Goal: Task Accomplishment & Management: Use online tool/utility

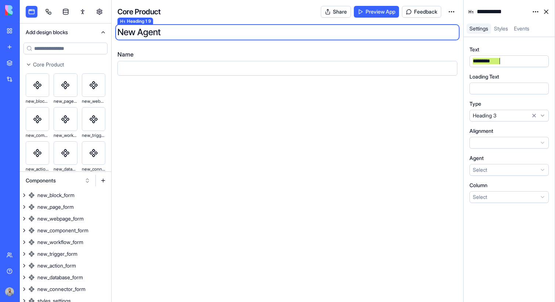
scroll to position [208, 0]
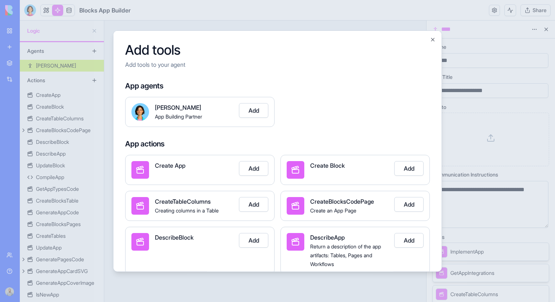
click at [40, 62] on div at bounding box center [277, 151] width 555 height 302
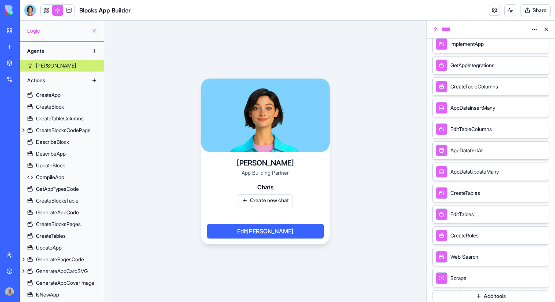
click at [12, 34] on link "My workspace" at bounding box center [16, 30] width 29 height 15
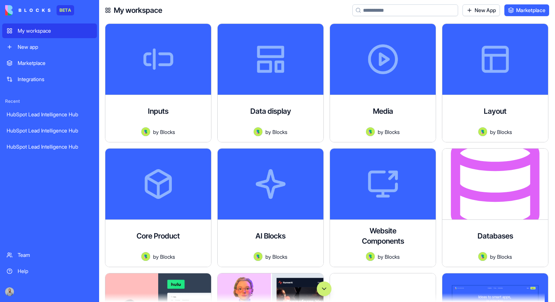
click at [323, 287] on button "Scroll to bottom" at bounding box center [324, 288] width 15 height 15
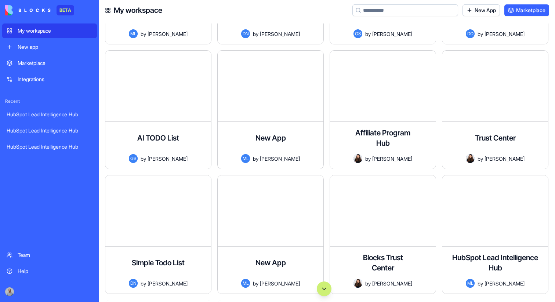
scroll to position [51633, 0]
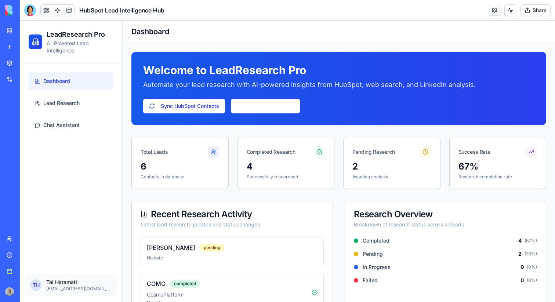
click at [32, 4] on div at bounding box center [30, 10] width 12 height 12
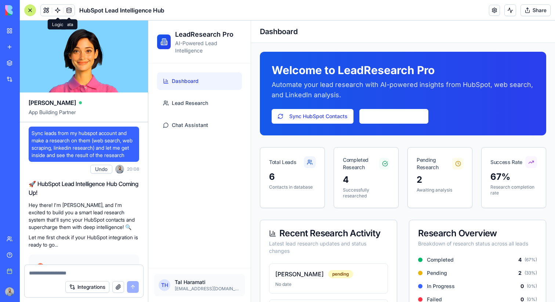
click at [60, 9] on link at bounding box center [57, 10] width 11 height 11
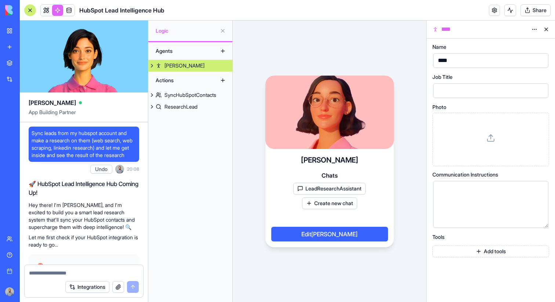
click at [31, 13] on div at bounding box center [30, 10] width 12 height 12
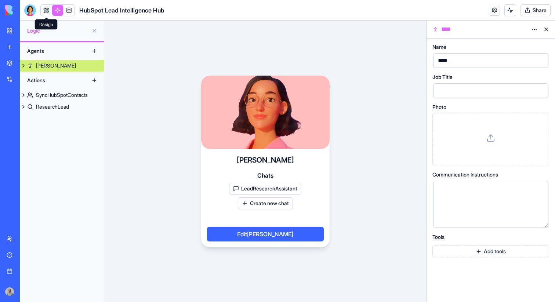
click at [44, 9] on link at bounding box center [46, 10] width 11 height 11
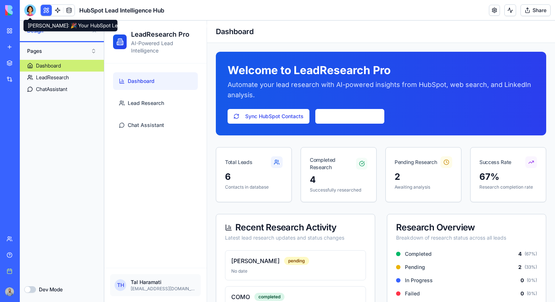
click at [33, 13] on div at bounding box center [30, 10] width 12 height 12
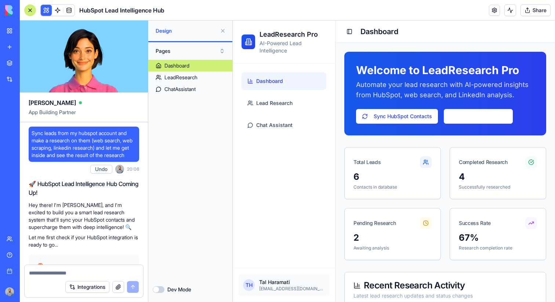
click at [33, 12] on div at bounding box center [30, 10] width 12 height 12
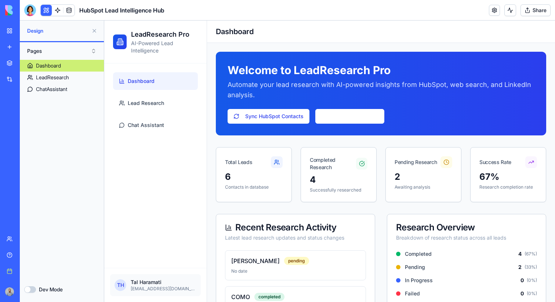
click at [96, 32] on button at bounding box center [94, 31] width 12 height 12
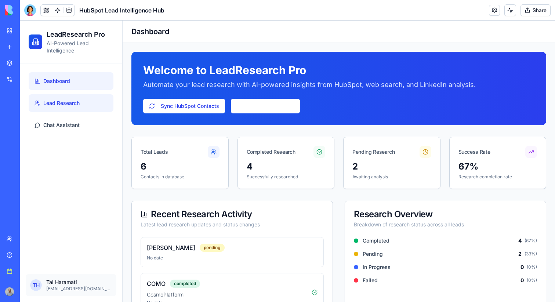
click at [80, 97] on link "Lead Research" at bounding box center [71, 103] width 85 height 18
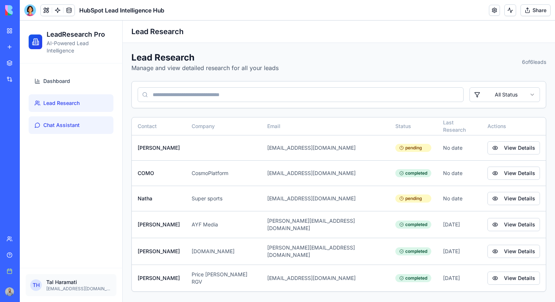
click at [80, 119] on link "Chat Assistant" at bounding box center [71, 125] width 85 height 18
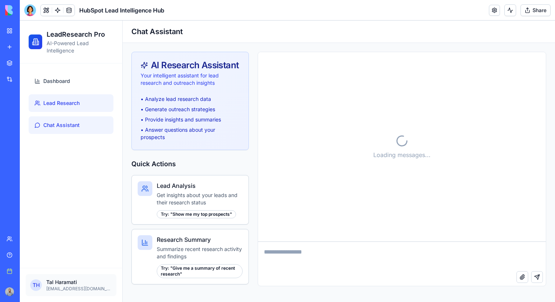
scroll to position [192, 0]
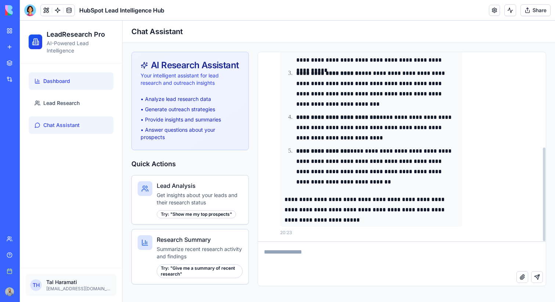
click at [73, 90] on link "Dashboard" at bounding box center [71, 81] width 85 height 18
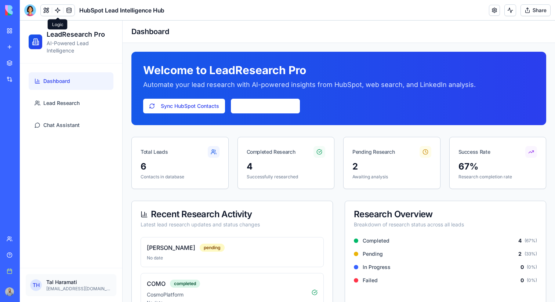
click at [58, 12] on link at bounding box center [57, 10] width 11 height 11
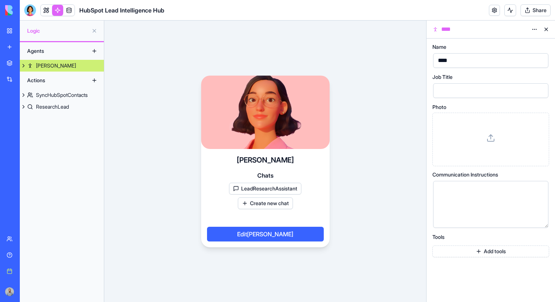
click at [546, 27] on button at bounding box center [546, 29] width 12 height 12
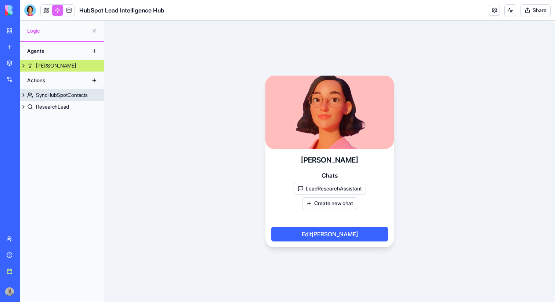
click at [59, 94] on div "SyncHubSpotContacts" at bounding box center [62, 94] width 52 height 7
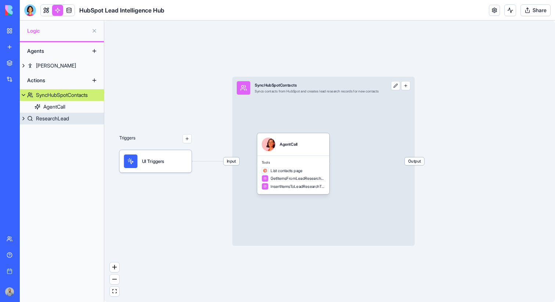
click at [68, 118] on div "ResearchLead" at bounding box center [52, 118] width 33 height 7
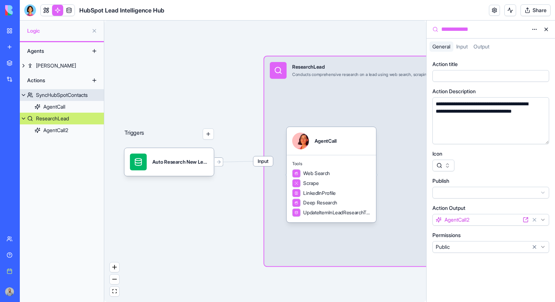
click at [79, 95] on div "SyncHubSpotContacts" at bounding box center [62, 94] width 52 height 7
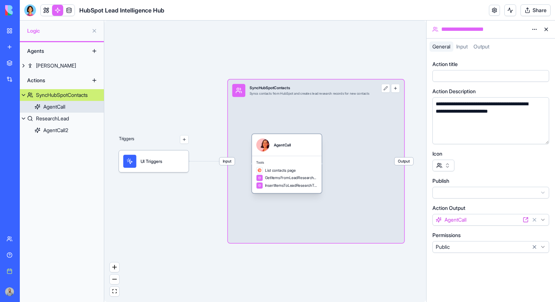
click at [299, 150] on div "AgentCall" at bounding box center [286, 144] width 61 height 13
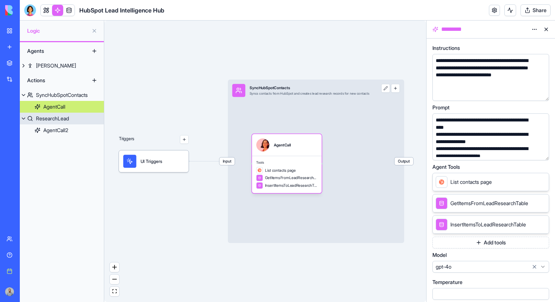
click at [65, 120] on div "ResearchLead" at bounding box center [52, 118] width 33 height 7
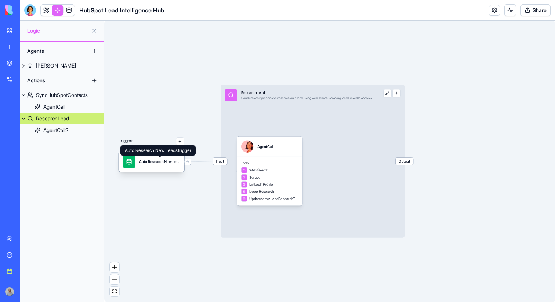
click at [146, 160] on div "Auto Research New LeadsTrigger" at bounding box center [159, 161] width 41 height 5
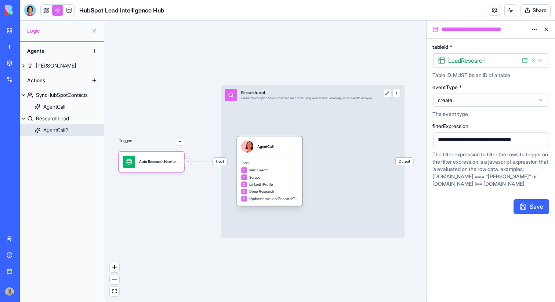
click at [283, 152] on div "AgentCall" at bounding box center [269, 147] width 57 height 12
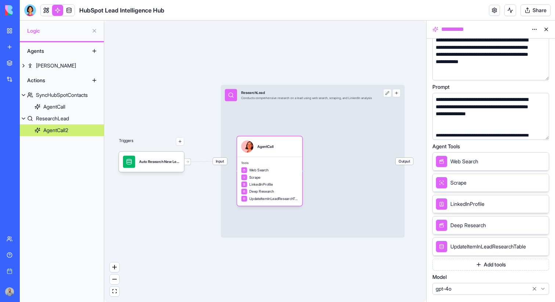
scroll to position [4, 0]
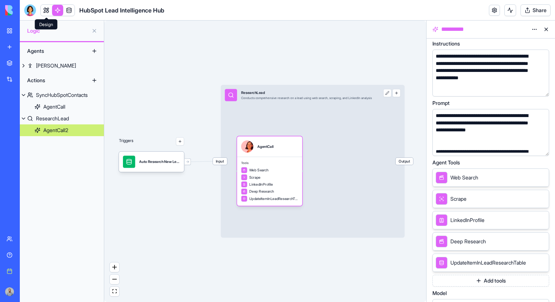
click at [44, 10] on link at bounding box center [46, 10] width 11 height 11
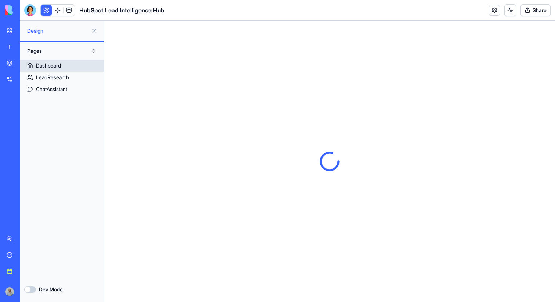
click at [65, 71] on link "Dashboard" at bounding box center [62, 66] width 84 height 12
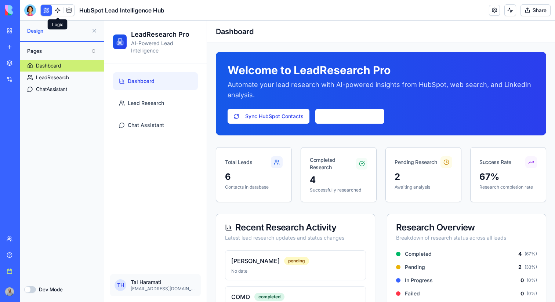
click at [60, 9] on link at bounding box center [57, 10] width 11 height 11
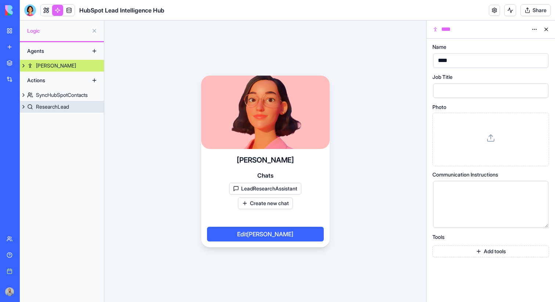
click at [82, 103] on link "ResearchLead" at bounding box center [62, 107] width 84 height 12
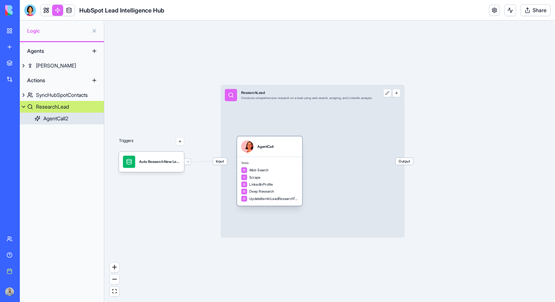
click at [288, 164] on span "Tools" at bounding box center [269, 163] width 57 height 4
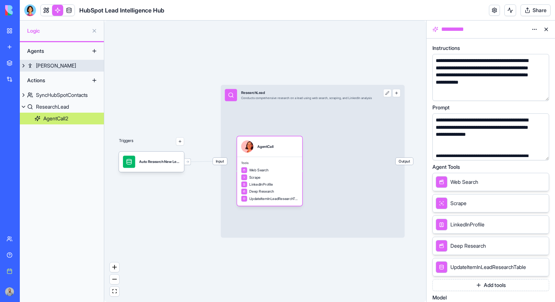
click at [43, 62] on div "Nora" at bounding box center [56, 65] width 40 height 7
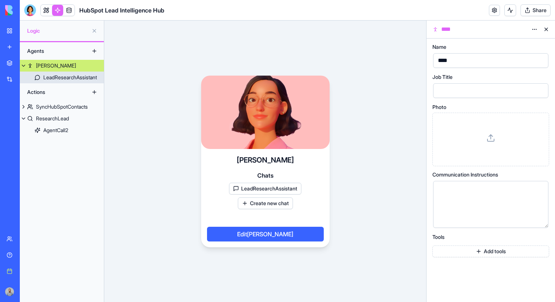
click at [65, 77] on div "LeadResearchAssistant" at bounding box center [70, 77] width 54 height 7
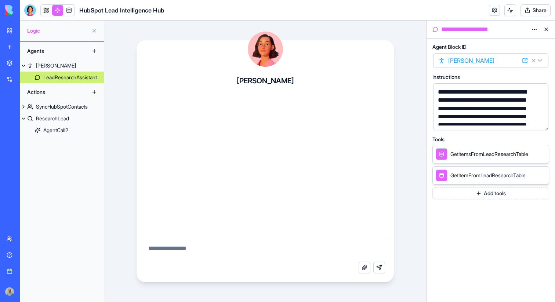
click at [249, 251] on textarea at bounding box center [265, 249] width 246 height 23
type textarea "**********"
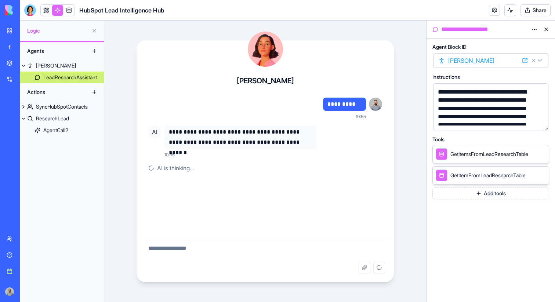
click at [48, 7] on link at bounding box center [46, 10] width 11 height 11
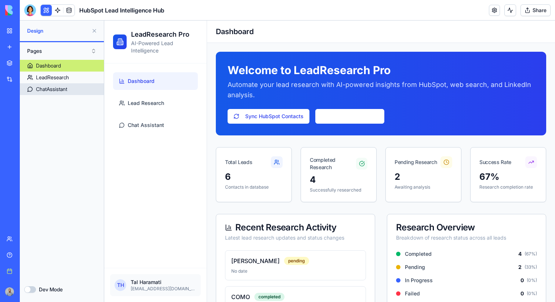
click at [64, 87] on div "ChatAssistant" at bounding box center [51, 89] width 31 height 7
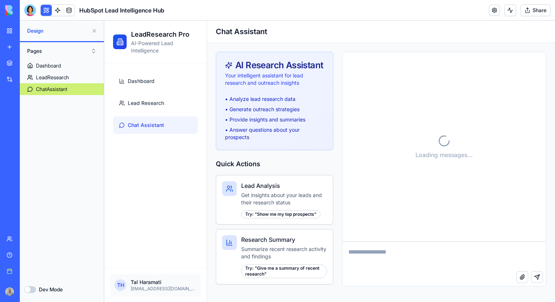
scroll to position [412, 0]
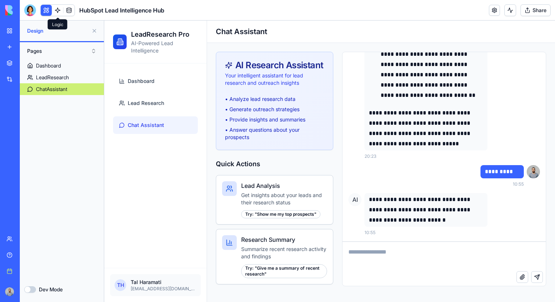
click at [59, 10] on link at bounding box center [57, 10] width 11 height 11
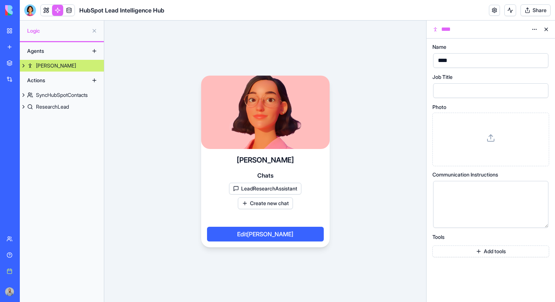
click at [93, 47] on button at bounding box center [94, 51] width 12 height 12
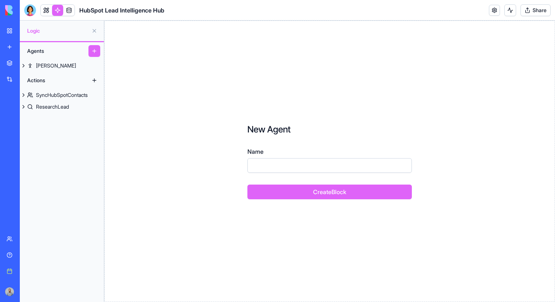
click at [266, 172] on input "Name" at bounding box center [329, 165] width 164 height 15
type input "***"
click at [247, 185] on button "Create Block" at bounding box center [329, 192] width 164 height 15
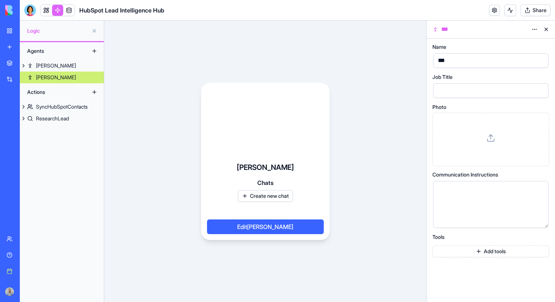
click at [460, 121] on div at bounding box center [491, 139] width 104 height 41
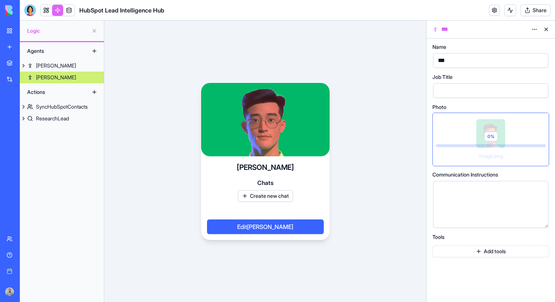
click at [437, 89] on div at bounding box center [437, 91] width 3 height 8
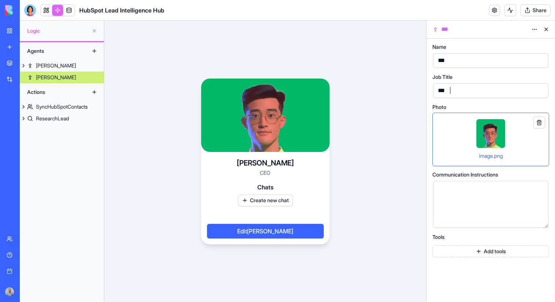
click at [467, 142] on div "image.png" at bounding box center [491, 139] width 104 height 41
click at [460, 191] on div at bounding box center [485, 190] width 98 height 8
click at [287, 199] on button "Create new chat" at bounding box center [265, 201] width 55 height 12
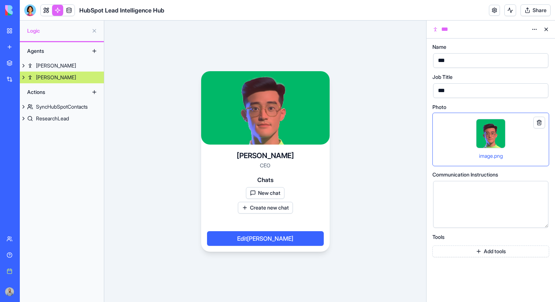
click at [277, 192] on button "New chat" at bounding box center [265, 193] width 39 height 12
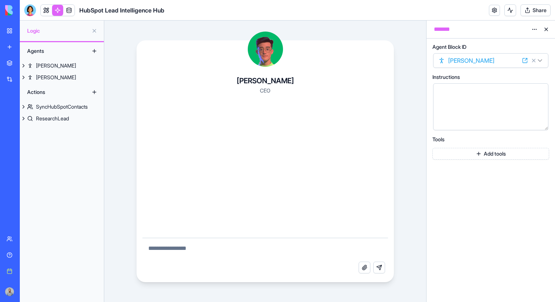
click at [304, 258] on textarea at bounding box center [265, 249] width 246 height 23
type textarea "**********"
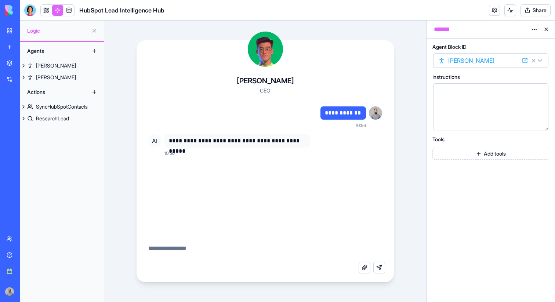
click at [471, 112] on div at bounding box center [485, 106] width 98 height 37
click at [310, 247] on textarea at bounding box center [265, 249] width 246 height 23
type textarea "**********"
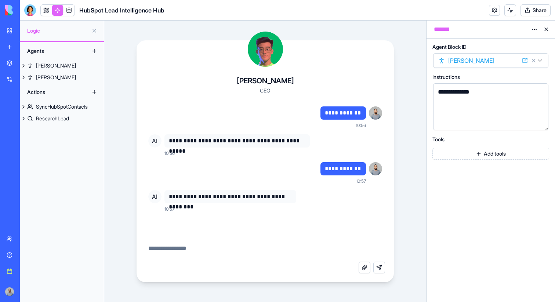
click at [320, 248] on textarea at bounding box center [265, 249] width 246 height 23
type textarea "*"
type textarea "**********"
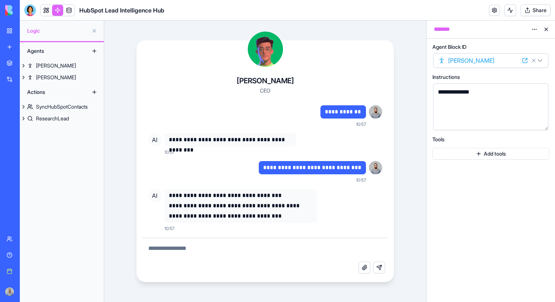
scroll to position [57, 0]
click at [507, 157] on button "Add tools" at bounding box center [490, 154] width 117 height 12
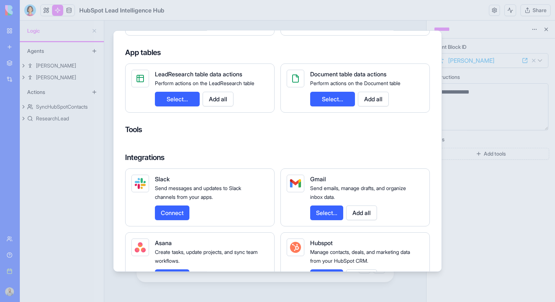
scroll to position [110, 0]
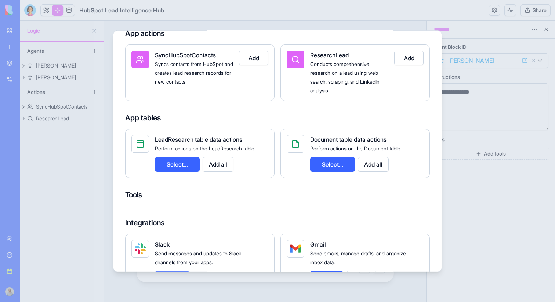
click at [482, 191] on div at bounding box center [277, 151] width 555 height 302
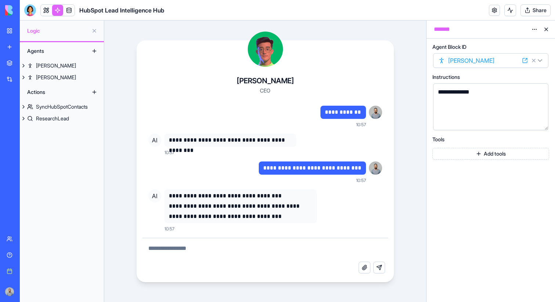
click at [467, 154] on button "Add tools" at bounding box center [490, 154] width 117 height 12
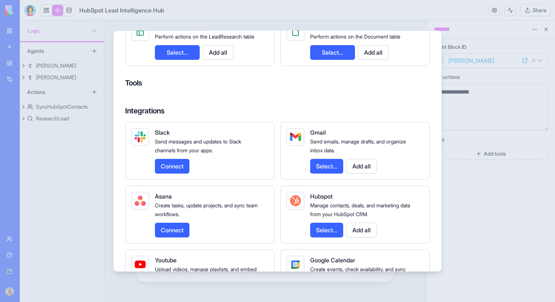
scroll to position [206, 0]
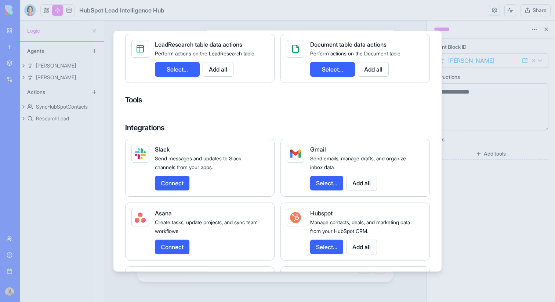
click at [475, 152] on div at bounding box center [277, 151] width 555 height 302
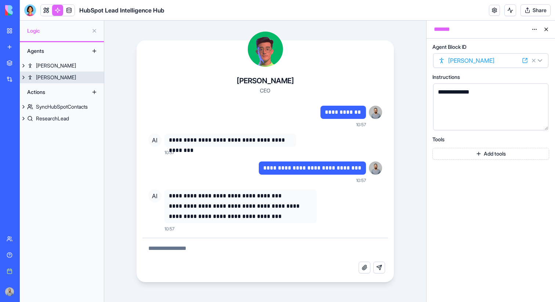
click at [79, 73] on link "Roy" at bounding box center [62, 78] width 84 height 12
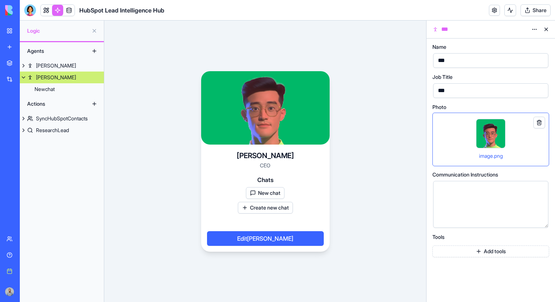
click at [481, 261] on div "Name *** Job Title *** Photo image.png Communication Instructions Tools Add too…" at bounding box center [490, 170] width 117 height 258
click at [481, 246] on button "Add tools" at bounding box center [490, 252] width 117 height 12
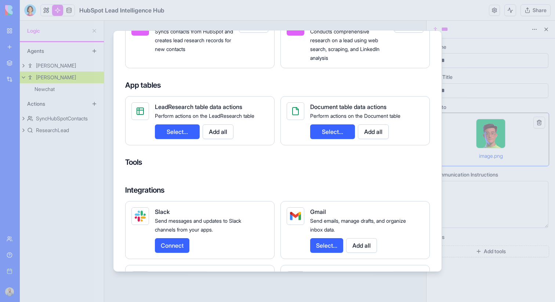
scroll to position [89, 0]
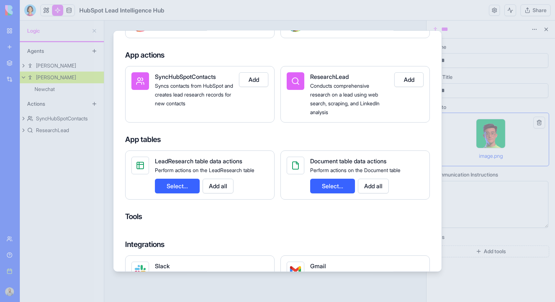
click at [480, 138] on div at bounding box center [277, 151] width 555 height 302
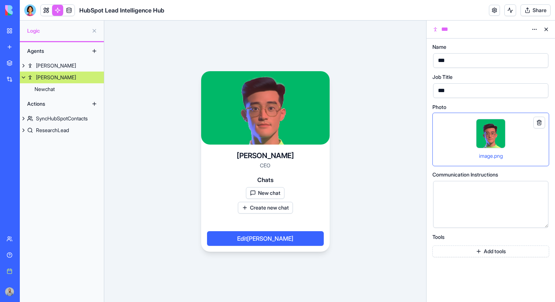
click at [273, 185] on div "Chats New chat Create new chat" at bounding box center [265, 194] width 55 height 38
click at [273, 189] on button "New chat" at bounding box center [265, 193] width 39 height 12
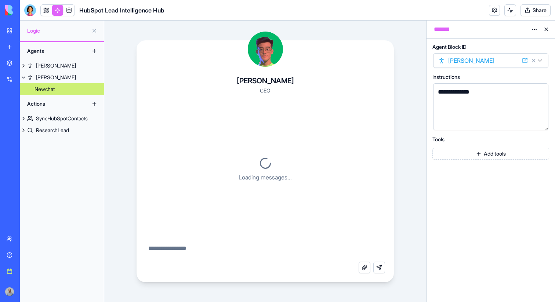
scroll to position [57, 0]
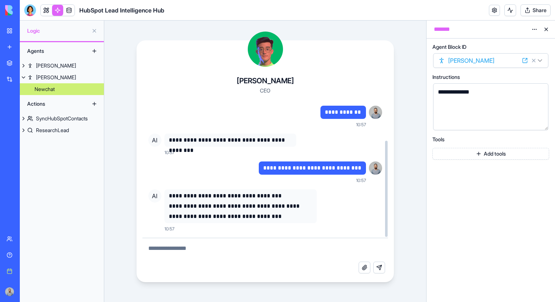
click at [467, 150] on button "Add tools" at bounding box center [490, 154] width 117 height 12
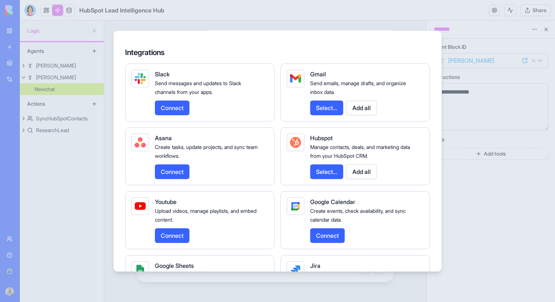
scroll to position [241, 0]
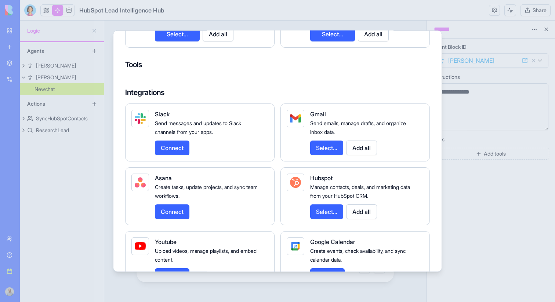
click at [481, 160] on div at bounding box center [277, 151] width 555 height 302
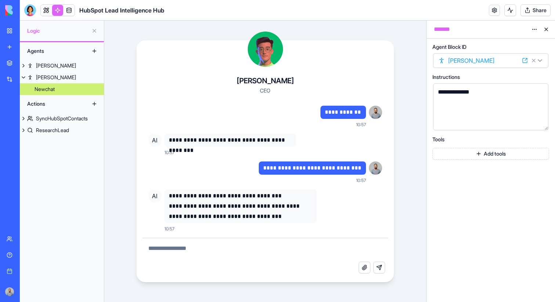
click at [450, 151] on button "Add tools" at bounding box center [490, 154] width 117 height 12
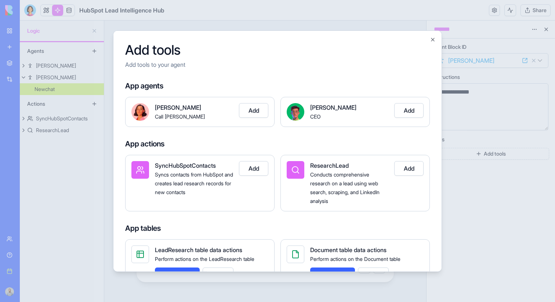
click at [454, 151] on div at bounding box center [277, 151] width 555 height 302
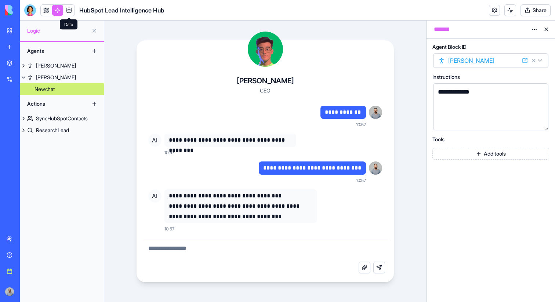
click at [64, 6] on link at bounding box center [68, 10] width 11 height 11
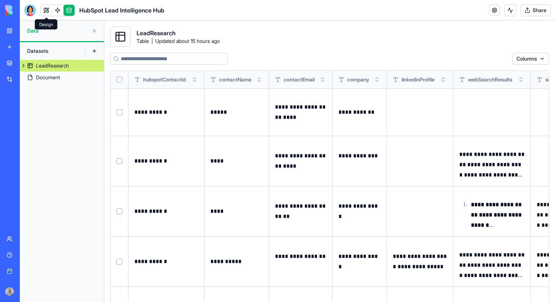
click at [47, 13] on link at bounding box center [46, 10] width 11 height 11
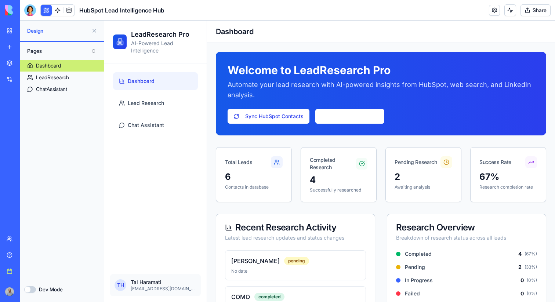
click at [536, 5] on button "Share" at bounding box center [535, 10] width 30 height 12
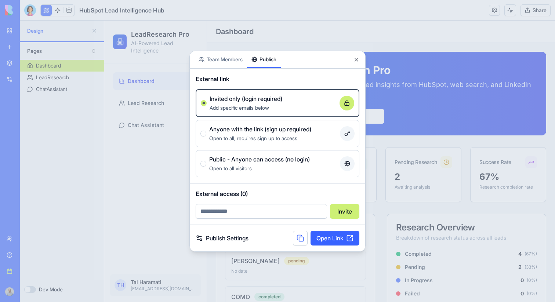
click at [265, 69] on div "Share App Team Members Publish External link Invited only (login required) Add …" at bounding box center [277, 151] width 176 height 201
click at [235, 66] on button "Team Members" at bounding box center [220, 59] width 53 height 17
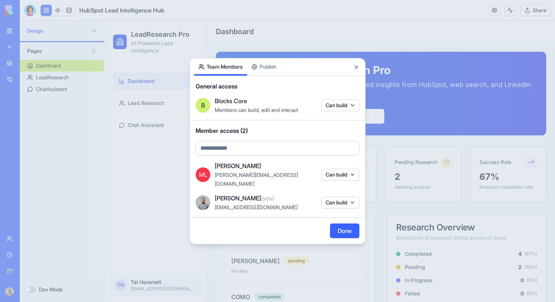
click at [335, 177] on button "Can build" at bounding box center [340, 175] width 38 height 12
click at [165, 165] on div at bounding box center [277, 151] width 555 height 302
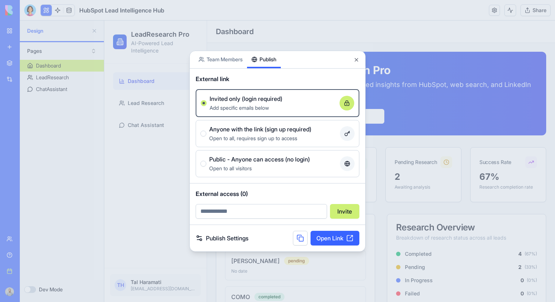
click at [267, 69] on div "Share App Team Members Publish External link Invited only (login required) Add …" at bounding box center [277, 151] width 176 height 201
click at [259, 135] on span "Open to all, requires sign up to access" at bounding box center [253, 138] width 88 height 6
click at [206, 135] on button "Anyone with the link (sign up required) Open to all, requires sign up to access" at bounding box center [203, 134] width 6 height 6
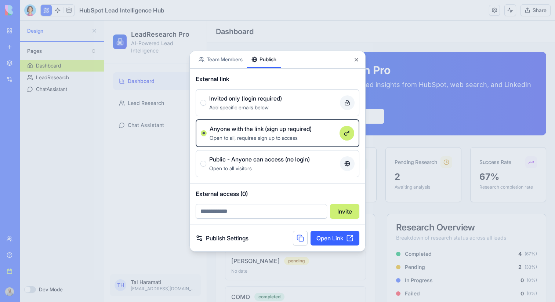
click at [135, 129] on div at bounding box center [277, 151] width 555 height 302
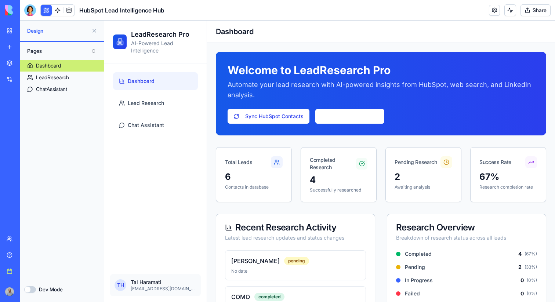
click at [12, 32] on link "My workspace" at bounding box center [16, 30] width 29 height 15
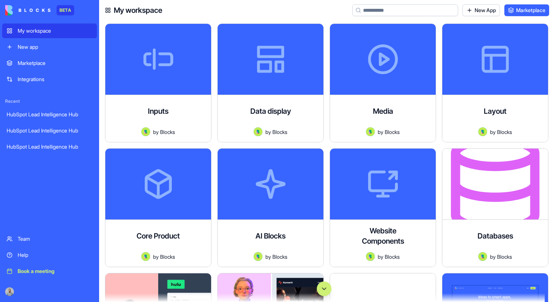
click at [330, 286] on button "Scroll to bottom" at bounding box center [324, 288] width 15 height 15
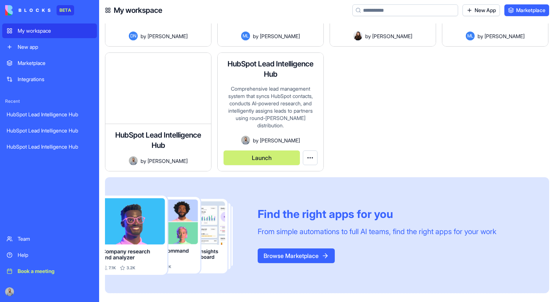
click at [280, 155] on button "Launch" at bounding box center [261, 157] width 76 height 15
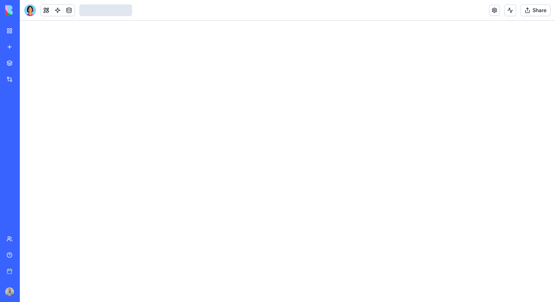
click at [543, 10] on button "Share" at bounding box center [535, 10] width 30 height 12
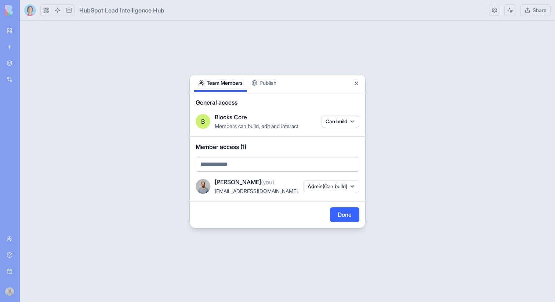
click at [277, 83] on div "Share App Team Members Publish General access B Blocks Core Members can build, …" at bounding box center [277, 151] width 176 height 154
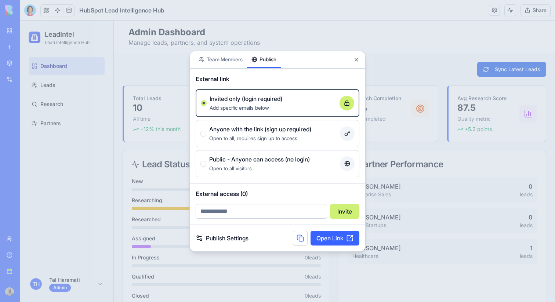
click at [302, 235] on button at bounding box center [300, 238] width 15 height 15
click at [98, 42] on div at bounding box center [277, 151] width 555 height 302
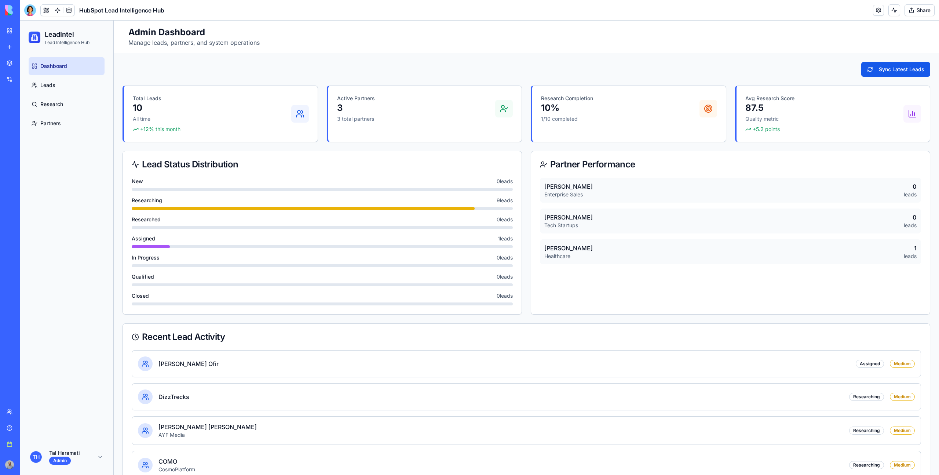
click at [27, 302] on div "Book a meeting" at bounding box center [23, 443] width 10 height 7
click at [60, 14] on link at bounding box center [57, 10] width 11 height 11
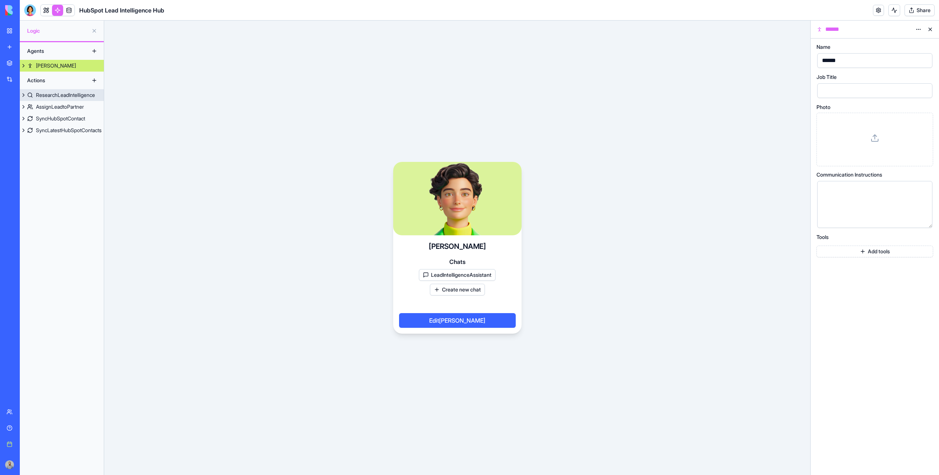
click at [70, 98] on div "ResearchLeadIntelligence" at bounding box center [65, 94] width 59 height 7
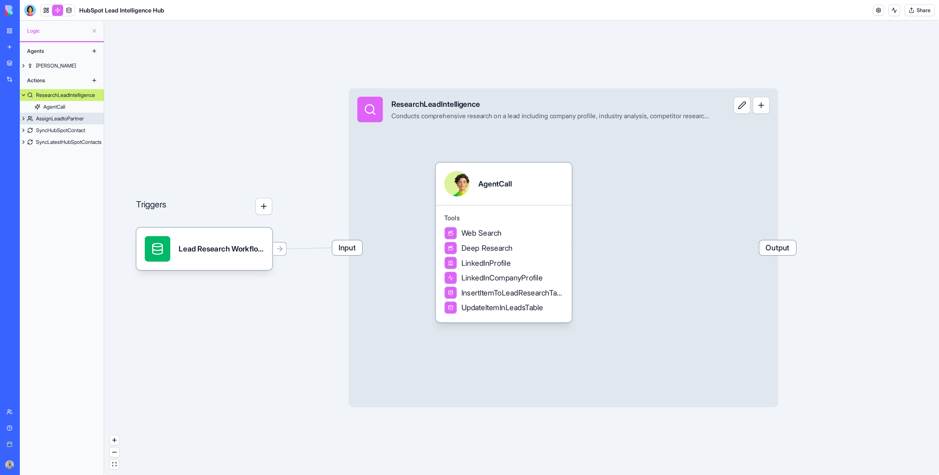
click at [75, 114] on link "AssignLeadtoPartner" at bounding box center [62, 119] width 84 height 12
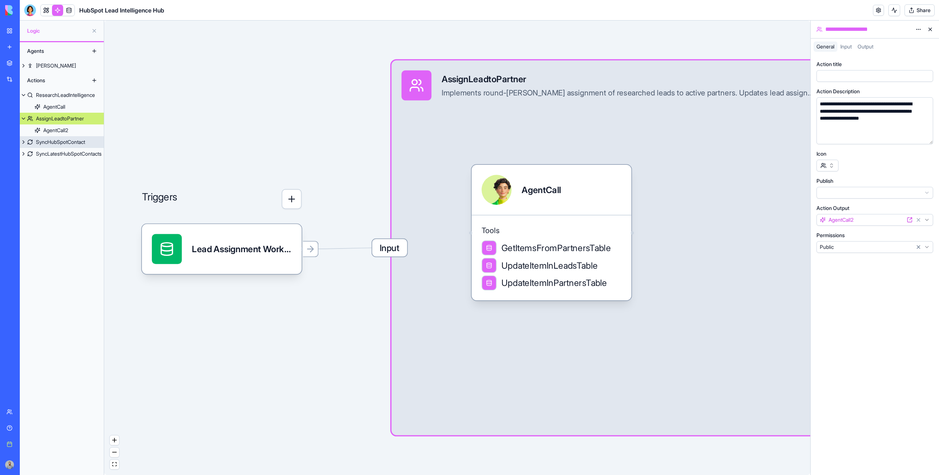
click at [72, 143] on div "SyncHubSpotContact" at bounding box center [60, 141] width 49 height 7
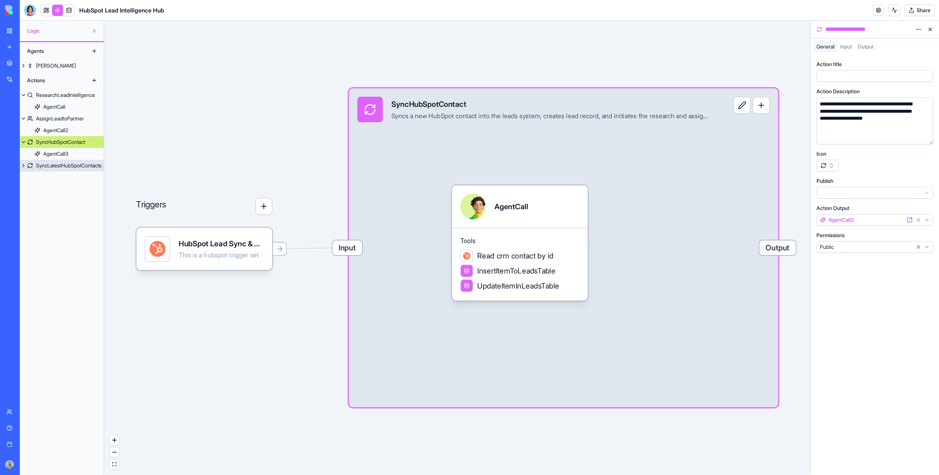
click at [71, 160] on link "SyncLatestHubSpotContacts" at bounding box center [62, 166] width 84 height 12
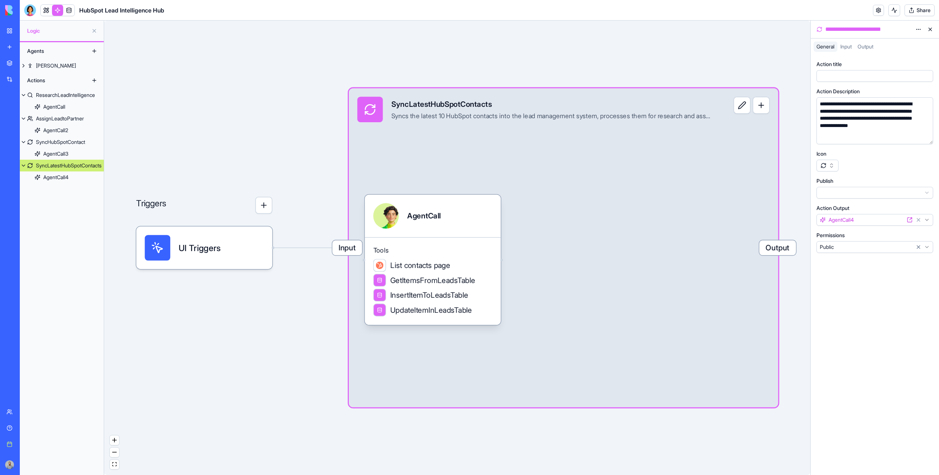
click at [18, 302] on div "Marketplace Integrations Recent HubSpot Lead Intelligence Hub HubSpot Lead Inte…" at bounding box center [9, 229] width 15 height 347
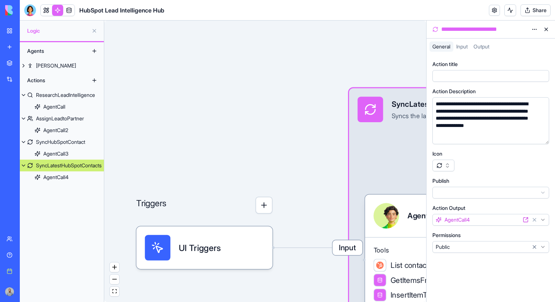
click at [9, 268] on link "Book a meeting" at bounding box center [16, 271] width 29 height 15
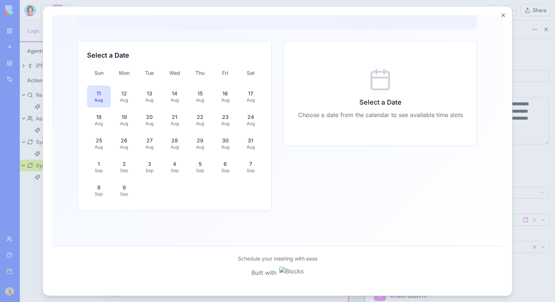
scroll to position [161, 0]
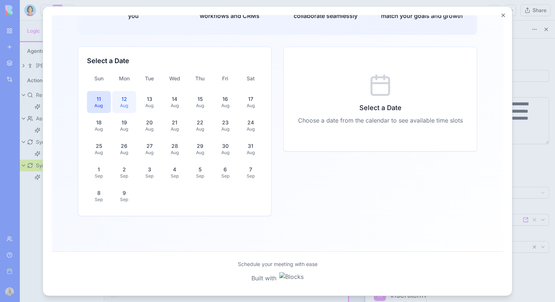
click at [127, 106] on div "Aug" at bounding box center [124, 105] width 15 height 6
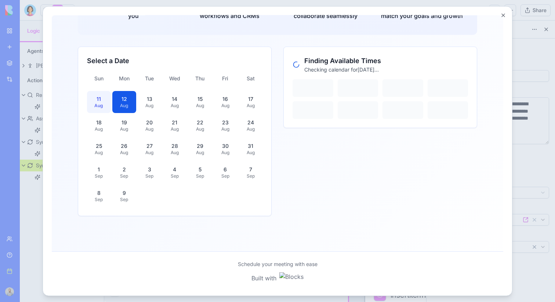
click at [101, 105] on div "Aug" at bounding box center [98, 105] width 15 height 6
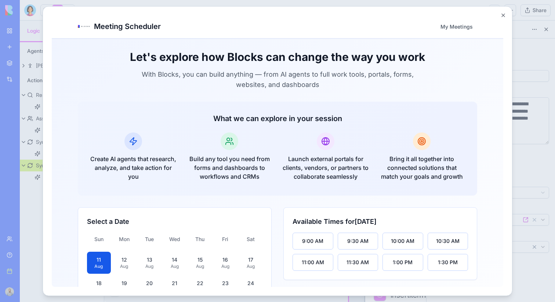
scroll to position [0, 0]
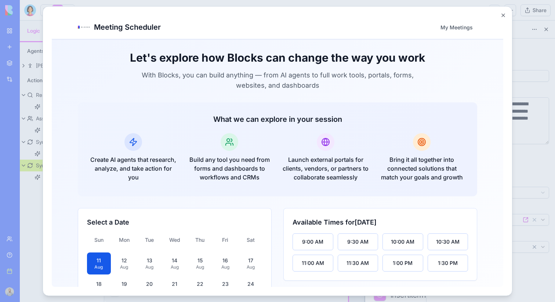
click at [439, 225] on div "Available Times for Monday, August 11, 2025" at bounding box center [379, 222] width 175 height 10
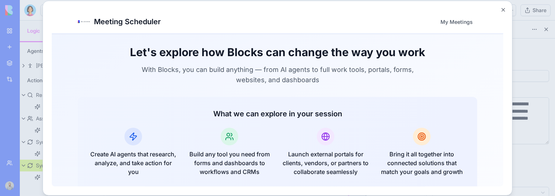
click at [506, 28] on div "Close" at bounding box center [278, 98] width 470 height 195
click at [520, 28] on div at bounding box center [277, 98] width 555 height 196
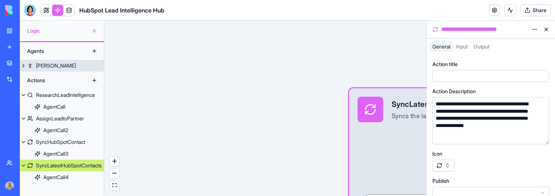
click at [59, 67] on link "[PERSON_NAME]" at bounding box center [62, 66] width 84 height 12
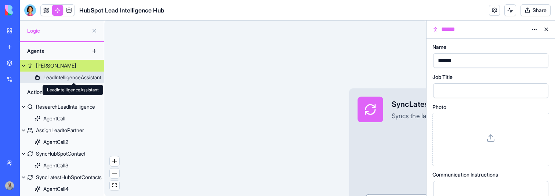
click at [69, 78] on div "LeadIntelligenceAssistant" at bounding box center [72, 77] width 58 height 7
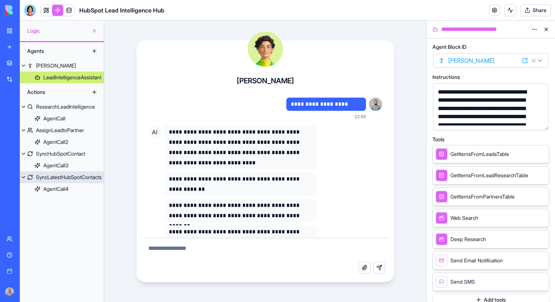
scroll to position [1438, 0]
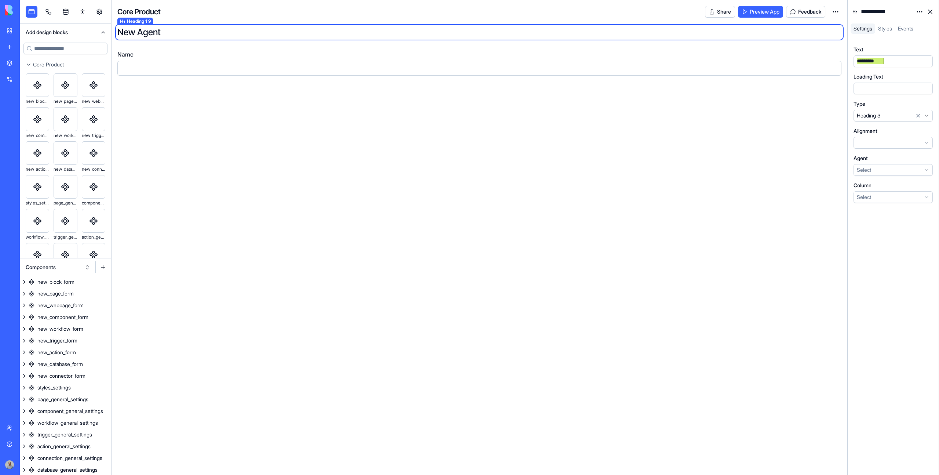
scroll to position [208, 0]
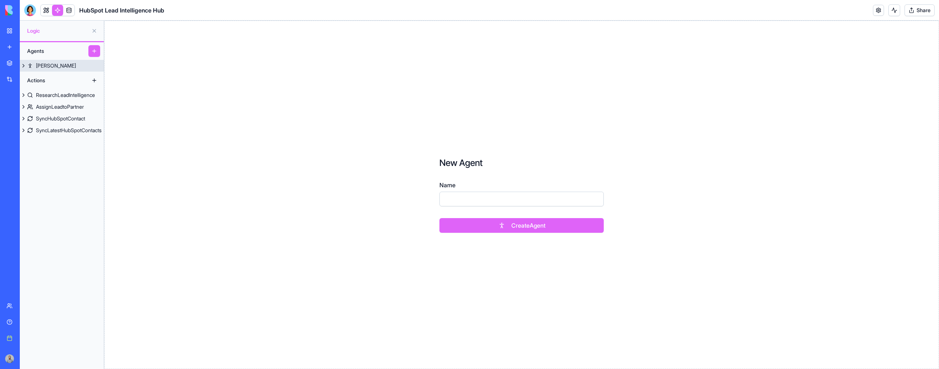
click at [65, 65] on link "[PERSON_NAME]" at bounding box center [62, 66] width 84 height 12
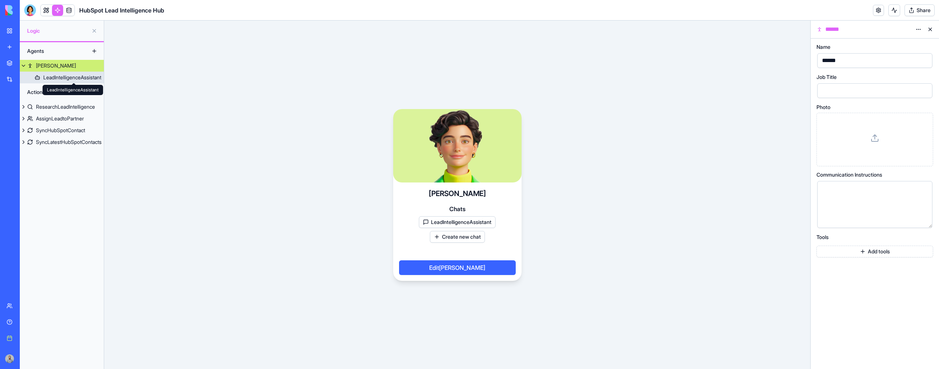
click at [66, 78] on div "LeadIntelligenceAssistant" at bounding box center [72, 77] width 58 height 7
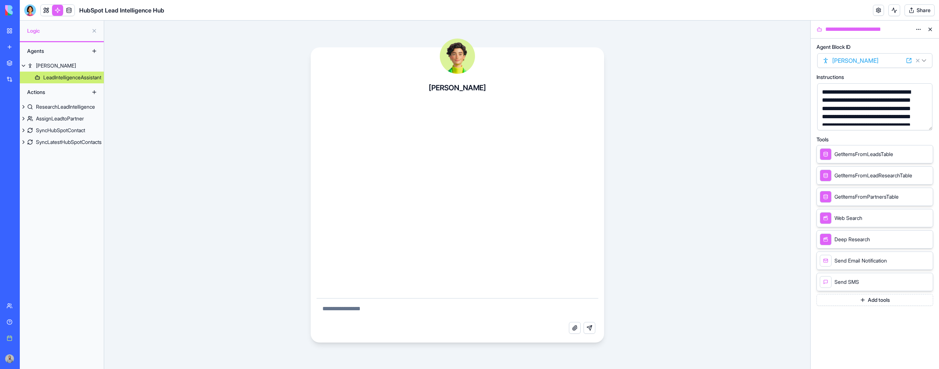
click at [386, 316] on textarea at bounding box center [458, 309] width 282 height 23
type textarea "**********"
click at [827, 303] on button "Add tools" at bounding box center [875, 300] width 117 height 12
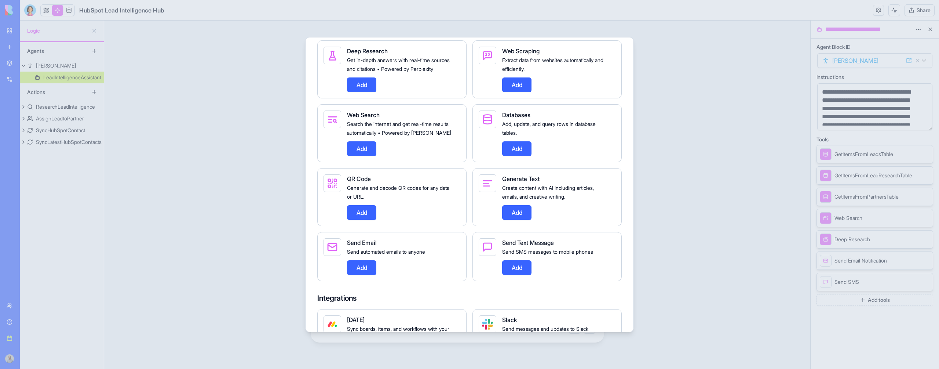
scroll to position [601, 0]
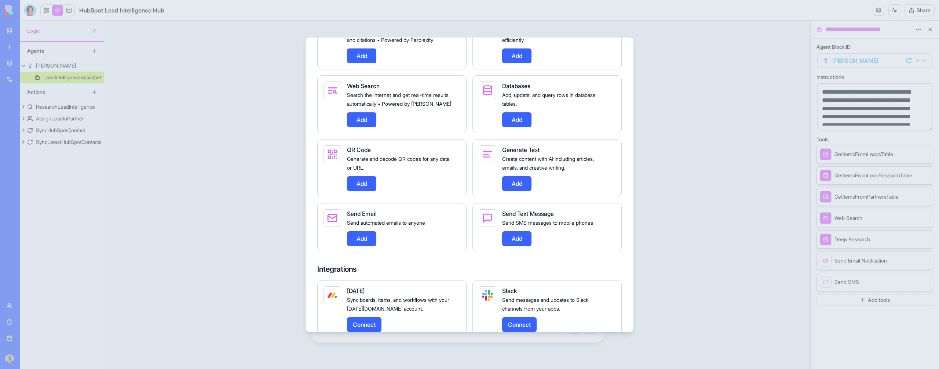
click at [658, 228] on div at bounding box center [469, 184] width 939 height 369
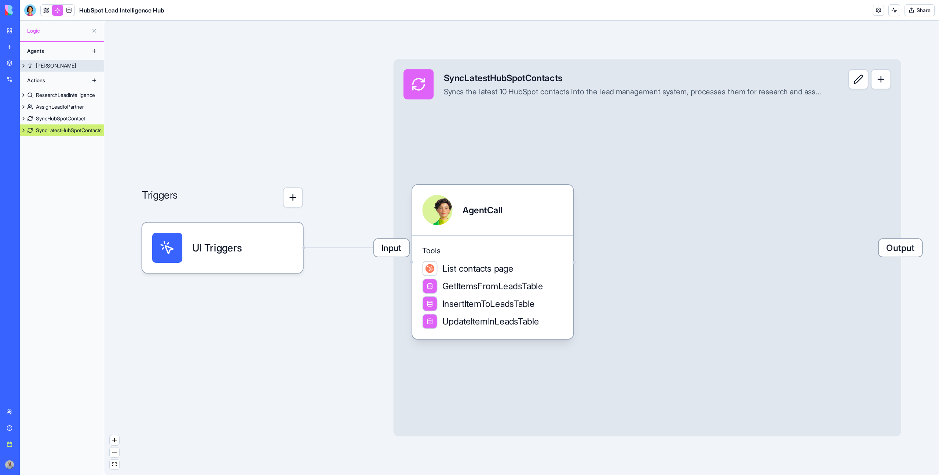
click at [64, 66] on link "[PERSON_NAME]" at bounding box center [62, 66] width 84 height 12
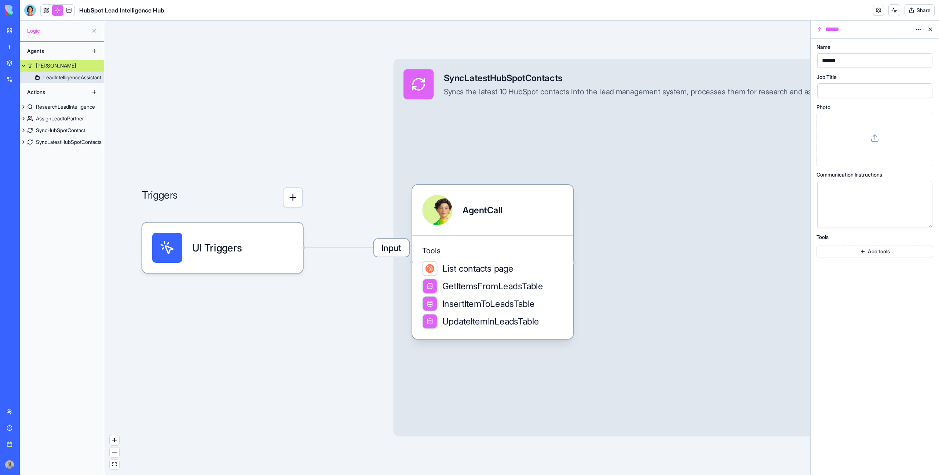
click at [65, 72] on link "LeadIntelligenceAssistant" at bounding box center [62, 78] width 84 height 12
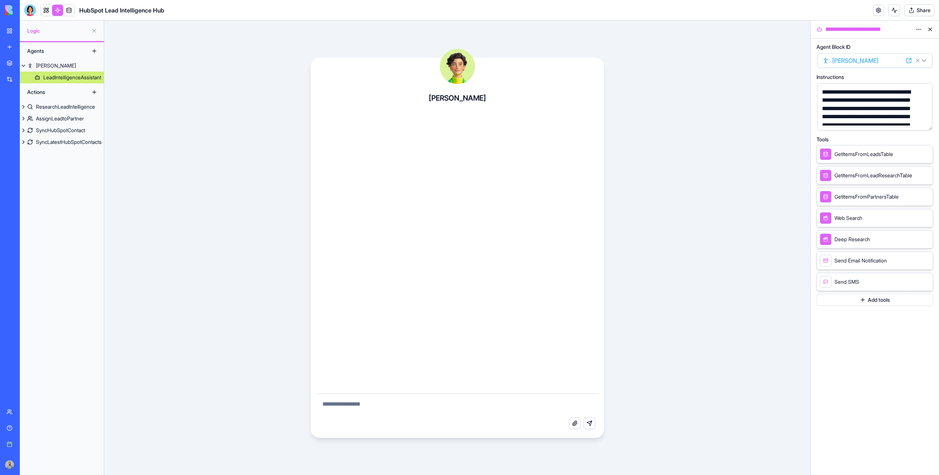
click at [474, 302] on textarea at bounding box center [458, 405] width 282 height 23
type textarea "**********"
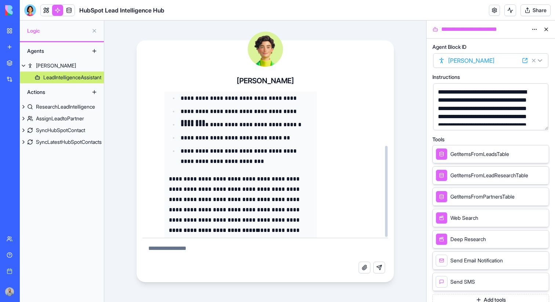
scroll to position [86, 0]
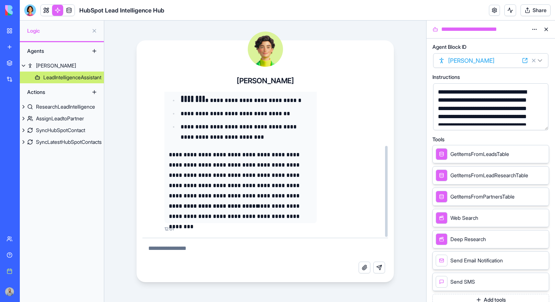
click at [218, 239] on textarea at bounding box center [265, 249] width 246 height 23
type textarea "**********"
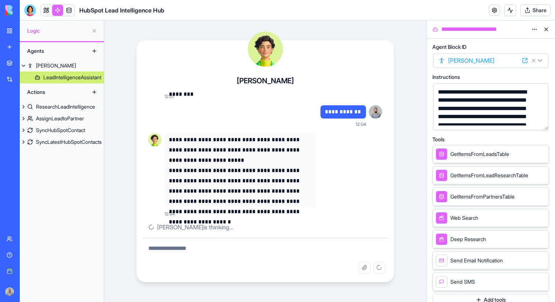
scroll to position [224, 0]
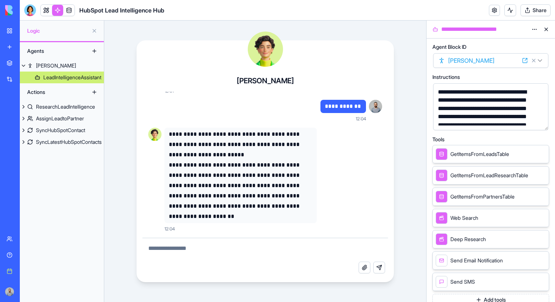
click at [11, 26] on link "My workspace" at bounding box center [16, 30] width 29 height 15
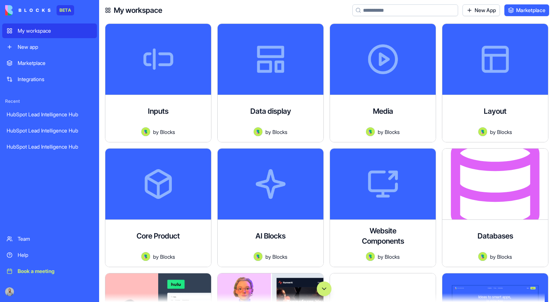
click at [325, 292] on button "Scroll to bottom" at bounding box center [324, 288] width 15 height 15
click at [325, 285] on button "Scroll to bottom" at bounding box center [324, 288] width 15 height 15
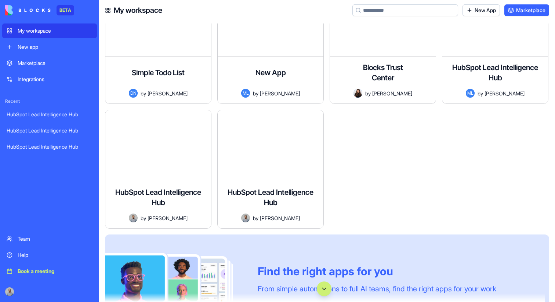
scroll to position [51817, 0]
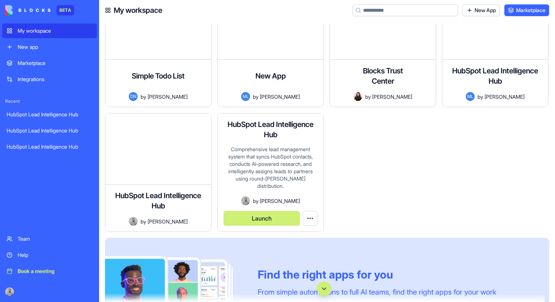
click at [274, 226] on div "HubSpot Lead Intelligence Hub Comprehensive lead management system that syncs H…" at bounding box center [271, 172] width 106 height 118
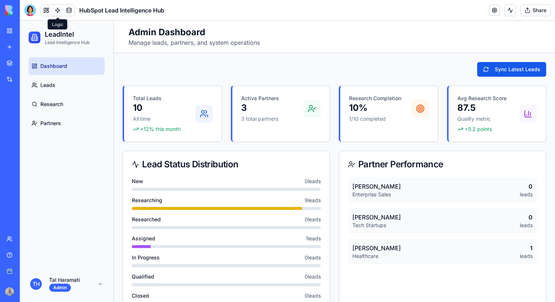
click at [59, 14] on link at bounding box center [57, 10] width 11 height 11
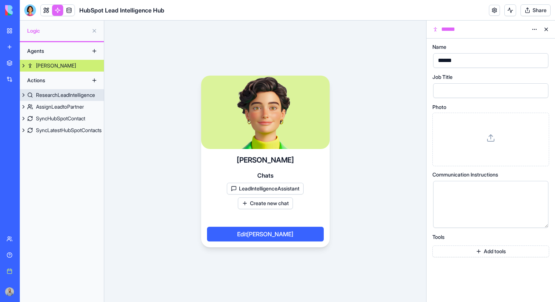
click at [70, 97] on div "ResearchLeadIntelligence" at bounding box center [65, 94] width 59 height 7
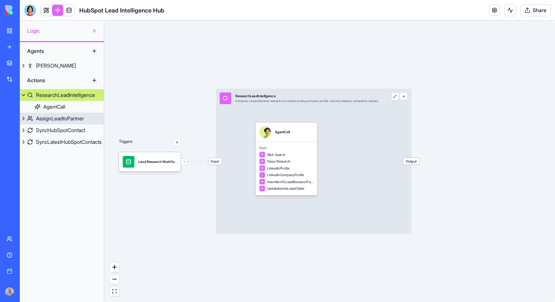
click at [82, 118] on div "AssignLeadtoPartner" at bounding box center [60, 118] width 48 height 7
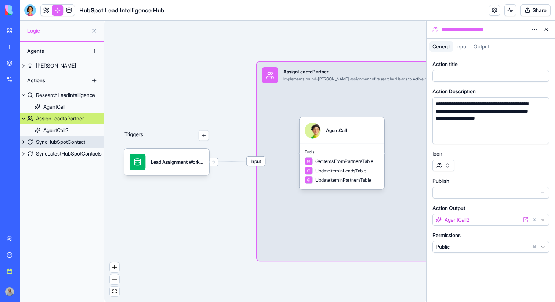
click at [83, 140] on div "SyncHubSpotContact" at bounding box center [60, 141] width 49 height 7
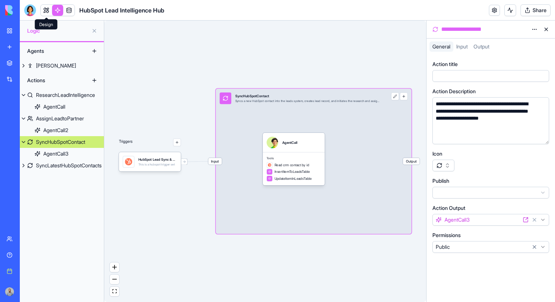
click at [48, 13] on link at bounding box center [46, 10] width 11 height 11
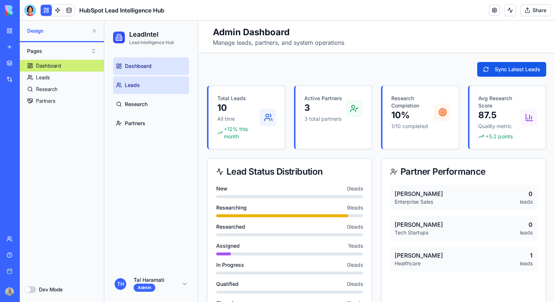
click at [130, 84] on span "Leads" at bounding box center [132, 84] width 15 height 7
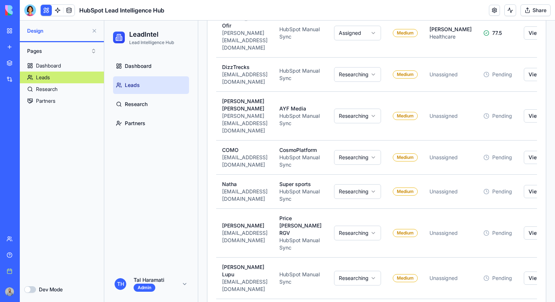
scroll to position [223, 0]
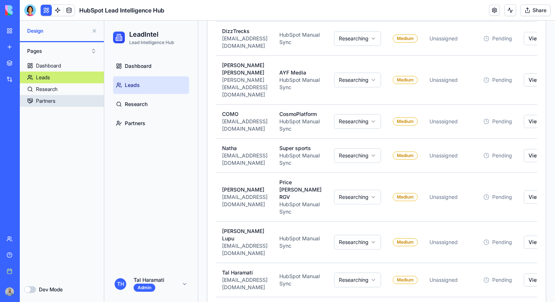
click at [80, 101] on link "Partners" at bounding box center [62, 101] width 84 height 12
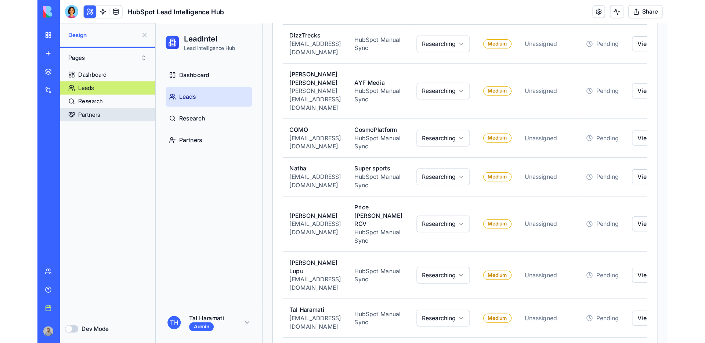
scroll to position [13, 0]
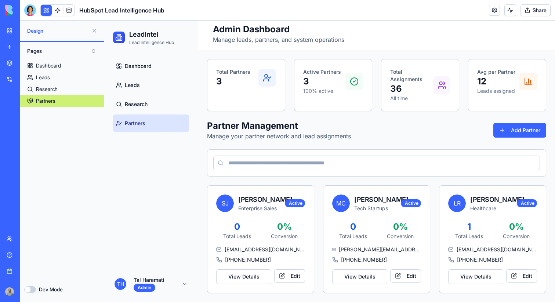
click at [18, 33] on div "My workspace" at bounding box center [23, 30] width 10 height 7
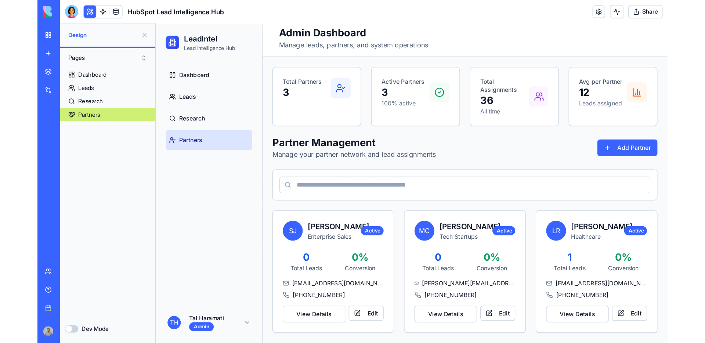
scroll to position [0, 0]
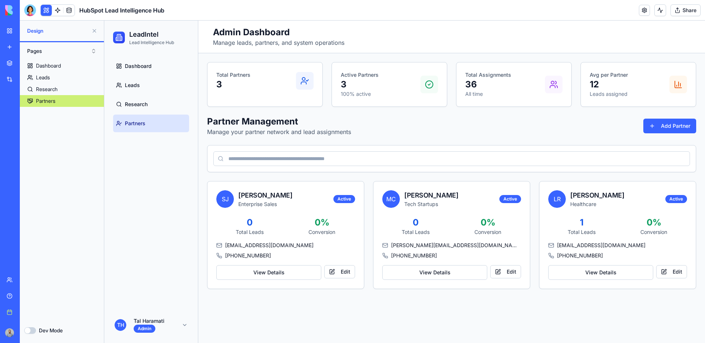
click at [27, 32] on div "My workspace" at bounding box center [23, 30] width 10 height 7
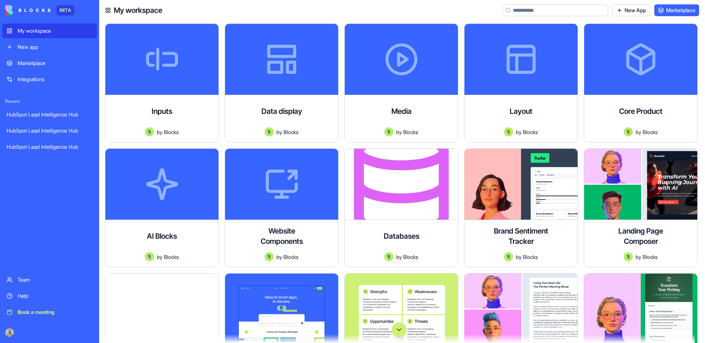
click at [392, 302] on button "Scroll to bottom" at bounding box center [399, 329] width 15 height 15
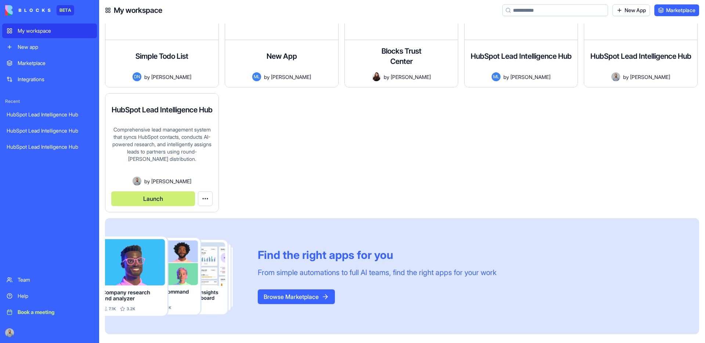
click at [175, 197] on button "Launch" at bounding box center [153, 198] width 84 height 15
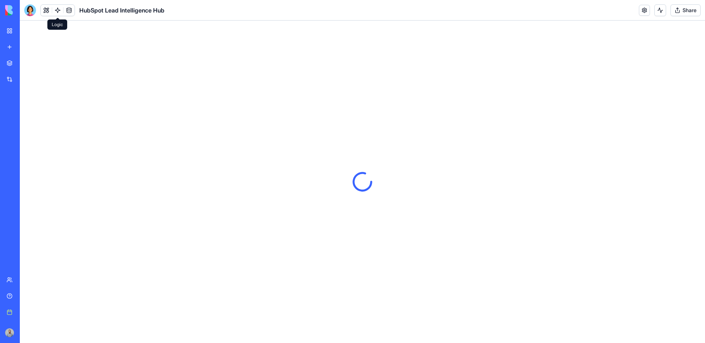
click at [58, 11] on link at bounding box center [57, 10] width 11 height 11
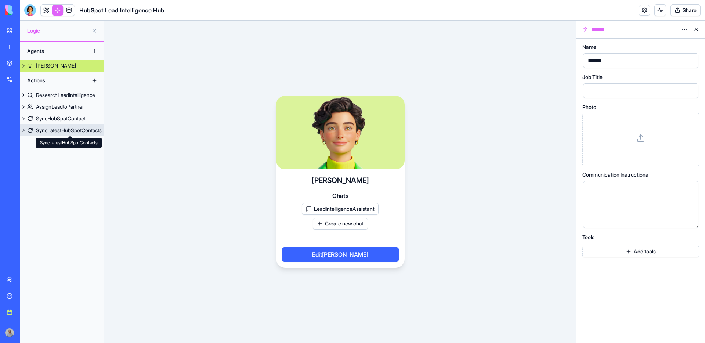
click at [72, 131] on div "SyncLatestHubSpotContacts" at bounding box center [69, 130] width 66 height 7
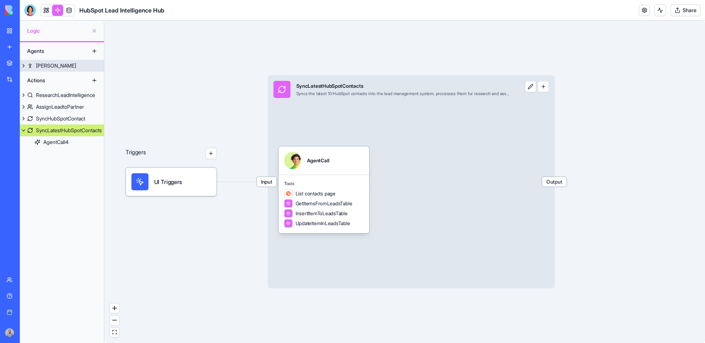
click at [62, 68] on link "[PERSON_NAME]" at bounding box center [62, 66] width 84 height 12
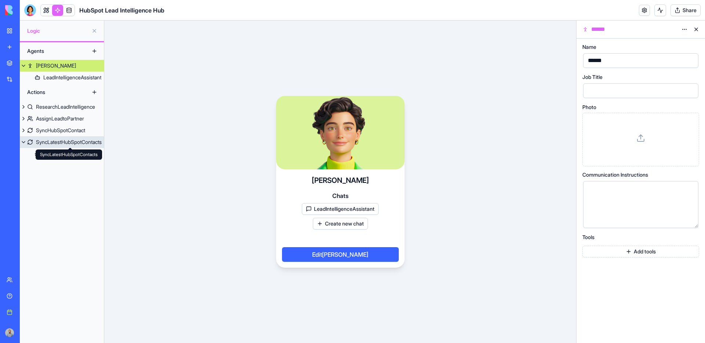
click at [82, 142] on div "SyncLatestHubSpotContacts" at bounding box center [69, 141] width 66 height 7
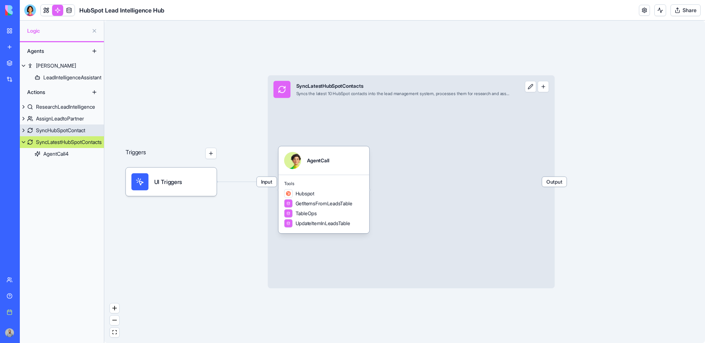
click at [74, 131] on div "SyncHubSpotContact" at bounding box center [60, 130] width 49 height 7
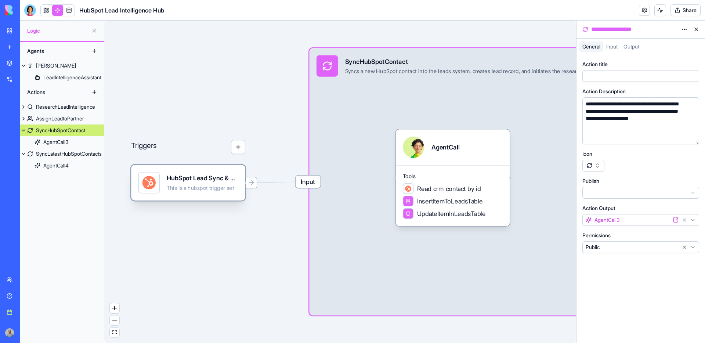
click at [207, 196] on div "HubSpot Lead Sync & ResearchTrigger This is a hubspot trigger set" at bounding box center [188, 183] width 114 height 36
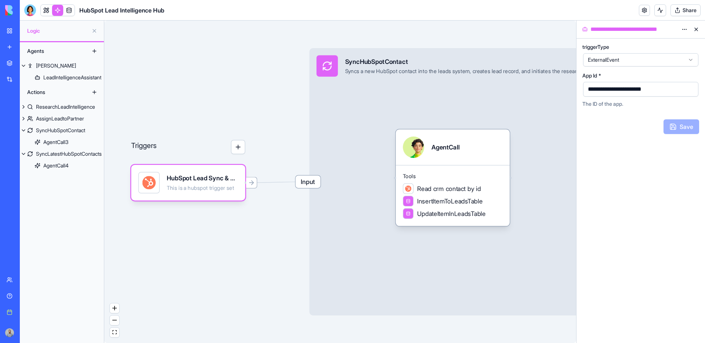
click at [555, 31] on button at bounding box center [696, 29] width 12 height 12
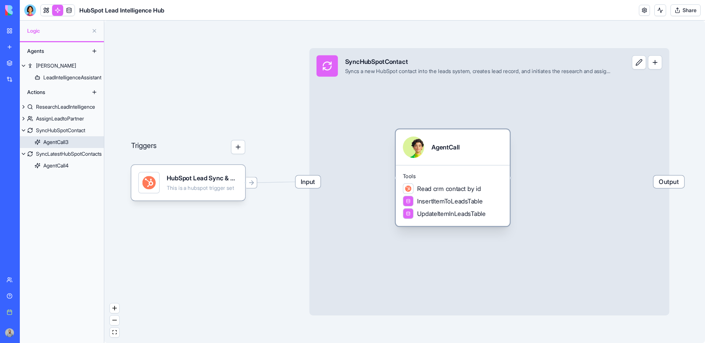
click at [477, 174] on span "Tools" at bounding box center [453, 175] width 100 height 7
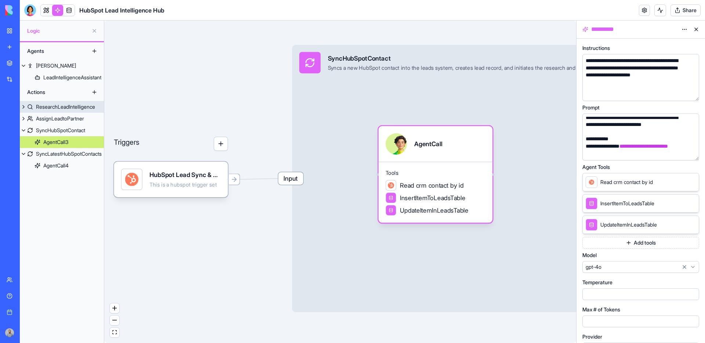
click at [73, 107] on div "ResearchLeadIntelligence" at bounding box center [65, 106] width 59 height 7
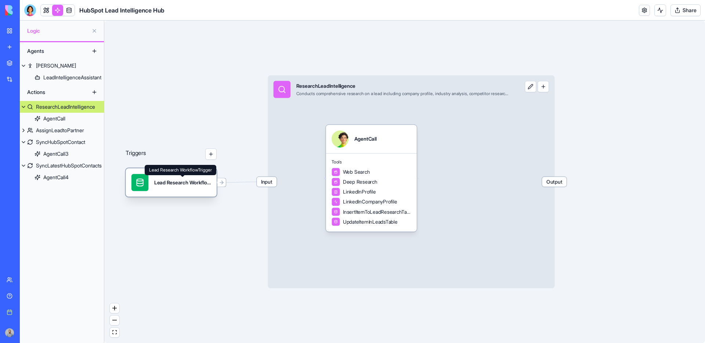
click at [186, 183] on div "Lead Research WorkflowTrigger" at bounding box center [182, 182] width 57 height 7
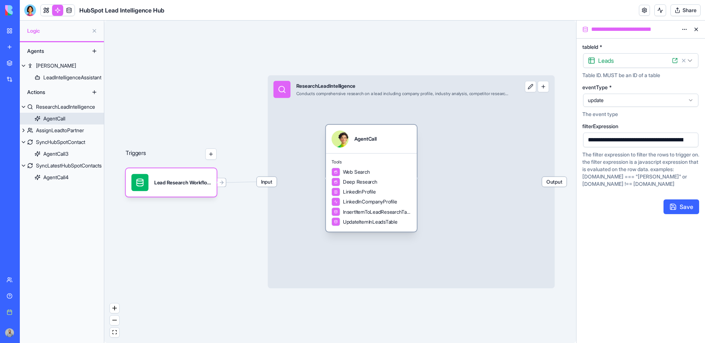
click at [406, 160] on span "Tools" at bounding box center [371, 162] width 80 height 6
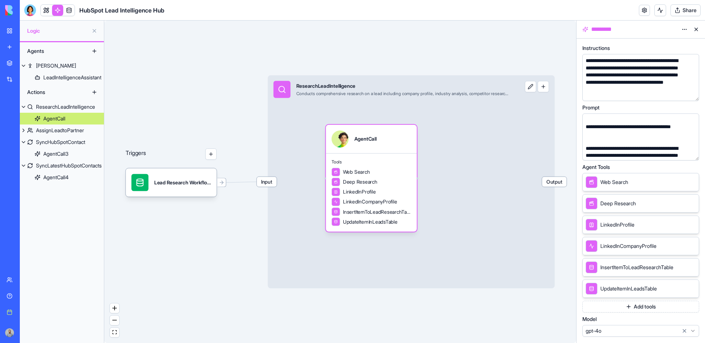
scroll to position [155, 0]
click at [190, 178] on div "Lead Research WorkflowTrigger" at bounding box center [182, 182] width 57 height 17
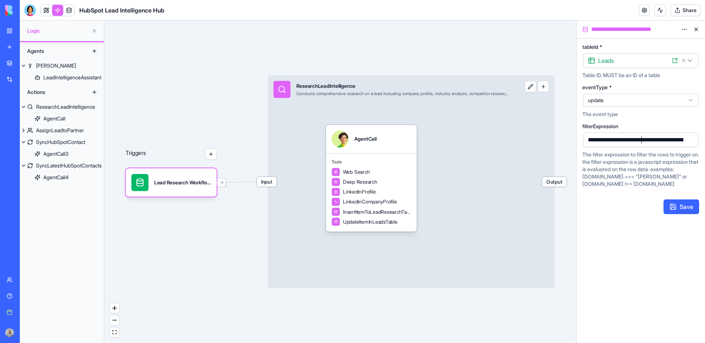
click at [555, 141] on div "**********" at bounding box center [677, 140] width 185 height 8
click at [78, 132] on div "AssignLeadtoPartner" at bounding box center [60, 130] width 48 height 7
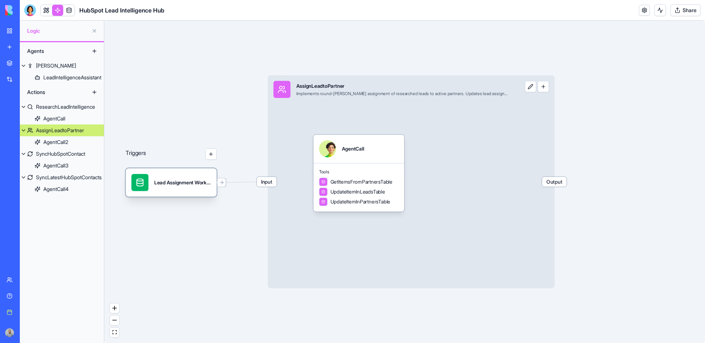
click at [171, 174] on div "Lead Assignment WorkflowTrigger" at bounding box center [182, 182] width 57 height 17
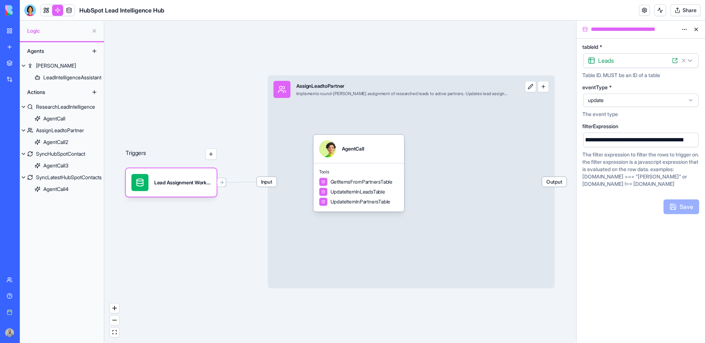
scroll to position [0, 5]
click at [384, 161] on div "AgentCall" at bounding box center [358, 149] width 91 height 28
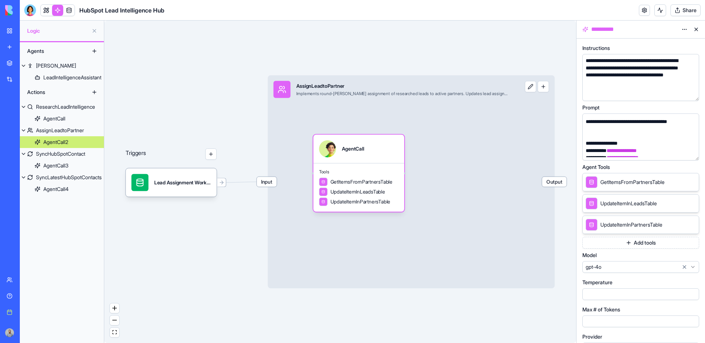
scroll to position [15, 0]
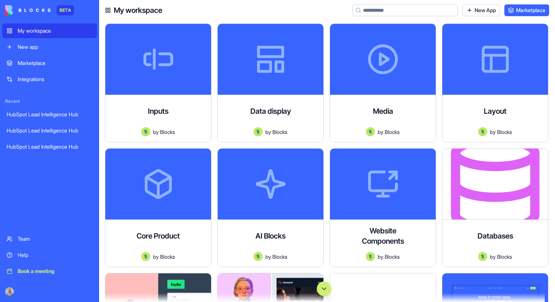
click at [329, 286] on button "Scroll to bottom" at bounding box center [324, 288] width 15 height 15
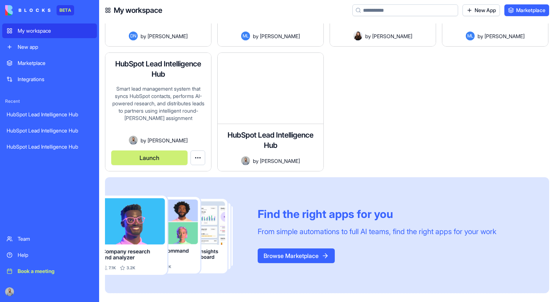
click at [168, 159] on button "Launch" at bounding box center [149, 157] width 76 height 15
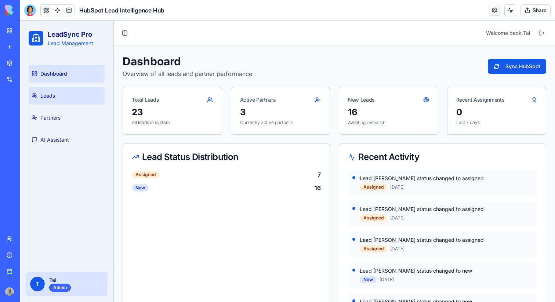
click at [77, 98] on link "Leads" at bounding box center [67, 96] width 76 height 18
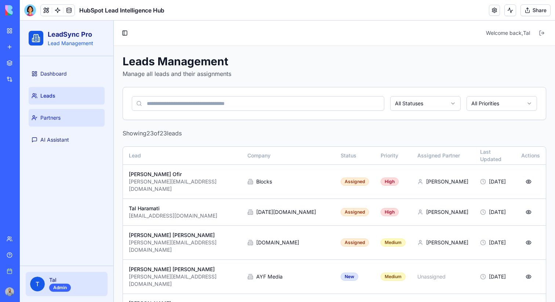
click at [63, 119] on link "Partners" at bounding box center [67, 118] width 76 height 18
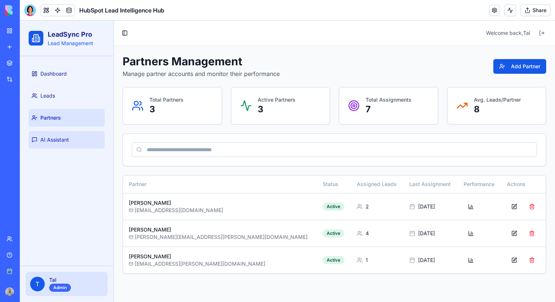
click at [66, 136] on span "AI Assistant" at bounding box center [54, 139] width 29 height 7
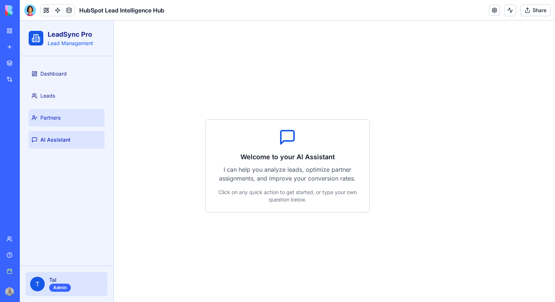
click at [66, 121] on link "Partners" at bounding box center [67, 118] width 76 height 18
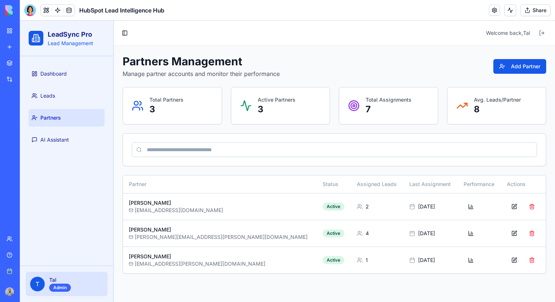
click at [388, 129] on div "Partners Management Manage partner accounts and monitor their performance Add P…" at bounding box center [335, 164] width 424 height 219
click at [35, 7] on div at bounding box center [30, 10] width 12 height 12
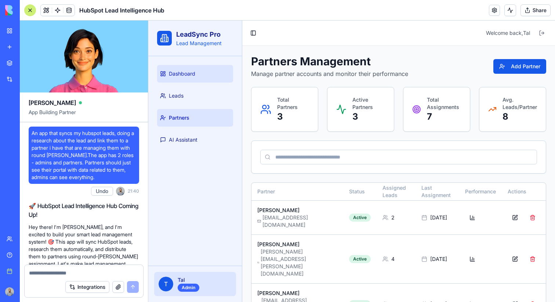
click at [193, 76] on span "Dashboard" at bounding box center [182, 73] width 26 height 7
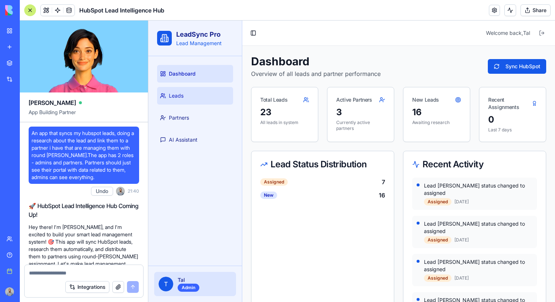
click at [180, 98] on span "Leads" at bounding box center [176, 95] width 15 height 7
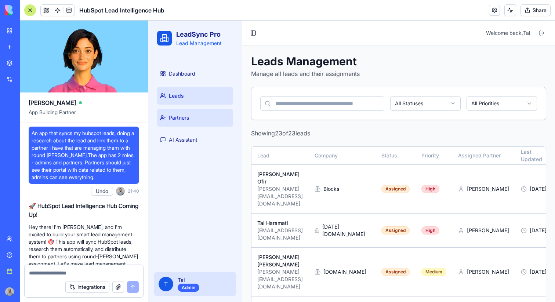
click at [195, 118] on link "Partners" at bounding box center [195, 118] width 76 height 18
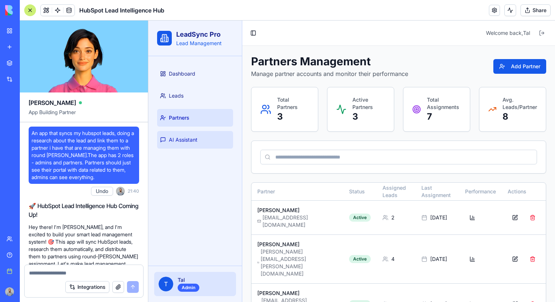
click at [217, 143] on link "AI Assistant" at bounding box center [195, 140] width 76 height 18
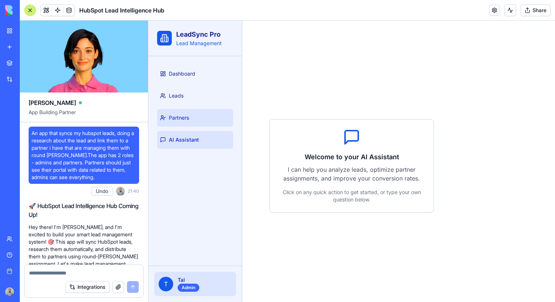
click at [214, 123] on link "Partners" at bounding box center [195, 118] width 76 height 18
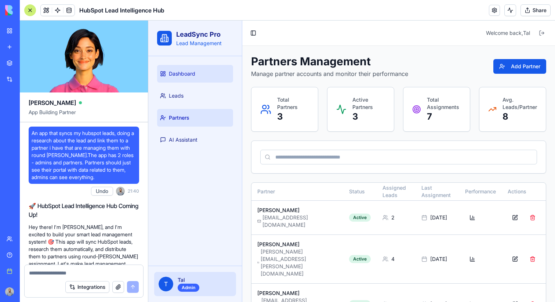
click at [202, 70] on link "Dashboard" at bounding box center [195, 74] width 76 height 18
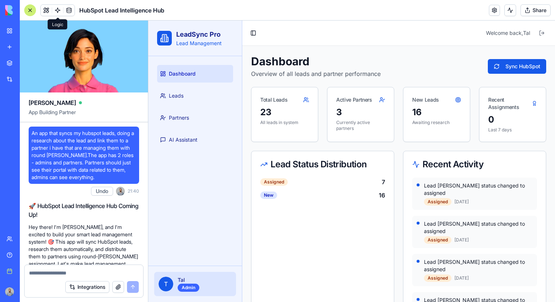
click at [57, 8] on link at bounding box center [57, 10] width 11 height 11
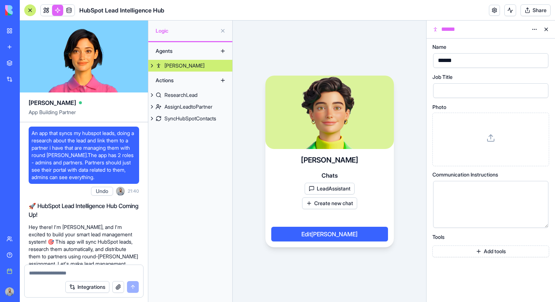
click at [31, 9] on div at bounding box center [30, 10] width 12 height 12
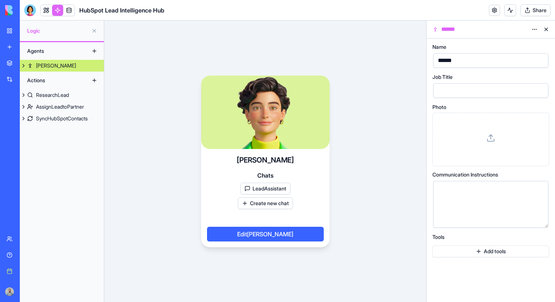
click at [548, 31] on button at bounding box center [546, 29] width 12 height 12
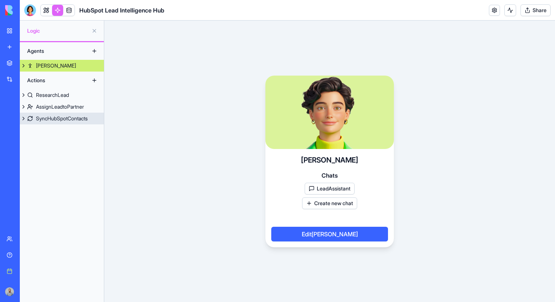
click at [69, 121] on div "SyncHubSpotContacts" at bounding box center [62, 118] width 52 height 7
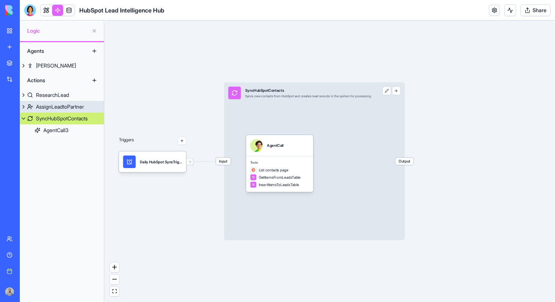
click at [67, 108] on div "AssignLeadtoPartner" at bounding box center [60, 106] width 48 height 7
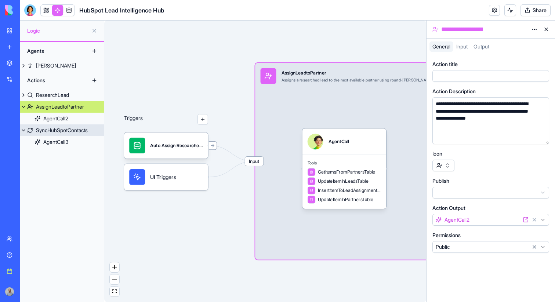
click at [69, 127] on div "SyncHubSpotContacts" at bounding box center [62, 130] width 52 height 7
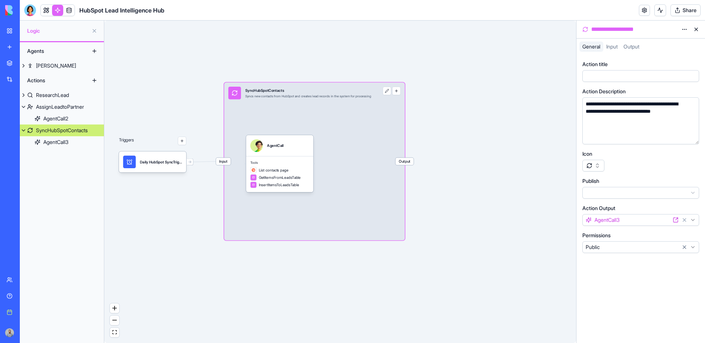
click at [172, 59] on div "Triggers Daily HubSpot SyncTrigger Input SyncHubSpotContacts Syncs new contacts…" at bounding box center [340, 182] width 472 height 322
click at [46, 14] on link at bounding box center [46, 10] width 11 height 11
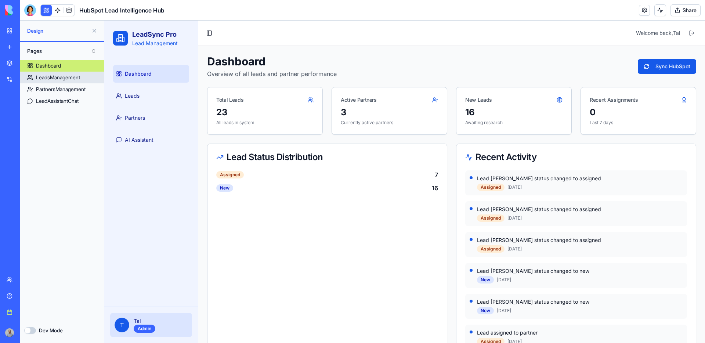
click at [70, 78] on div "LeadsManagement" at bounding box center [58, 77] width 44 height 7
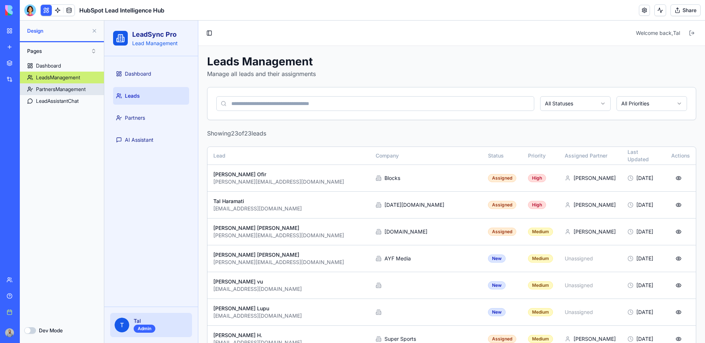
click at [78, 90] on div "PartnersManagement" at bounding box center [61, 89] width 50 height 7
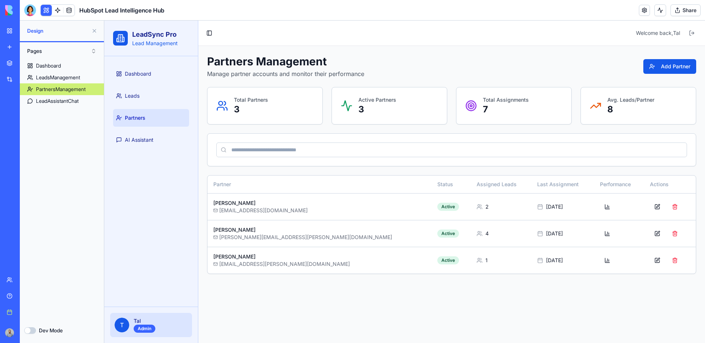
click at [555, 12] on button "Share" at bounding box center [685, 10] width 30 height 12
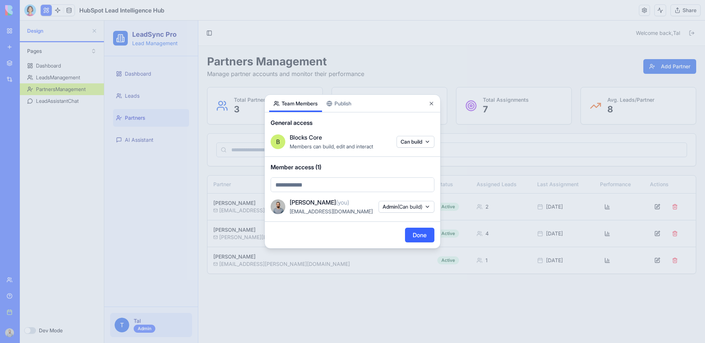
click at [392, 209] on span "Admin (Can build)" at bounding box center [402, 206] width 40 height 7
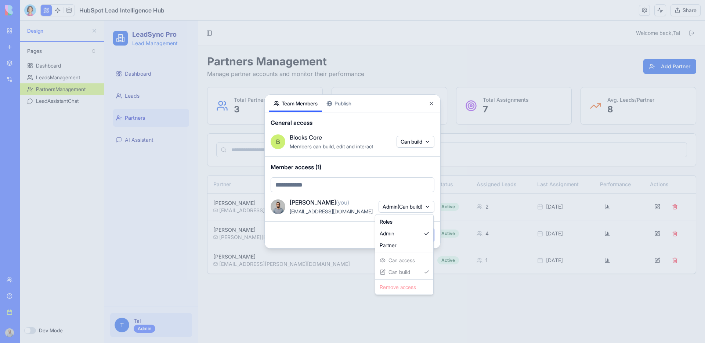
click at [346, 109] on div at bounding box center [352, 171] width 705 height 343
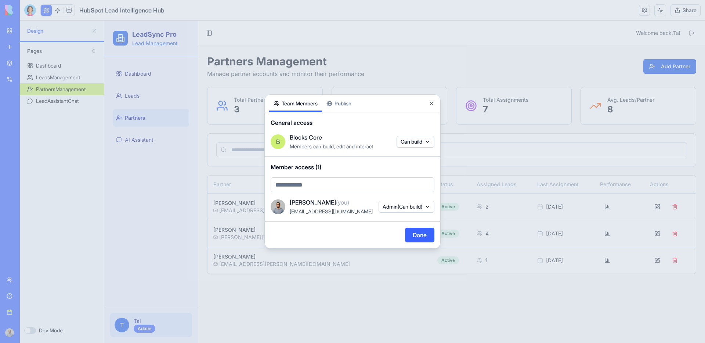
click at [346, 108] on div "Share App Team Members Publish General access B Blocks Core Members can build, …" at bounding box center [352, 171] width 176 height 154
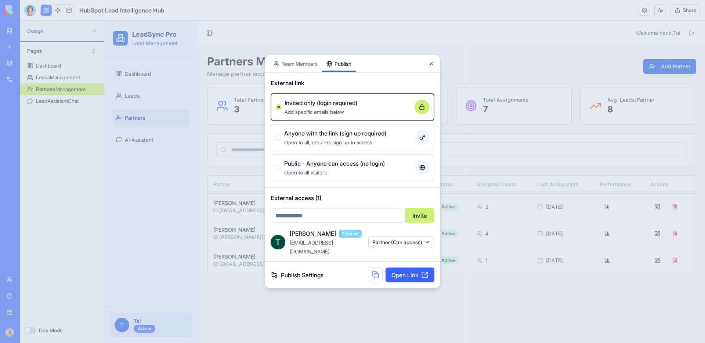
click at [291, 245] on span "[EMAIL_ADDRESS][DOMAIN_NAME]" at bounding box center [311, 246] width 43 height 15
drag, startPoint x: 291, startPoint y: 245, endPoint x: 341, endPoint y: 244, distance: 49.5
click at [333, 245] on span "[EMAIL_ADDRESS][DOMAIN_NAME]" at bounding box center [311, 246] width 43 height 15
click at [405, 268] on link "Open Link" at bounding box center [409, 275] width 49 height 15
click at [454, 156] on div at bounding box center [352, 171] width 705 height 343
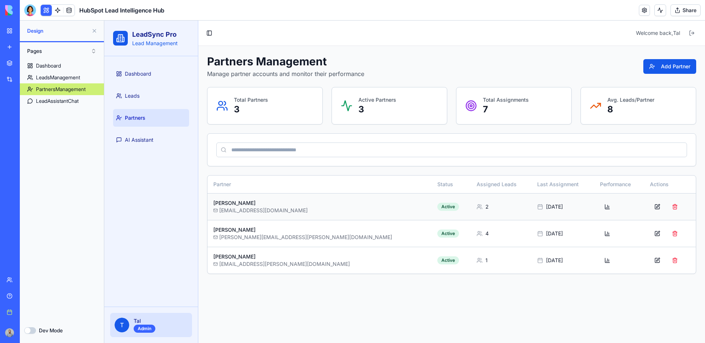
click at [224, 202] on div "[PERSON_NAME]" at bounding box center [319, 202] width 212 height 7
drag, startPoint x: 224, startPoint y: 202, endPoint x: 248, endPoint y: 212, distance: 25.8
click at [248, 212] on div "Tal HARAMATI tal.haramati@gmail.com" at bounding box center [319, 206] width 212 height 15
click at [60, 10] on link at bounding box center [57, 10] width 11 height 11
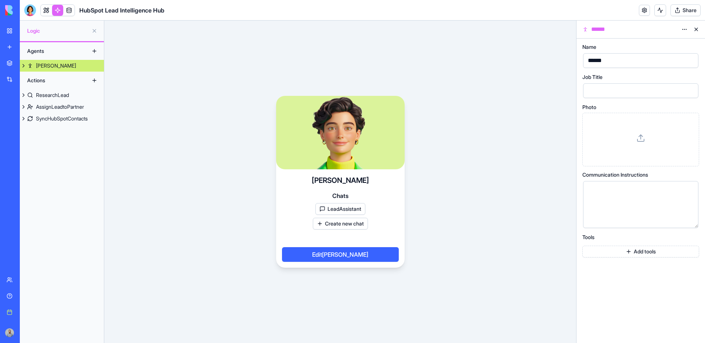
click at [72, 63] on link "[PERSON_NAME]" at bounding box center [62, 66] width 84 height 12
click at [97, 54] on button at bounding box center [94, 51] width 12 height 12
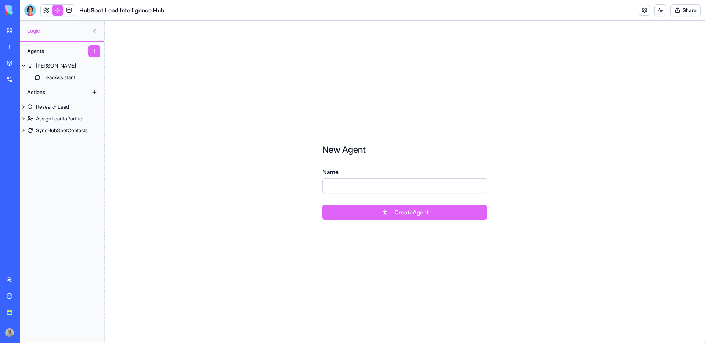
click at [337, 186] on input "Name" at bounding box center [404, 185] width 164 height 15
click at [355, 169] on div "Name" at bounding box center [404, 171] width 164 height 9
click at [355, 182] on input "Name" at bounding box center [404, 185] width 164 height 15
type input "****"
click at [322, 205] on button "Create Agent" at bounding box center [404, 212] width 164 height 15
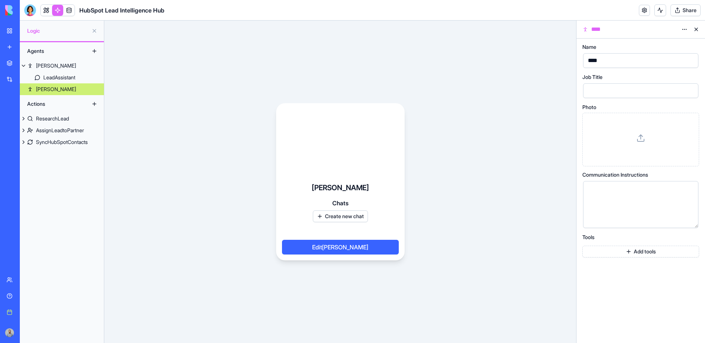
click at [555, 134] on div at bounding box center [640, 139] width 104 height 41
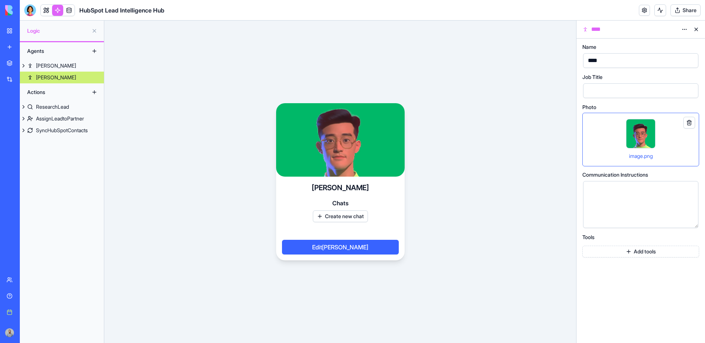
click at [595, 89] on div at bounding box center [634, 90] width 98 height 11
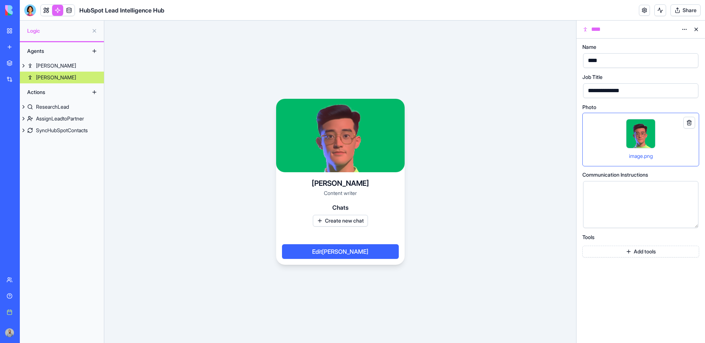
click at [360, 218] on button "Create new chat" at bounding box center [340, 221] width 55 height 12
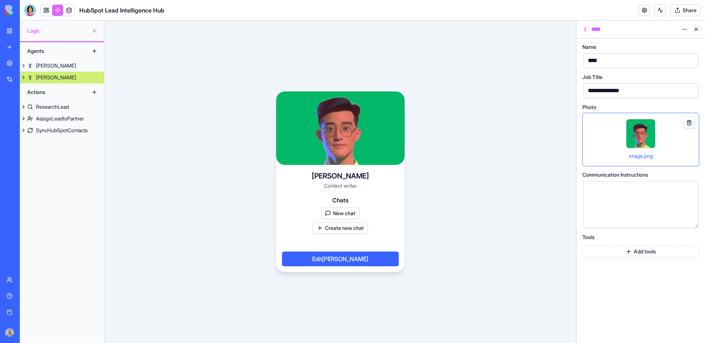
click at [352, 215] on button "New chat" at bounding box center [340, 213] width 39 height 12
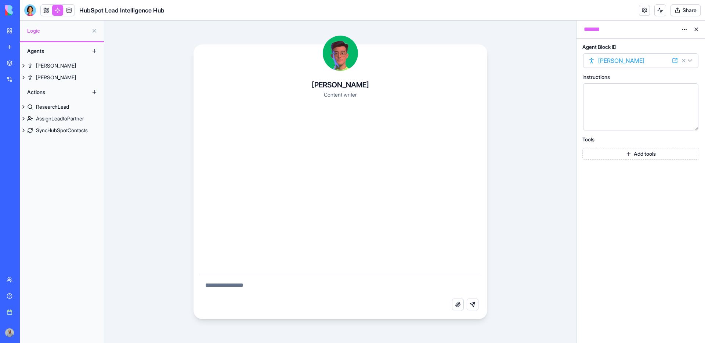
click at [312, 274] on div at bounding box center [340, 190] width 282 height 170
click at [308, 278] on textarea at bounding box center [340, 286] width 282 height 23
type textarea "**********"
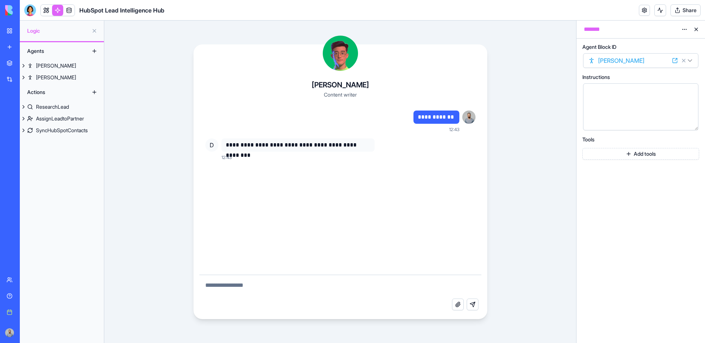
click at [602, 115] on div at bounding box center [634, 106] width 98 height 37
click at [376, 293] on textarea at bounding box center [340, 286] width 282 height 23
type textarea "**********"
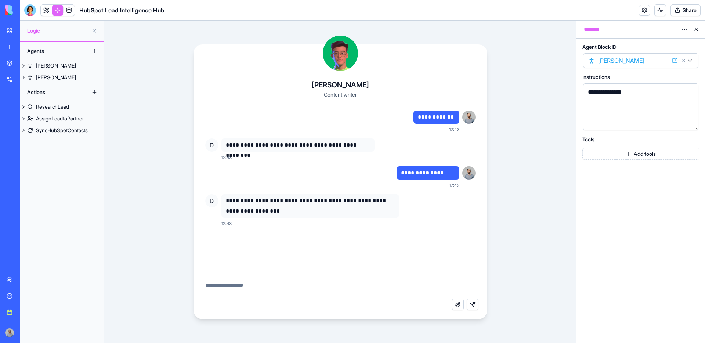
click at [608, 107] on div "**********" at bounding box center [634, 106] width 98 height 37
click at [619, 92] on div "**********" at bounding box center [634, 92] width 98 height 8
click at [346, 287] on textarea at bounding box center [340, 286] width 282 height 23
type textarea "**********"
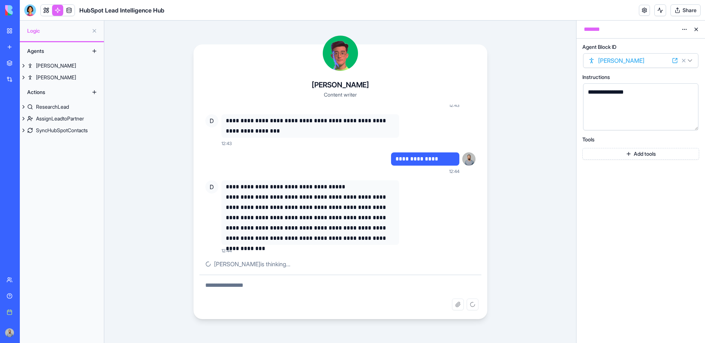
scroll to position [76, 0]
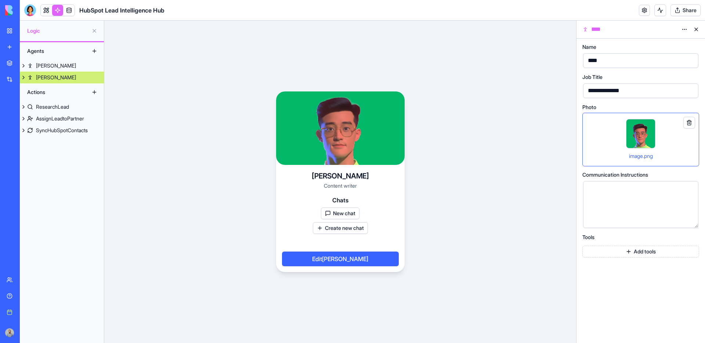
click at [329, 210] on button "New chat" at bounding box center [340, 213] width 39 height 12
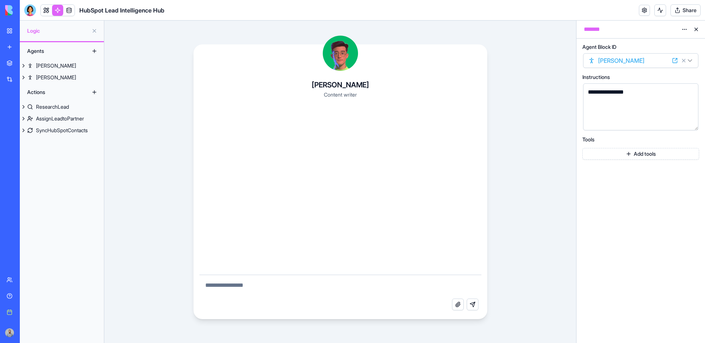
click at [302, 285] on textarea at bounding box center [340, 286] width 282 height 23
type textarea "**********"
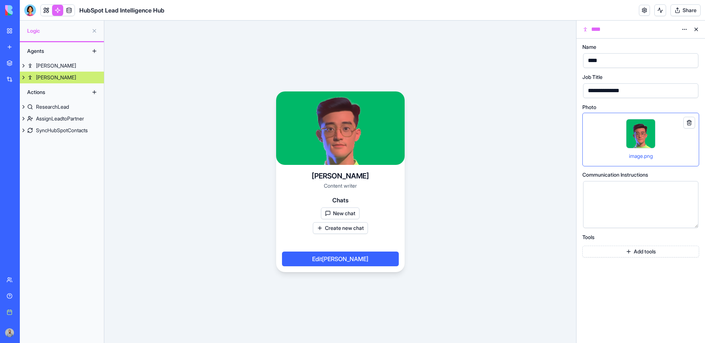
click at [343, 212] on button "New chat" at bounding box center [340, 213] width 39 height 12
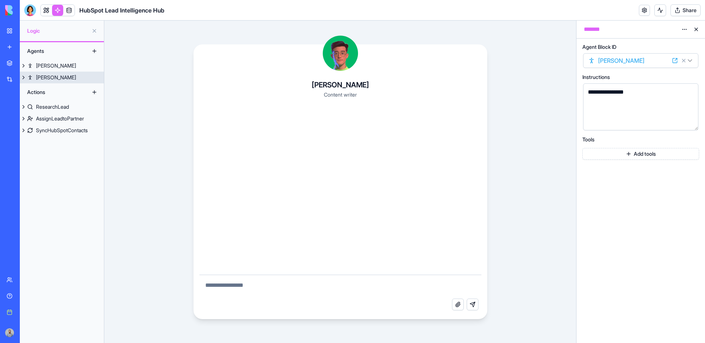
click at [79, 73] on link "[PERSON_NAME]" at bounding box center [62, 78] width 84 height 12
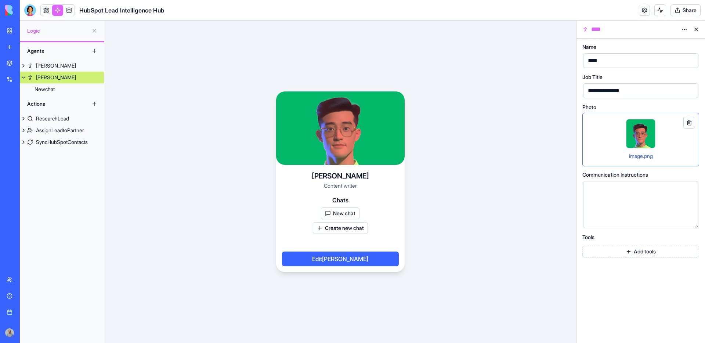
click at [600, 156] on div "image.png" at bounding box center [640, 155] width 104 height 9
click at [349, 213] on button "New chat" at bounding box center [340, 213] width 39 height 12
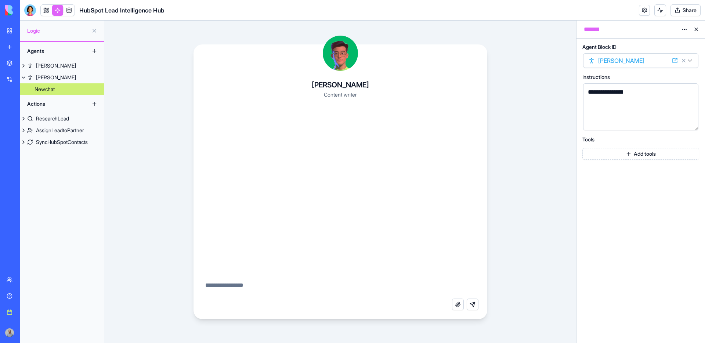
click at [254, 283] on textarea at bounding box center [340, 286] width 282 height 23
type textarea "**********"
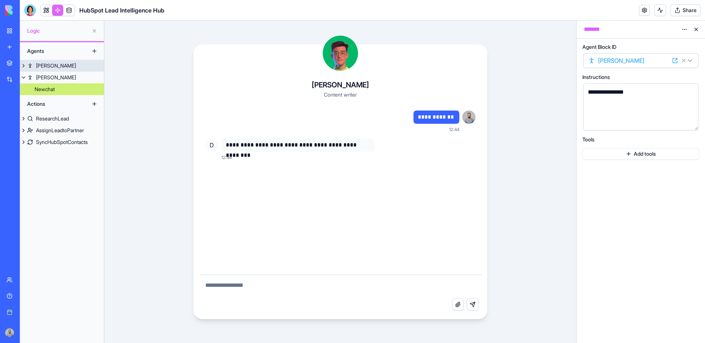
click at [54, 64] on div "[PERSON_NAME]" at bounding box center [56, 65] width 40 height 7
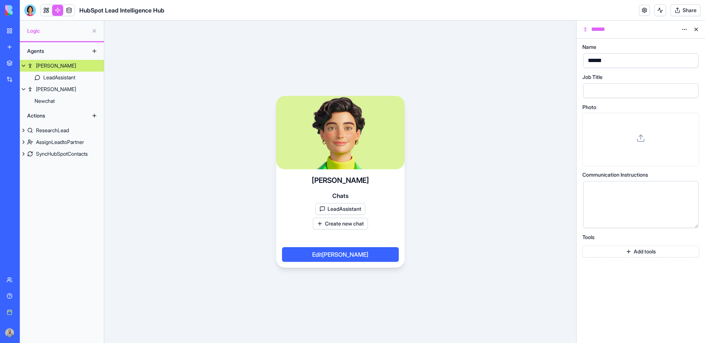
click at [349, 205] on button "LeadAssistant" at bounding box center [340, 209] width 50 height 12
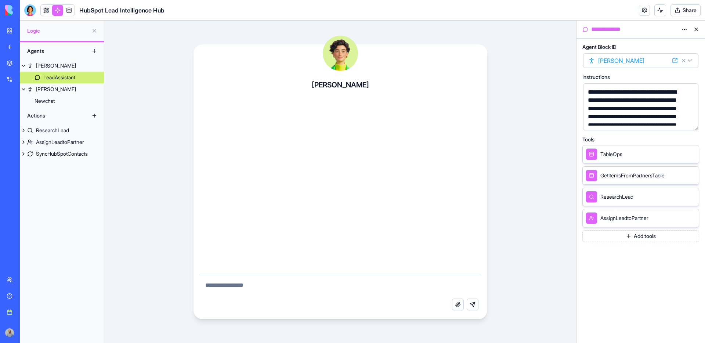
click at [308, 279] on textarea at bounding box center [340, 286] width 282 height 23
type textarea "**********"
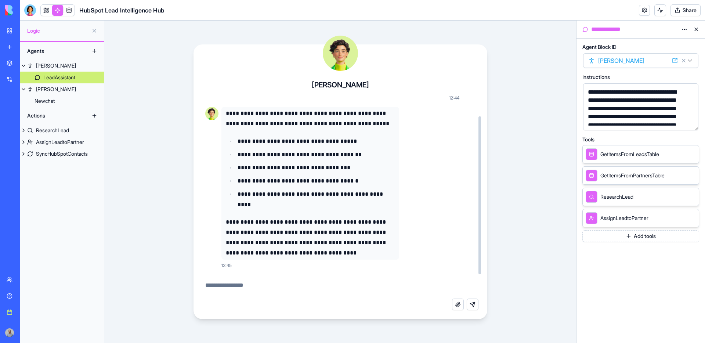
scroll to position [22, 0]
click at [60, 101] on link "Newchat" at bounding box center [62, 101] width 84 height 12
select select "**********"
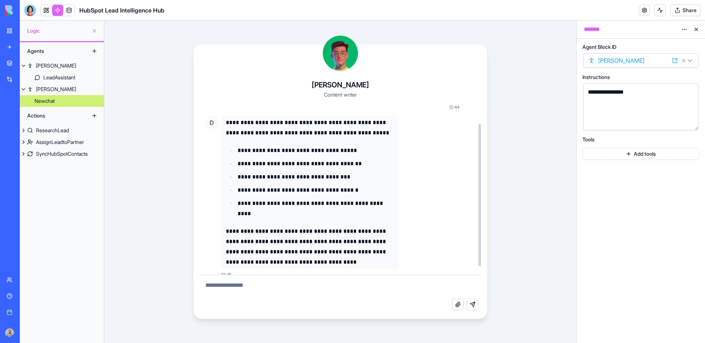
scroll to position [31, 0]
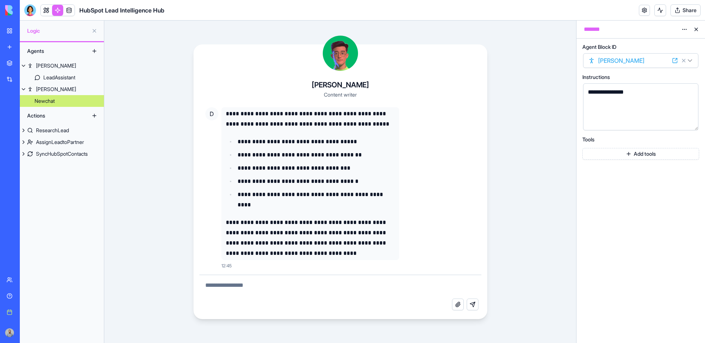
click at [60, 101] on link "Newchat" at bounding box center [62, 101] width 84 height 12
click at [60, 96] on link "Newchat" at bounding box center [62, 101] width 84 height 12
click at [69, 92] on link "[PERSON_NAME]" at bounding box center [62, 89] width 84 height 12
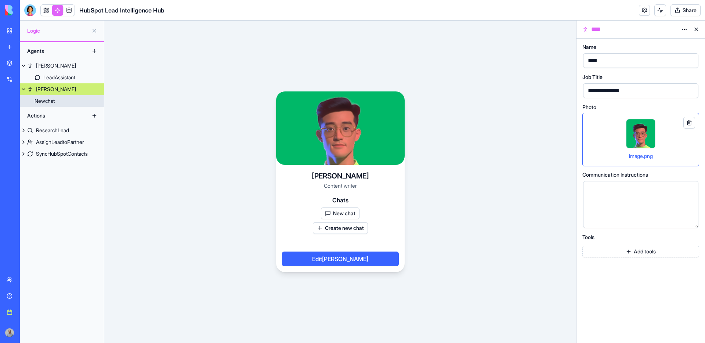
click at [69, 101] on link "Newchat" at bounding box center [62, 101] width 84 height 12
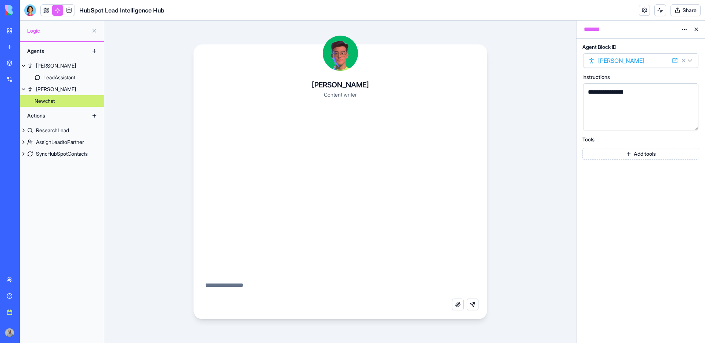
click at [275, 275] on textarea at bounding box center [340, 286] width 282 height 23
type textarea "**********"
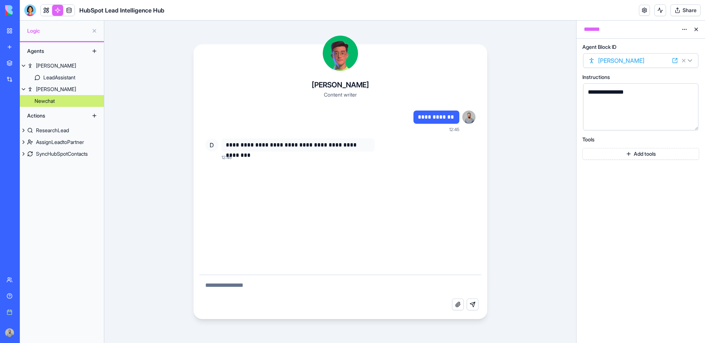
click at [363, 281] on textarea at bounding box center [340, 286] width 282 height 23
type textarea "**********"
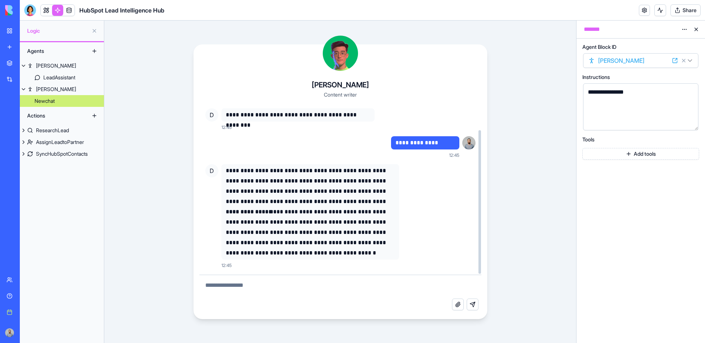
scroll to position [30, 0]
click at [76, 87] on link "[PERSON_NAME]" at bounding box center [62, 89] width 84 height 12
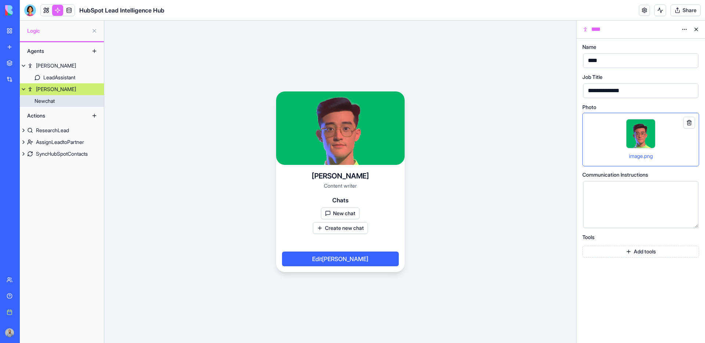
click at [65, 97] on link "Newchat" at bounding box center [62, 101] width 84 height 12
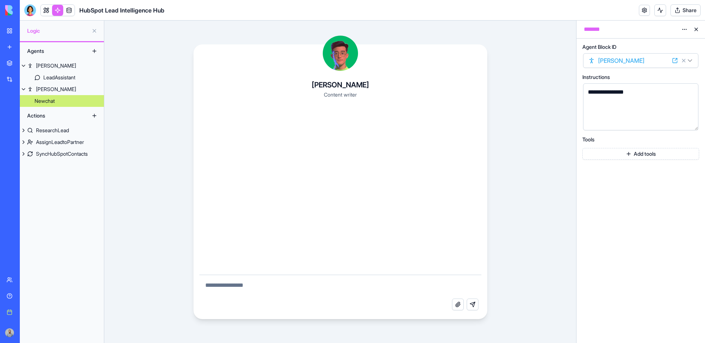
click at [409, 292] on textarea at bounding box center [340, 286] width 282 height 23
click at [640, 152] on button "Add tools" at bounding box center [640, 154] width 117 height 12
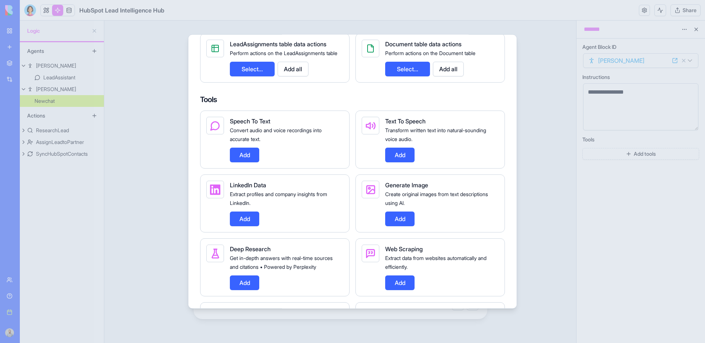
scroll to position [338, 0]
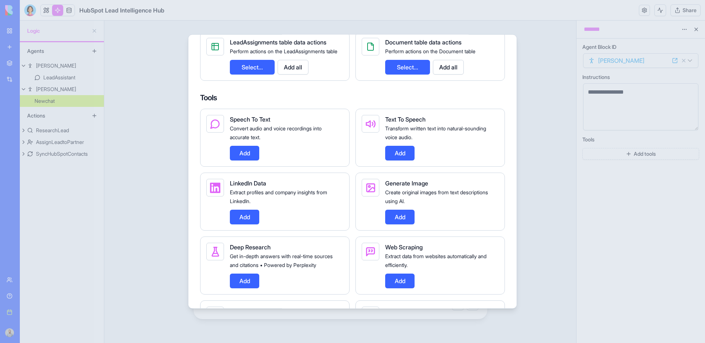
click at [597, 171] on div at bounding box center [352, 171] width 705 height 343
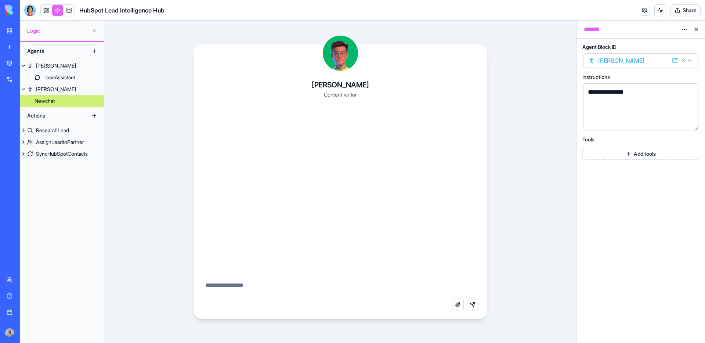
click at [339, 283] on textarea at bounding box center [340, 286] width 282 height 23
type textarea "**********"
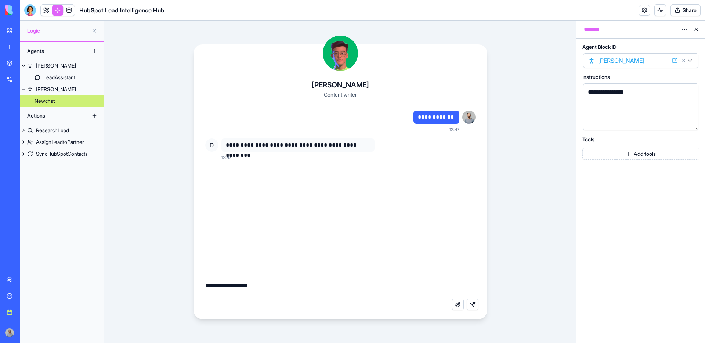
type textarea "**********"
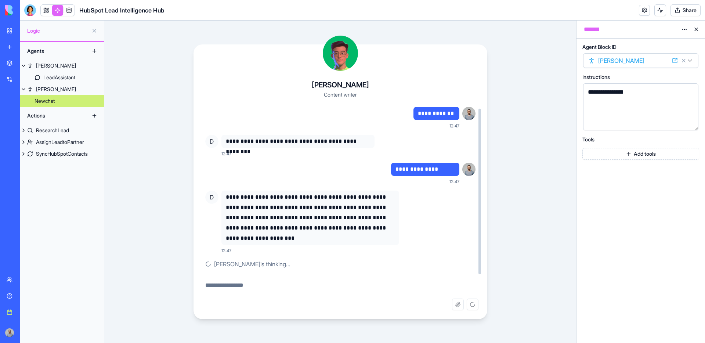
scroll to position [0, 0]
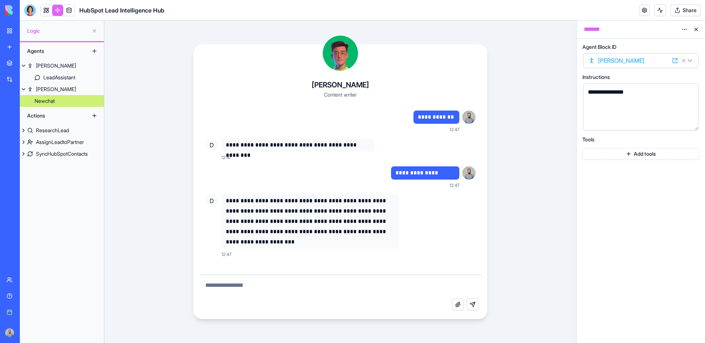
click at [654, 153] on button "Add tools" at bounding box center [640, 154] width 117 height 12
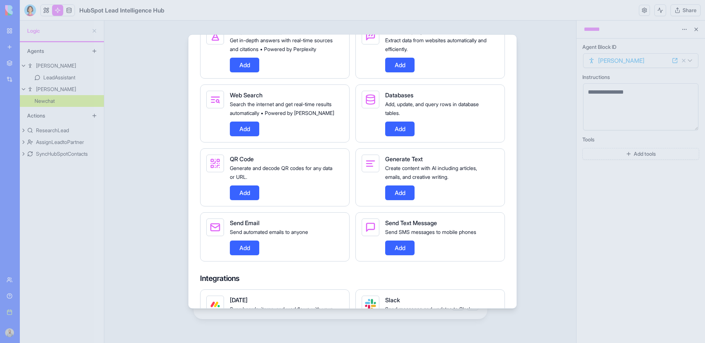
scroll to position [560, 0]
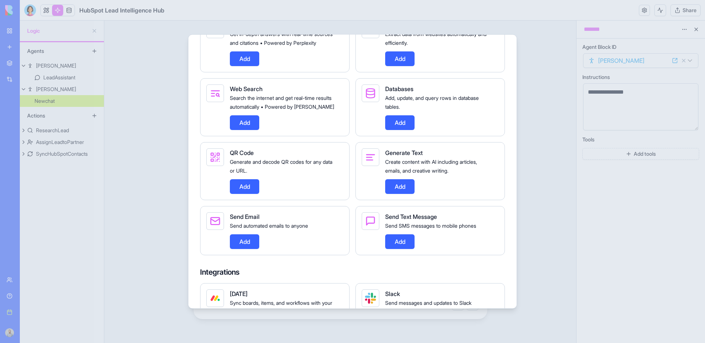
click at [252, 249] on button "Add" at bounding box center [244, 241] width 29 height 15
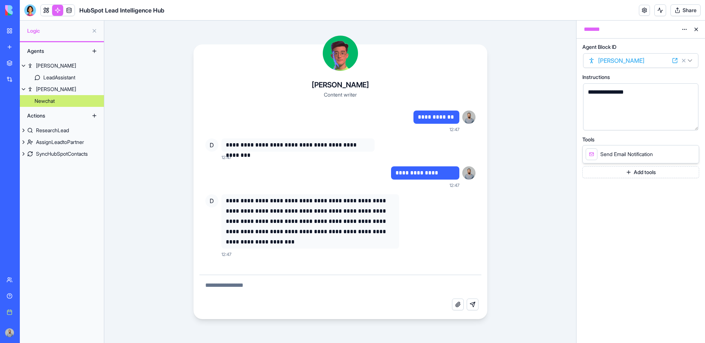
click at [351, 278] on textarea at bounding box center [340, 286] width 282 height 23
type textarea "**********"
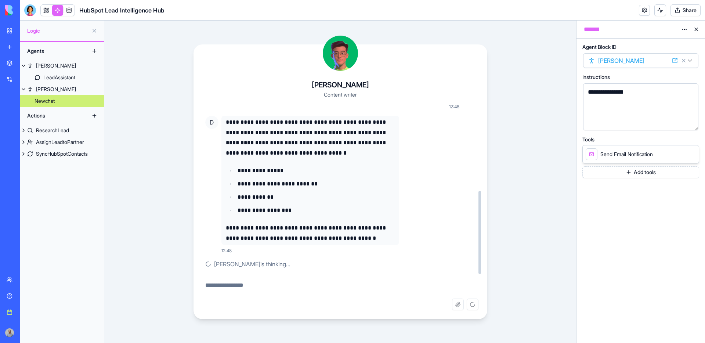
scroll to position [161, 0]
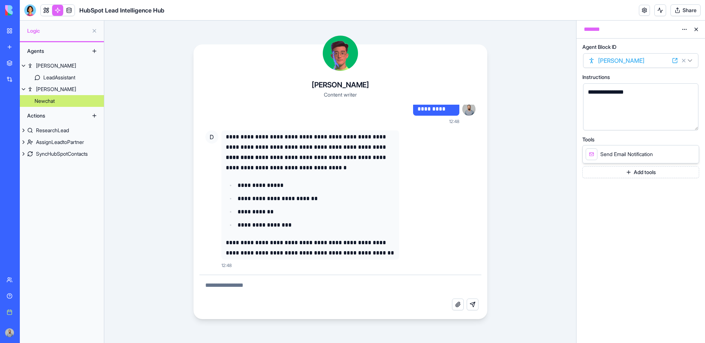
click at [397, 288] on textarea at bounding box center [340, 286] width 282 height 23
type textarea "**********"
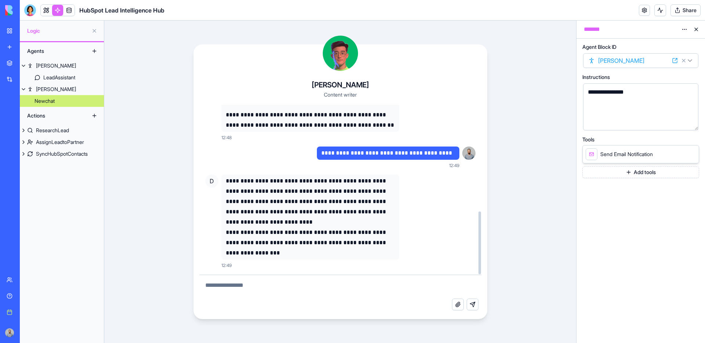
scroll to position [288, 0]
click at [311, 289] on textarea at bounding box center [340, 286] width 282 height 23
type textarea "**********"
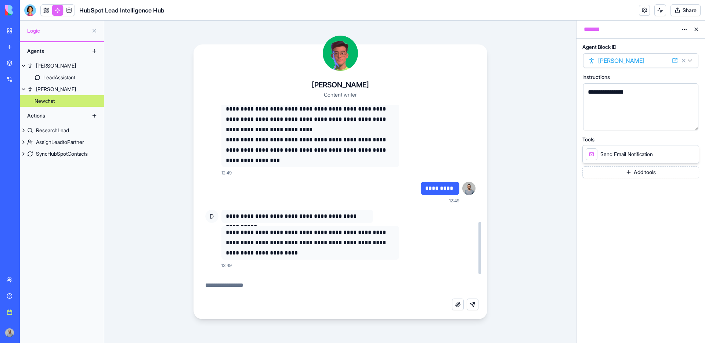
scroll to position [381, 0]
click at [355, 286] on textarea at bounding box center [340, 286] width 282 height 23
type textarea "**********"
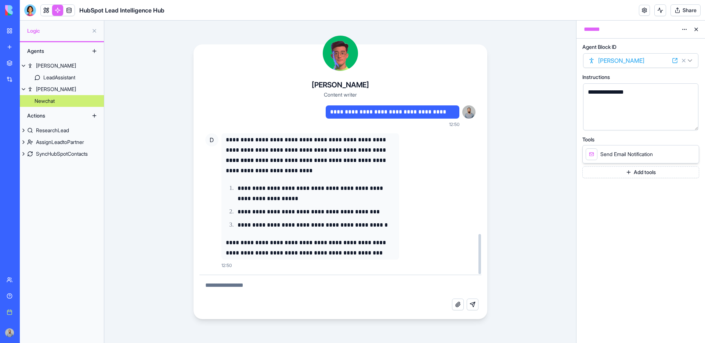
scroll to position [549, 0]
click at [624, 174] on button "Add tools" at bounding box center [640, 172] width 117 height 12
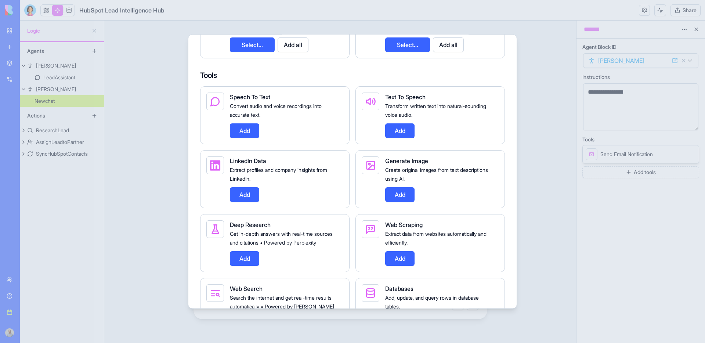
scroll to position [387, 0]
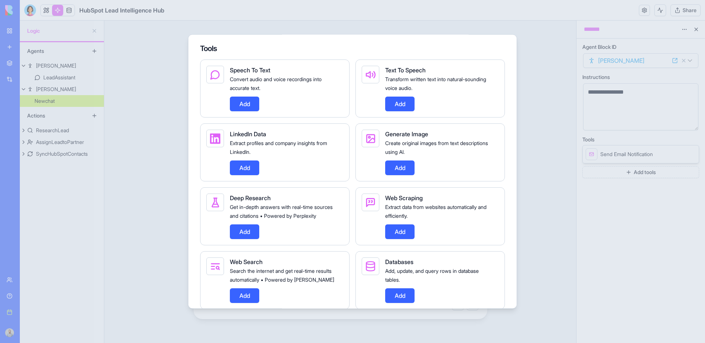
click at [211, 54] on h4 "Tools" at bounding box center [352, 48] width 305 height 10
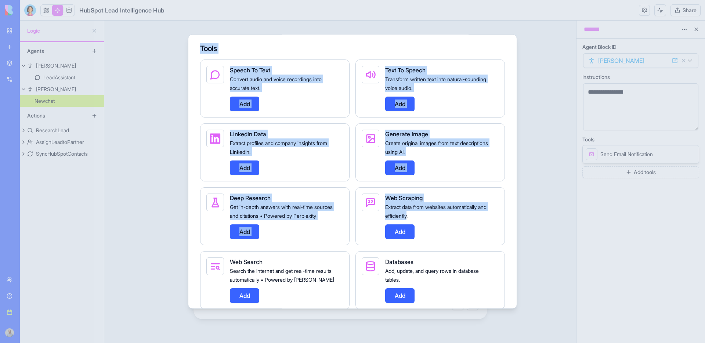
drag, startPoint x: 211, startPoint y: 61, endPoint x: 397, endPoint y: 223, distance: 247.2
click at [397, 223] on div "Tools Speech To Text Convert audio and voice recordings into accurate text. Add…" at bounding box center [352, 235] width 305 height 385
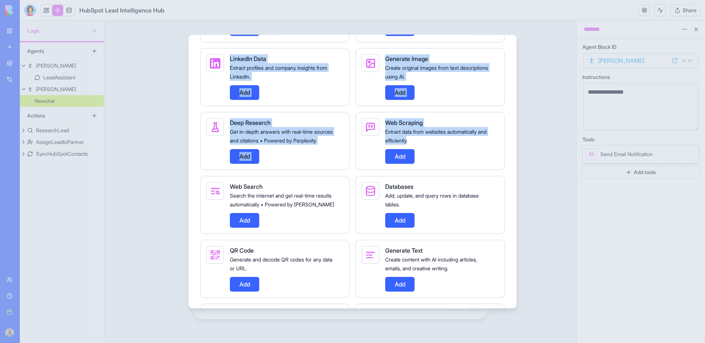
scroll to position [476, 0]
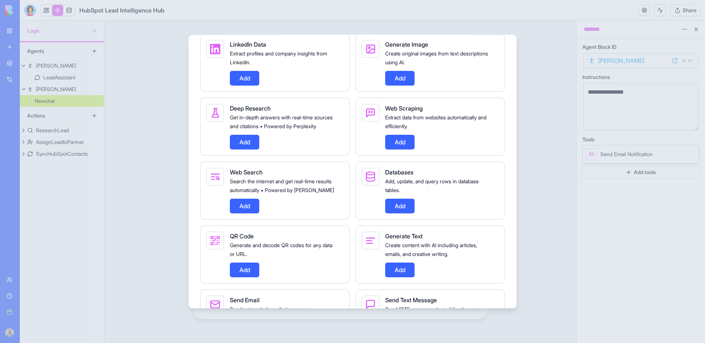
click at [353, 239] on div "Speech To Text Convert audio and voice recordings into accurate text. Add Text …" at bounding box center [352, 154] width 305 height 368
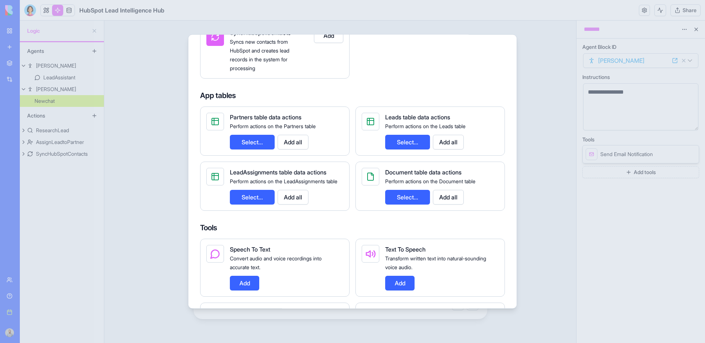
scroll to position [195, 0]
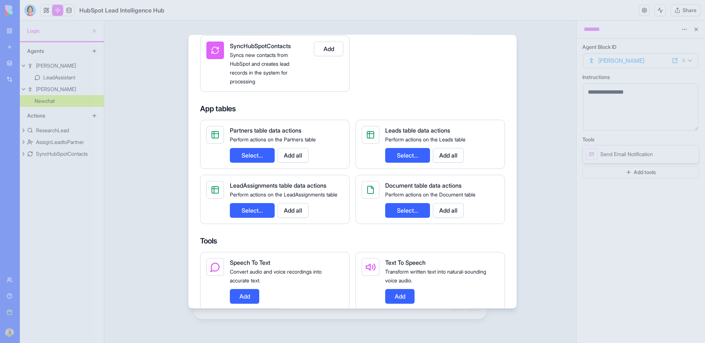
click at [210, 112] on h4 "App tables" at bounding box center [352, 108] width 305 height 10
drag, startPoint x: 210, startPoint y: 112, endPoint x: 241, endPoint y: 112, distance: 31.2
click at [241, 112] on h4 "App tables" at bounding box center [352, 108] width 305 height 10
click at [420, 154] on button "Select..." at bounding box center [407, 155] width 45 height 15
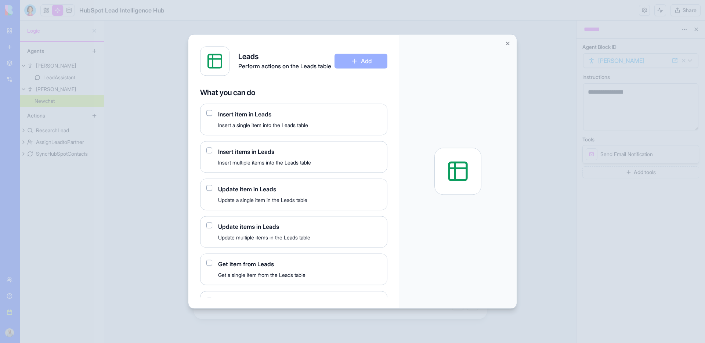
scroll to position [25, 0]
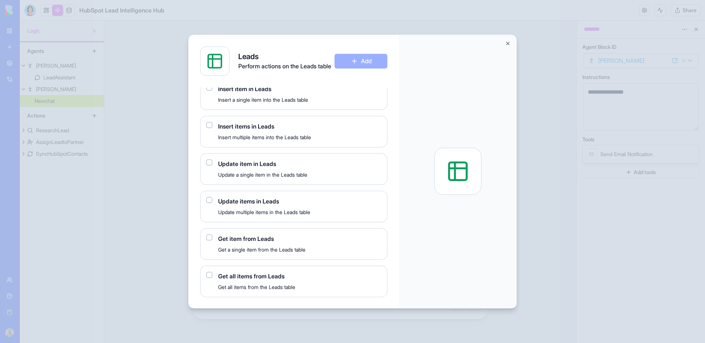
click at [508, 47] on div at bounding box center [457, 170] width 117 height 273
click at [508, 44] on button "Close" at bounding box center [508, 43] width 6 height 6
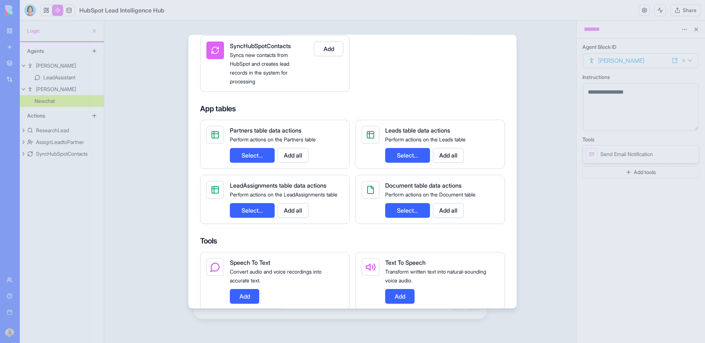
click at [458, 157] on button "Add all" at bounding box center [448, 155] width 31 height 15
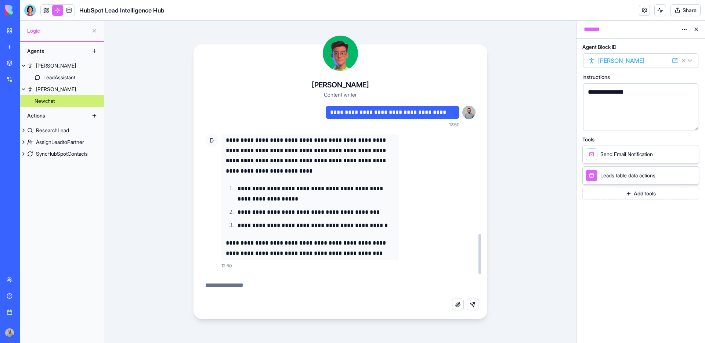
click at [331, 282] on textarea at bounding box center [340, 286] width 282 height 23
type textarea "**********"
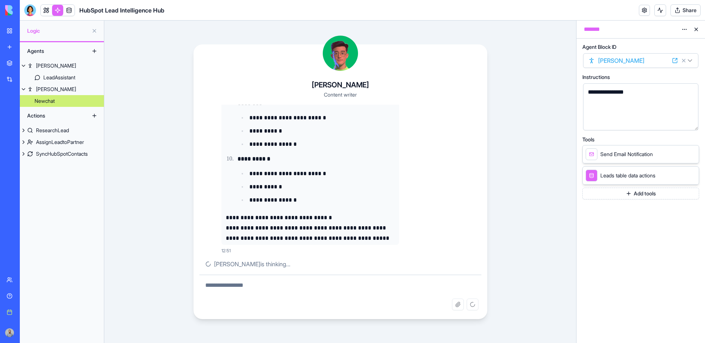
scroll to position [1322, 0]
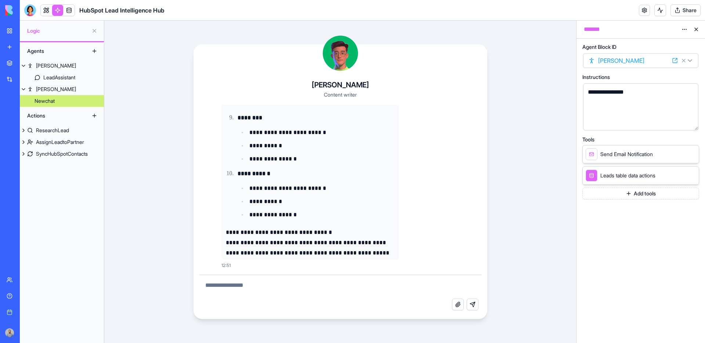
click at [330, 286] on textarea at bounding box center [340, 286] width 282 height 23
type textarea "**********"
click at [607, 201] on div "**********" at bounding box center [640, 190] width 117 height 298
click at [607, 197] on button "Add tools" at bounding box center [640, 194] width 117 height 12
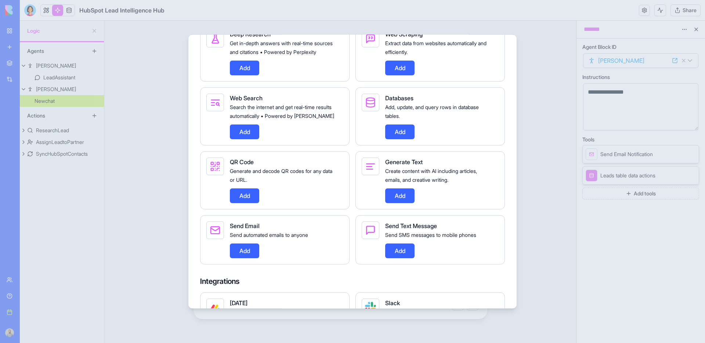
scroll to position [614, 0]
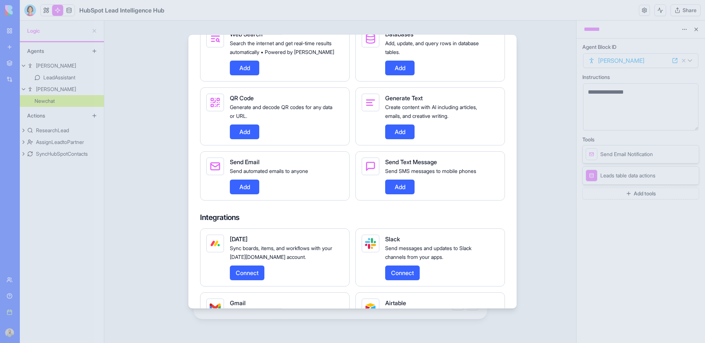
click at [398, 194] on button "Add" at bounding box center [399, 186] width 29 height 15
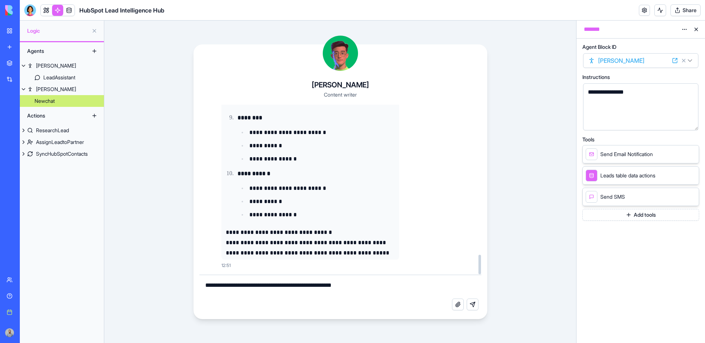
click at [376, 287] on textarea "**********" at bounding box center [340, 286] width 282 height 23
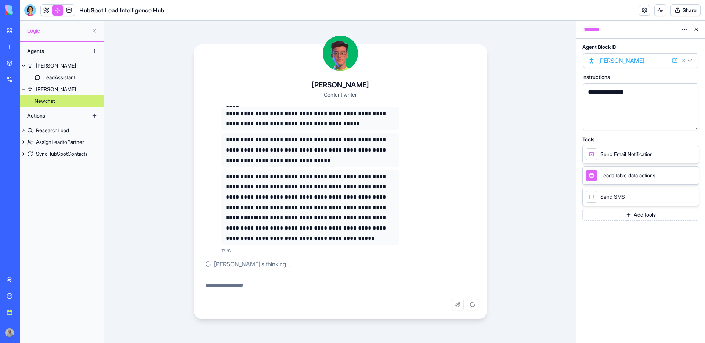
scroll to position [1519, 0]
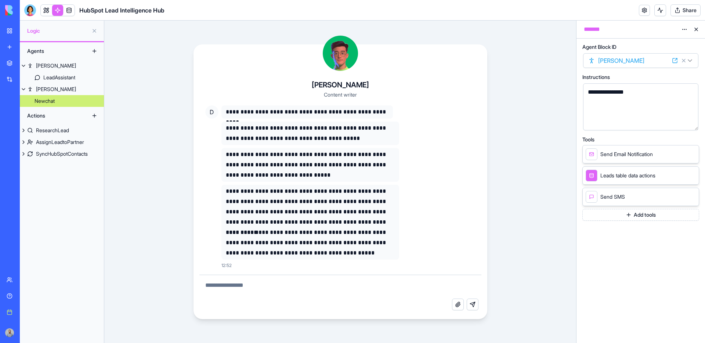
click at [630, 211] on button "Add tools" at bounding box center [640, 215] width 117 height 12
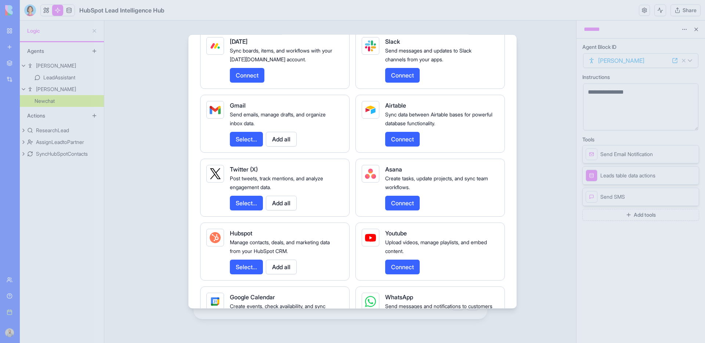
scroll to position [811, 0]
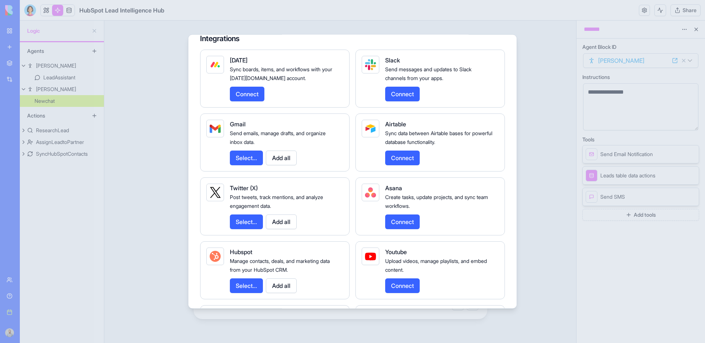
scroll to position [775, 0]
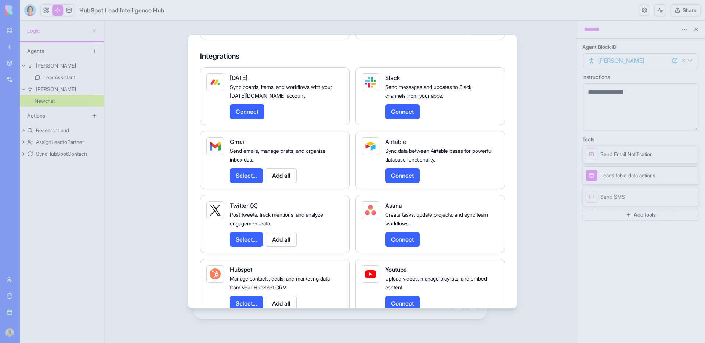
click at [250, 183] on button "Select..." at bounding box center [246, 175] width 33 height 15
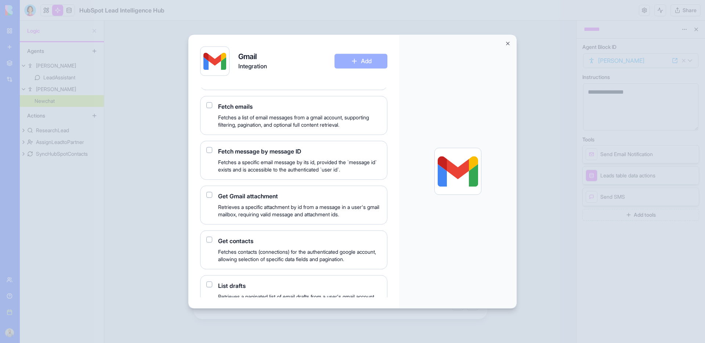
scroll to position [0, 0]
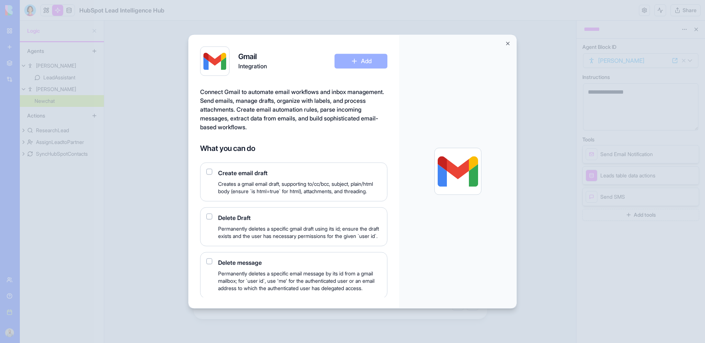
click at [509, 43] on button "Close" at bounding box center [508, 43] width 6 height 6
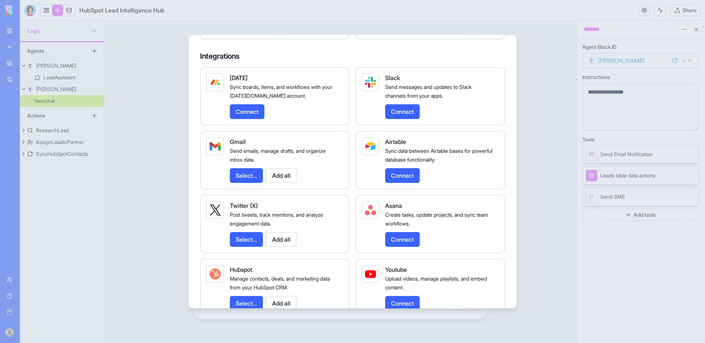
click at [293, 183] on button "Add all" at bounding box center [281, 175] width 31 height 15
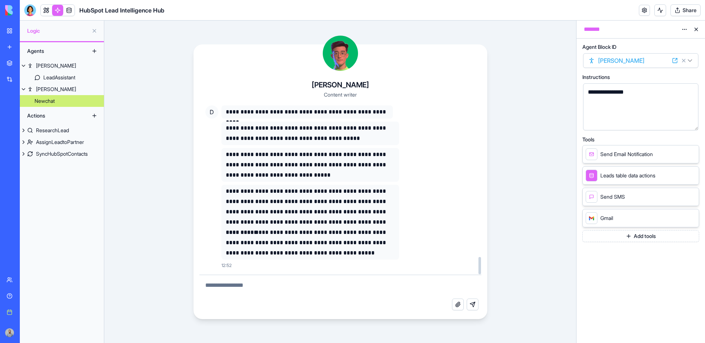
scroll to position [1518, 0]
click at [367, 286] on textarea at bounding box center [340, 286] width 282 height 23
click at [316, 290] on textarea at bounding box center [340, 286] width 282 height 23
type textarea "**********"
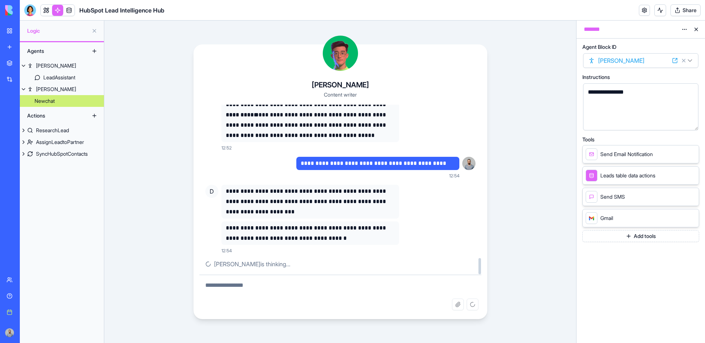
scroll to position [1646, 0]
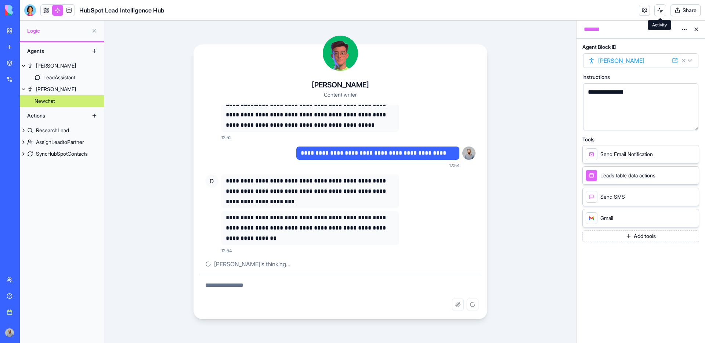
click at [663, 8] on button at bounding box center [660, 10] width 12 height 12
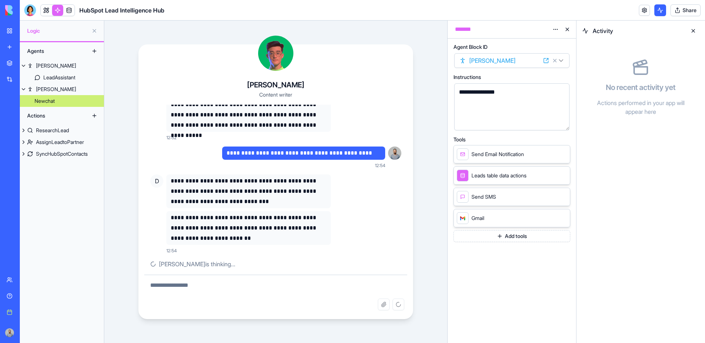
click at [663, 8] on button at bounding box center [660, 10] width 12 height 12
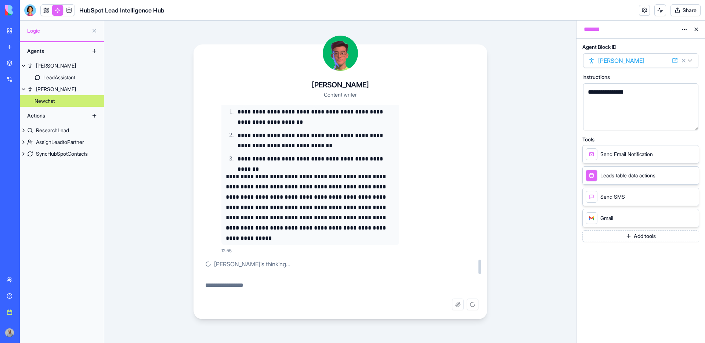
scroll to position [1812, 0]
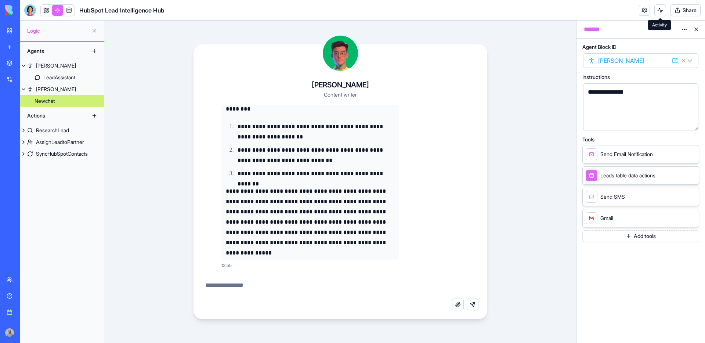
click at [626, 93] on div "**********" at bounding box center [634, 92] width 98 height 8
click at [641, 93] on div "**********" at bounding box center [634, 92] width 98 height 8
click at [403, 283] on textarea at bounding box center [340, 286] width 282 height 23
click at [654, 98] on div "**********" at bounding box center [634, 106] width 98 height 37
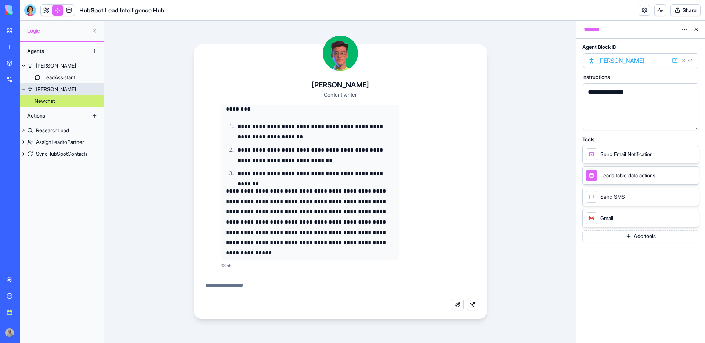
click at [81, 92] on link "[PERSON_NAME]" at bounding box center [62, 89] width 84 height 12
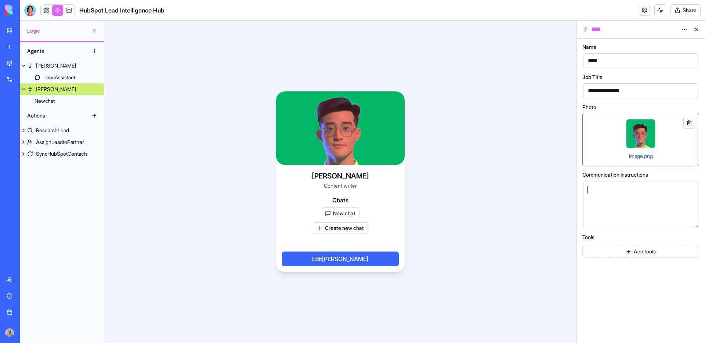
click at [626, 203] on div at bounding box center [634, 204] width 98 height 37
click at [83, 101] on link "Newchat" at bounding box center [62, 101] width 84 height 12
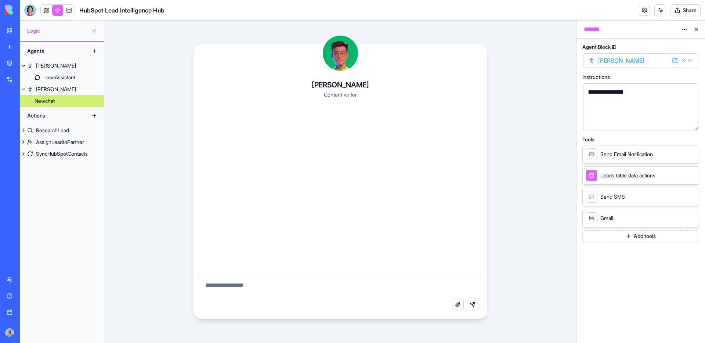
click at [524, 163] on div "Dani Content writer Attach file Send message" at bounding box center [340, 182] width 472 height 322
click at [49, 13] on link at bounding box center [46, 10] width 11 height 11
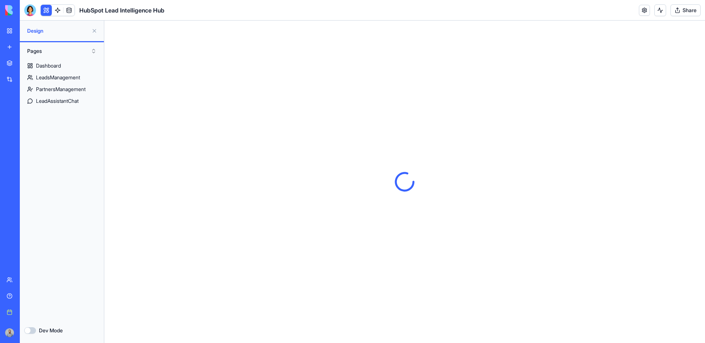
click at [56, 12] on link at bounding box center [57, 10] width 11 height 11
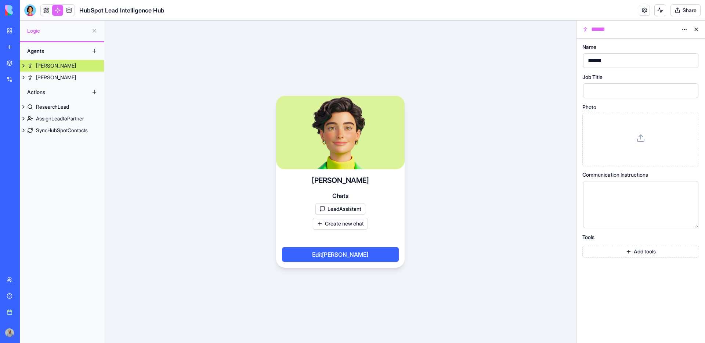
click at [689, 221] on button "button" at bounding box center [691, 221] width 12 height 12
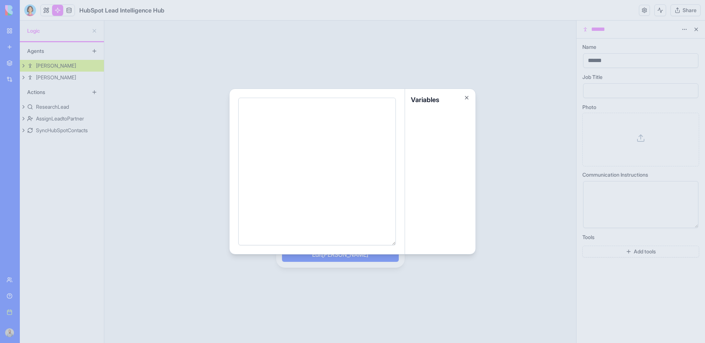
click at [532, 154] on div at bounding box center [352, 171] width 705 height 343
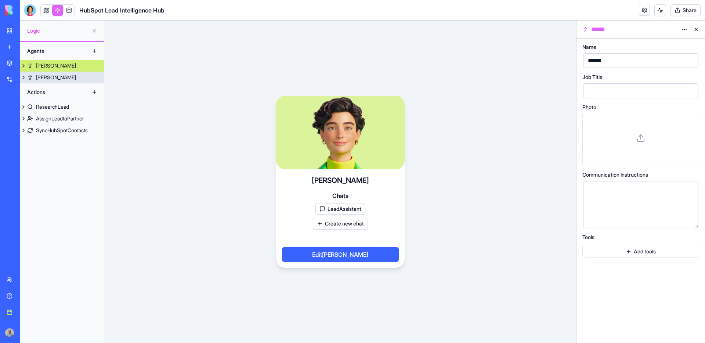
click at [73, 74] on link "[PERSON_NAME]" at bounding box center [62, 78] width 84 height 12
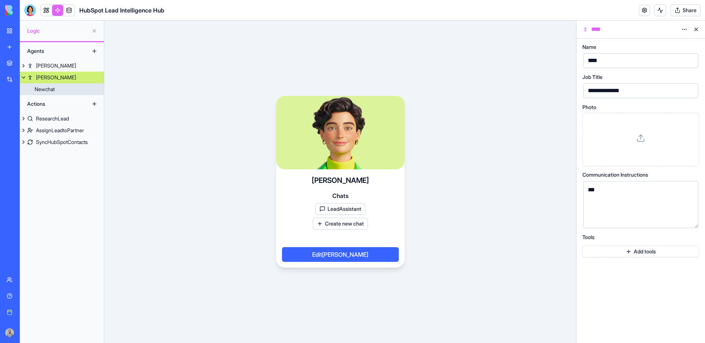
click at [74, 92] on link "Newchat" at bounding box center [62, 89] width 84 height 12
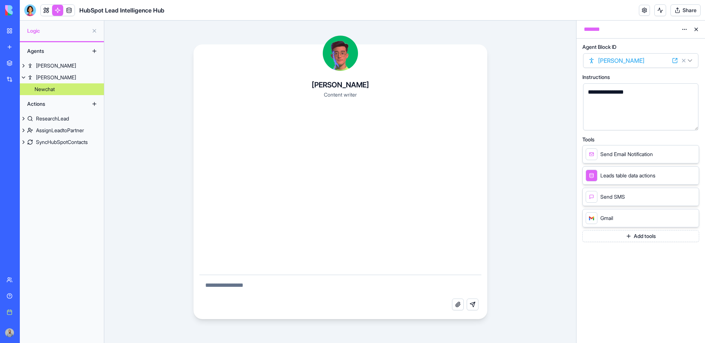
click at [92, 105] on button at bounding box center [94, 104] width 12 height 12
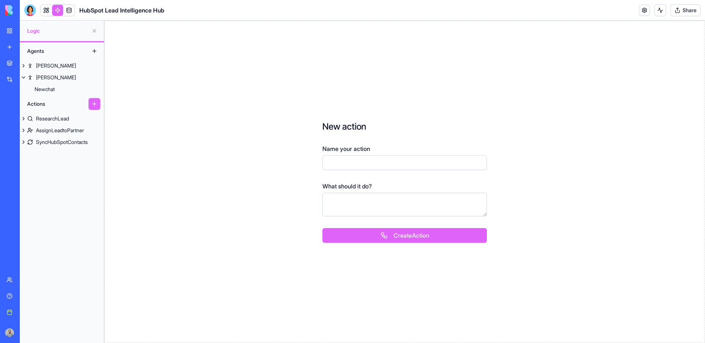
click at [353, 165] on input "Name your action" at bounding box center [404, 162] width 164 height 15
type input "*"
type input "**********"
click at [377, 238] on button "Create Action" at bounding box center [404, 235] width 164 height 15
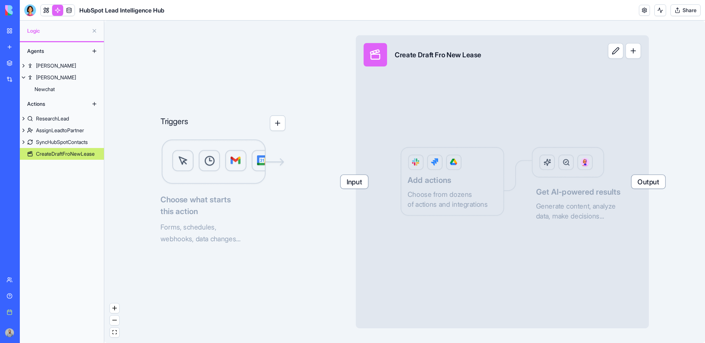
click at [283, 127] on button "button" at bounding box center [278, 123] width 16 height 16
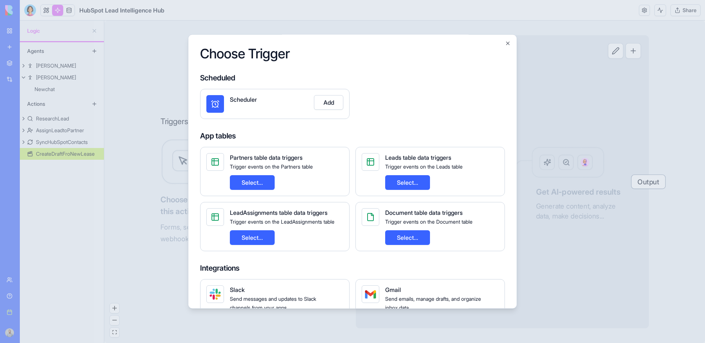
click at [403, 184] on button "Select..." at bounding box center [407, 182] width 45 height 15
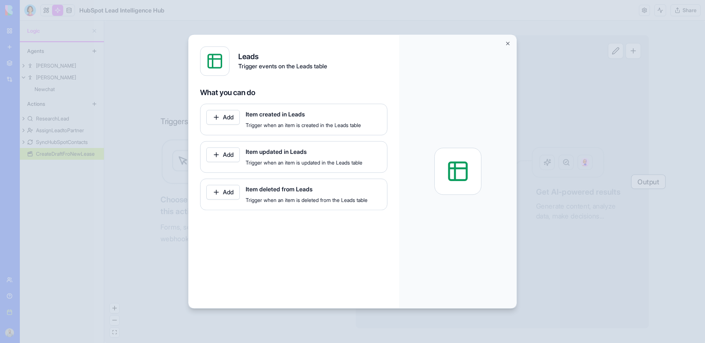
click at [228, 119] on button "Add" at bounding box center [222, 117] width 33 height 15
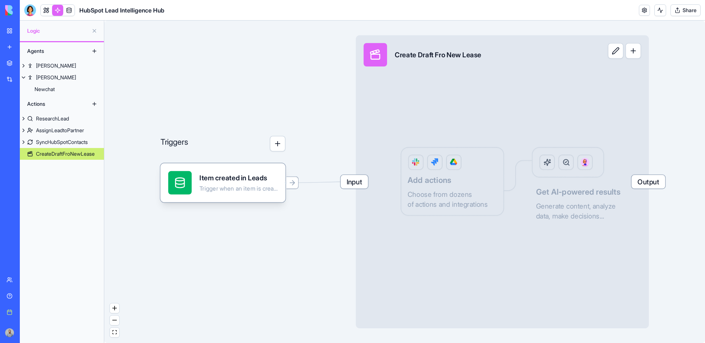
click at [634, 53] on button "button" at bounding box center [633, 51] width 16 height 16
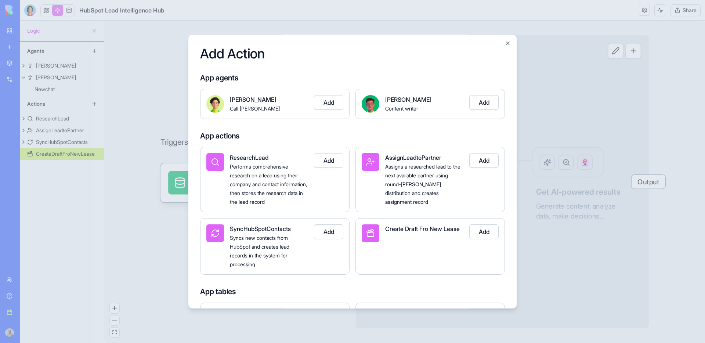
click at [331, 104] on button "Add" at bounding box center [328, 102] width 29 height 15
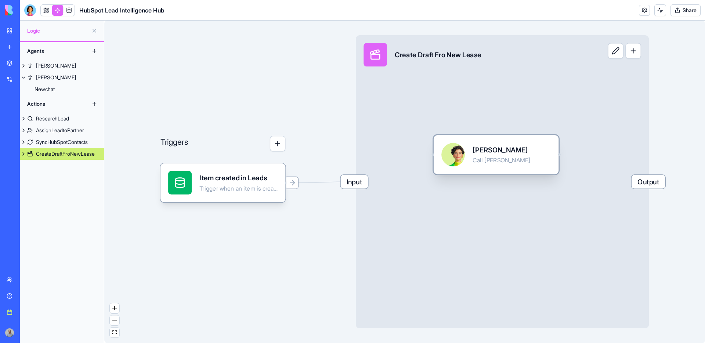
drag, startPoint x: 433, startPoint y: 143, endPoint x: 503, endPoint y: 152, distance: 70.6
click at [503, 152] on div "[PERSON_NAME]" at bounding box center [501, 150] width 58 height 10
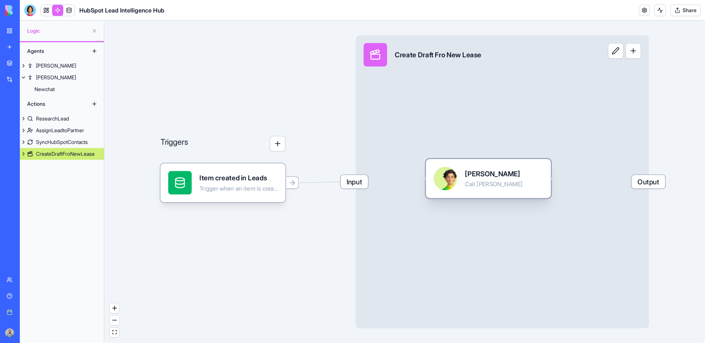
drag, startPoint x: 517, startPoint y: 155, endPoint x: 510, endPoint y: 179, distance: 24.9
click at [510, 179] on div "[PERSON_NAME] Call [PERSON_NAME]" at bounding box center [487, 178] width 109 height 23
click at [510, 179] on div "[PERSON_NAME] Call [PERSON_NAME]" at bounding box center [487, 177] width 109 height 23
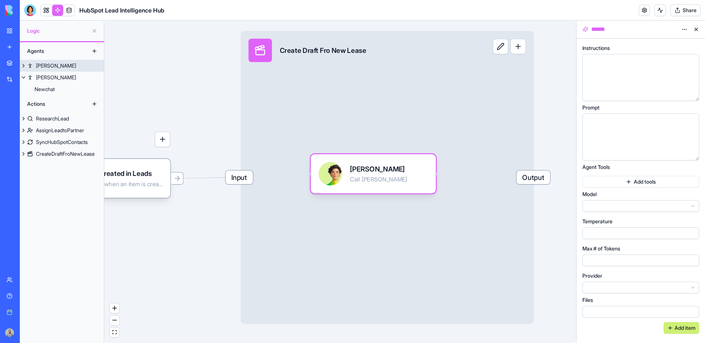
click at [65, 67] on link "[PERSON_NAME]" at bounding box center [62, 66] width 84 height 12
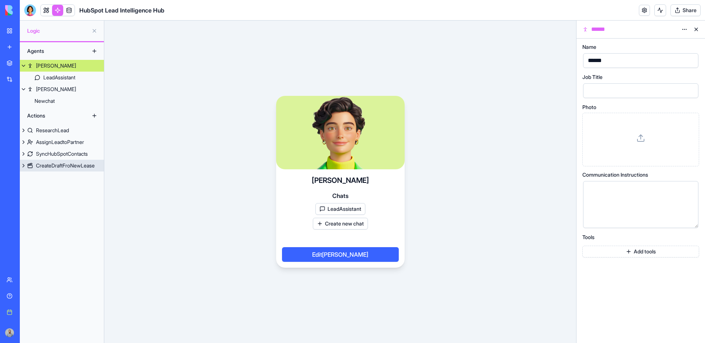
click at [70, 163] on div "CreateDraftFroNewLease" at bounding box center [65, 165] width 59 height 7
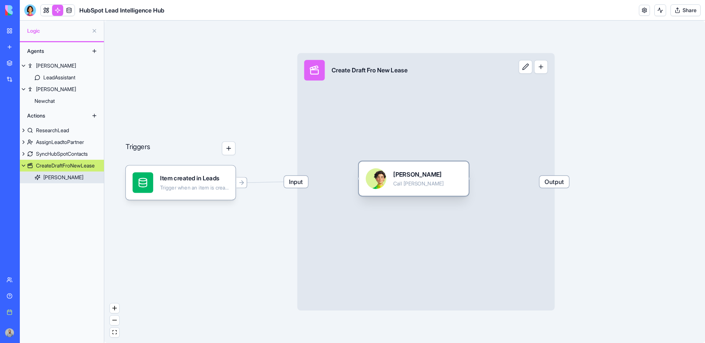
click at [436, 187] on div "[PERSON_NAME] Call [PERSON_NAME]" at bounding box center [414, 178] width 96 height 21
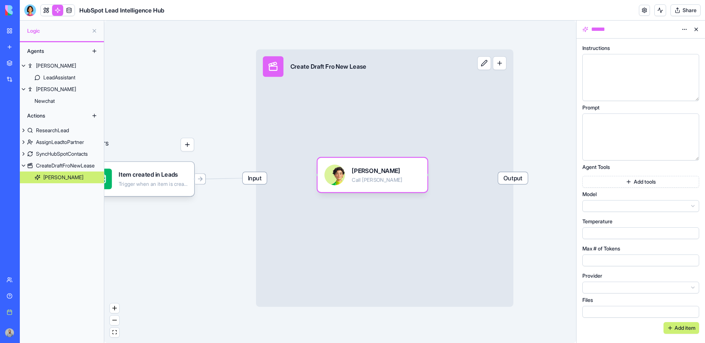
click at [619, 180] on button "Add tools" at bounding box center [640, 182] width 117 height 12
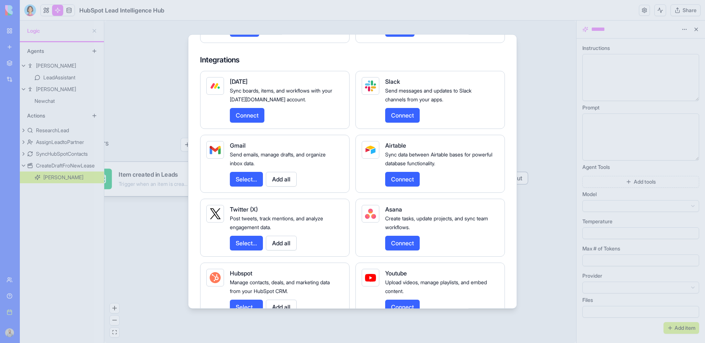
scroll to position [775, 0]
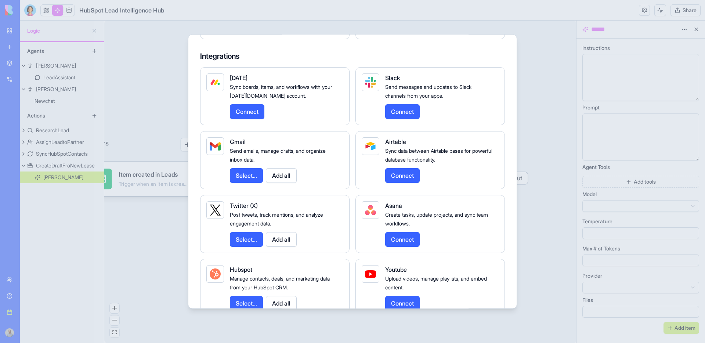
click at [289, 183] on button "Add all" at bounding box center [281, 175] width 31 height 15
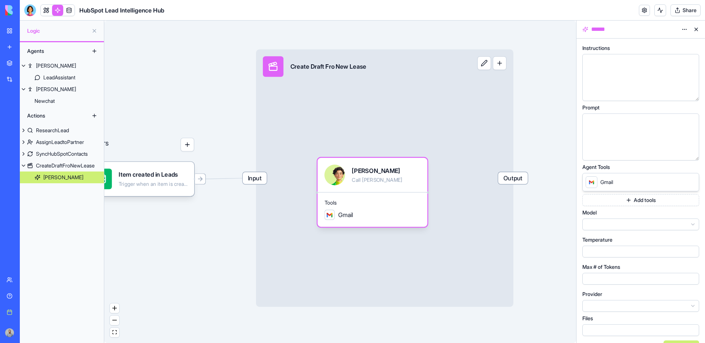
click at [648, 139] on div at bounding box center [633, 137] width 101 height 40
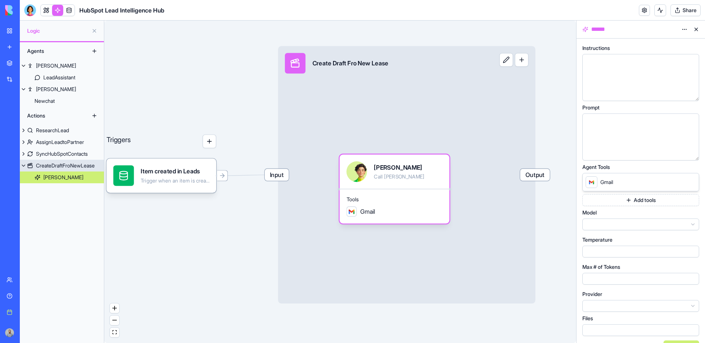
click at [284, 172] on span "Input" at bounding box center [277, 175] width 24 height 12
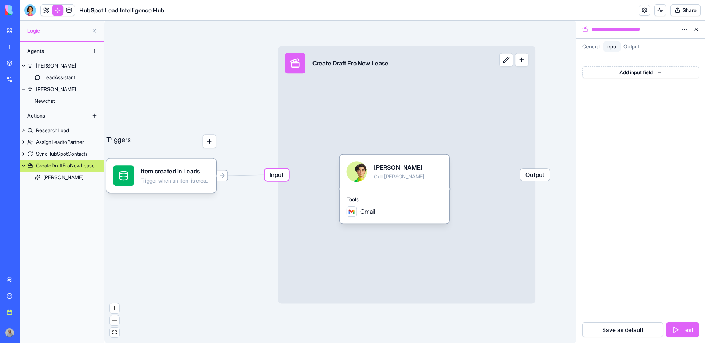
click at [632, 77] on html "**********" at bounding box center [352, 171] width 705 height 343
click at [626, 74] on html "**********" at bounding box center [352, 171] width 705 height 343
click at [626, 83] on div "Text" at bounding box center [657, 87] width 79 height 13
click at [590, 65] on div "*****" at bounding box center [588, 63] width 12 height 5
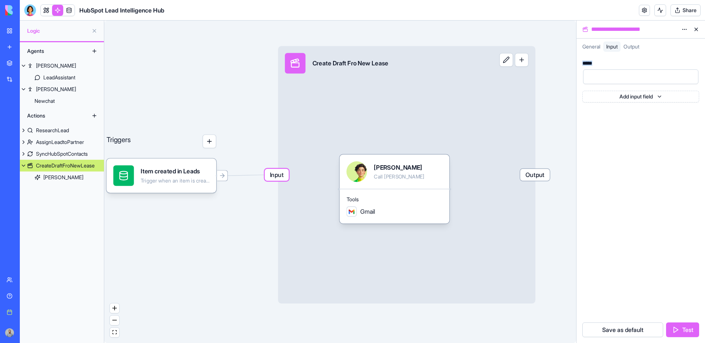
click at [590, 65] on div "*****" at bounding box center [588, 63] width 12 height 5
click at [619, 122] on div "****** Add input field" at bounding box center [640, 187] width 117 height 253
click at [223, 176] on icon at bounding box center [222, 175] width 7 height 7
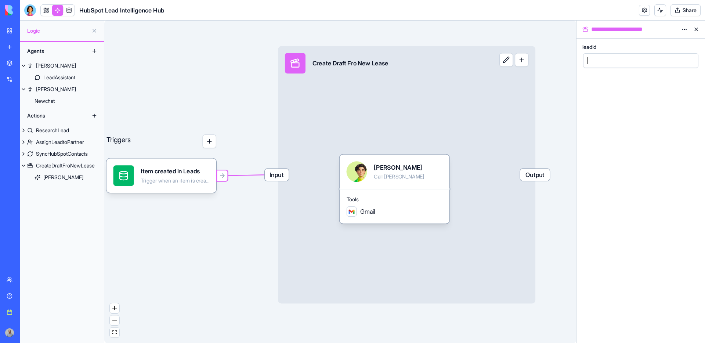
click at [597, 60] on div at bounding box center [634, 60] width 98 height 11
click at [691, 65] on button "button" at bounding box center [691, 61] width 12 height 12
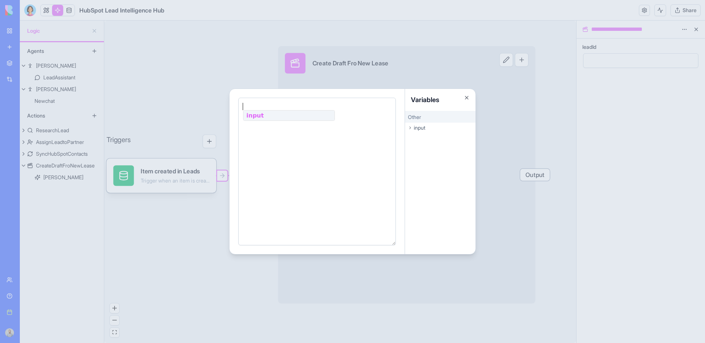
click at [437, 131] on div "input" at bounding box center [440, 128] width 70 height 10
click at [440, 148] on div "id" at bounding box center [440, 149] width 70 height 9
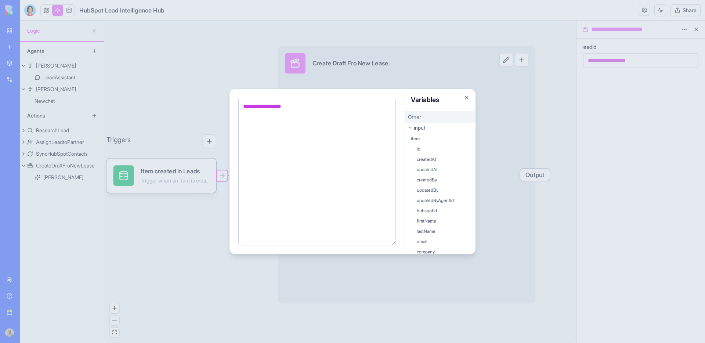
click at [520, 148] on div at bounding box center [352, 171] width 705 height 343
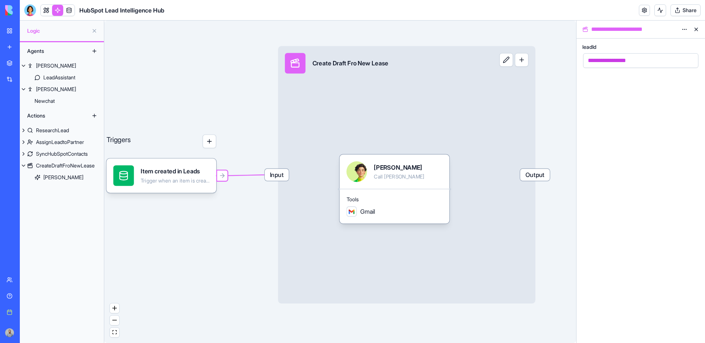
click at [208, 137] on button "button" at bounding box center [210, 141] width 14 height 14
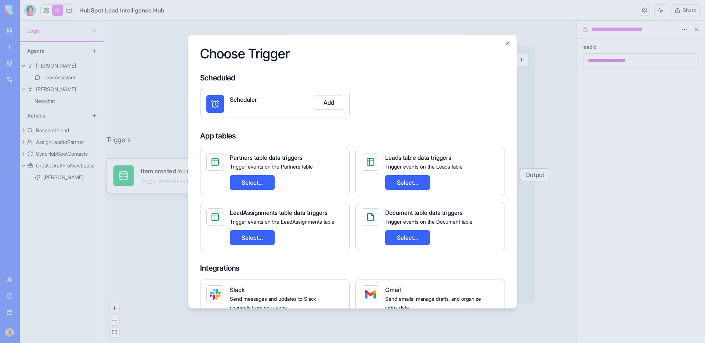
scroll to position [6, 0]
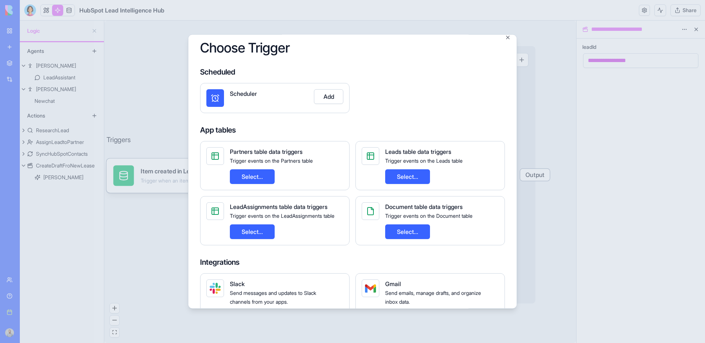
click at [315, 96] on button "Add" at bounding box center [328, 96] width 29 height 15
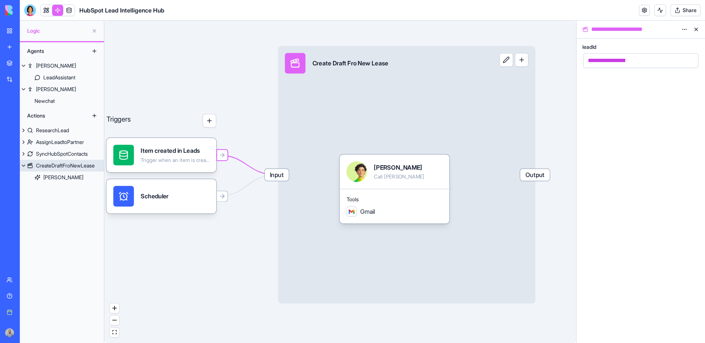
click at [280, 173] on span "Input" at bounding box center [277, 175] width 24 height 12
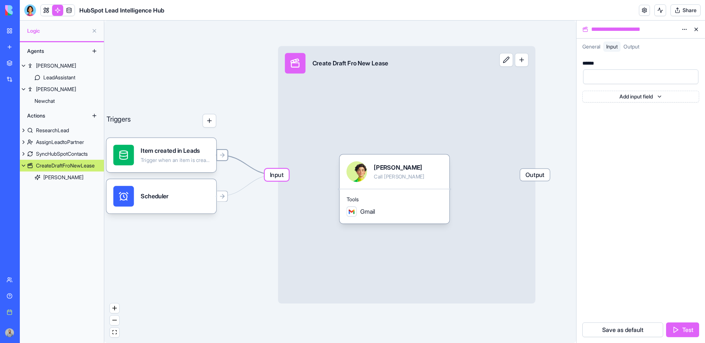
click at [224, 159] on div at bounding box center [222, 155] width 12 height 12
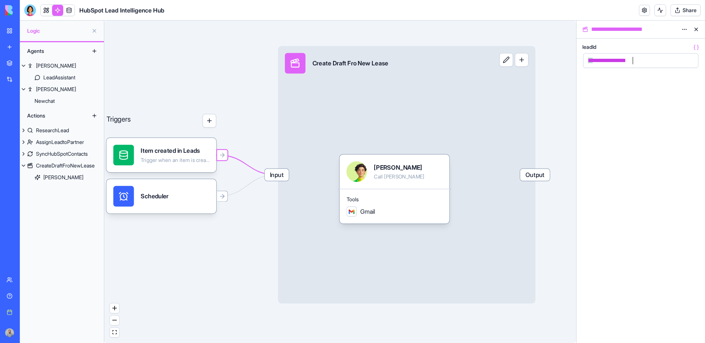
click at [658, 63] on div "**********" at bounding box center [634, 60] width 98 height 11
click at [414, 190] on div "Tools Gmail" at bounding box center [394, 206] width 110 height 35
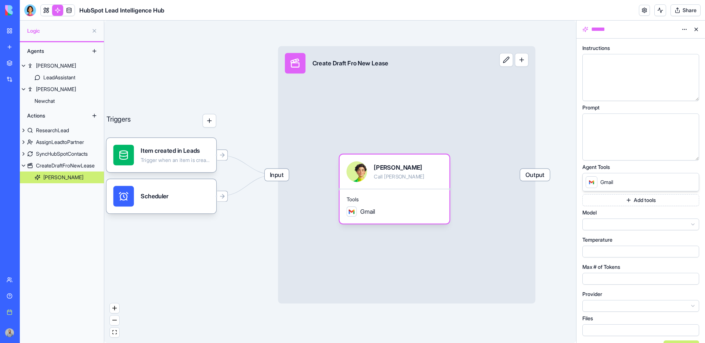
click at [597, 193] on div "Gmail Add tools" at bounding box center [640, 189] width 117 height 33
click at [597, 195] on button "Add tools" at bounding box center [640, 200] width 117 height 12
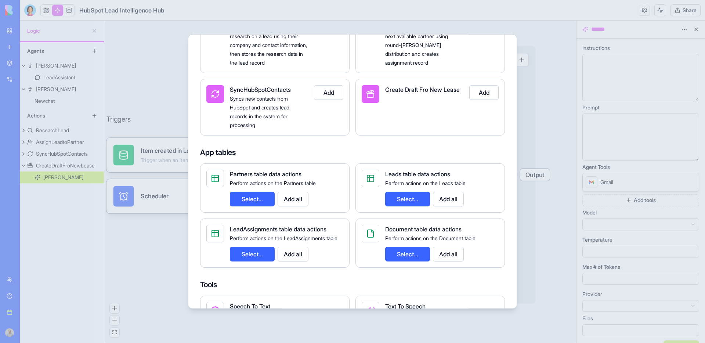
scroll to position [152, 0]
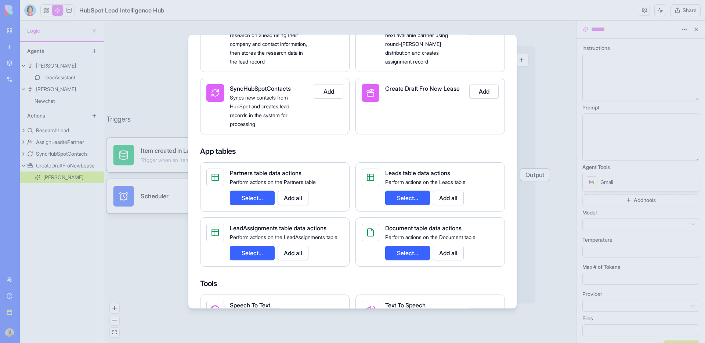
click at [549, 119] on div at bounding box center [352, 171] width 705 height 343
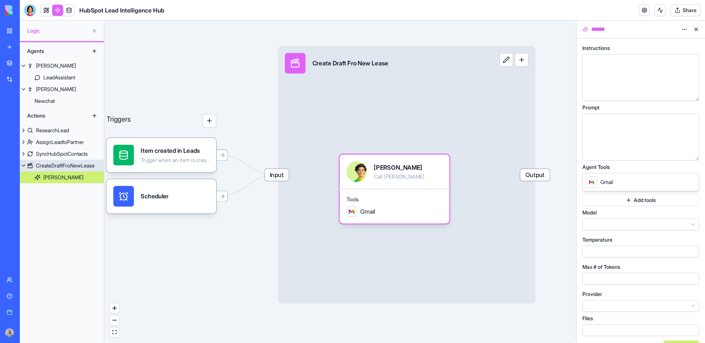
click at [275, 171] on span "Input" at bounding box center [277, 175] width 24 height 12
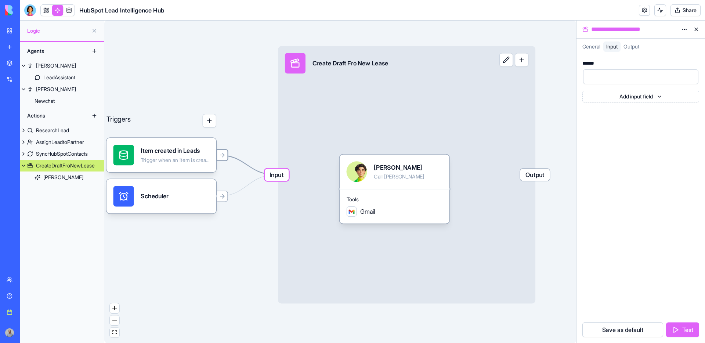
click at [228, 155] on div at bounding box center [222, 155] width 12 height 12
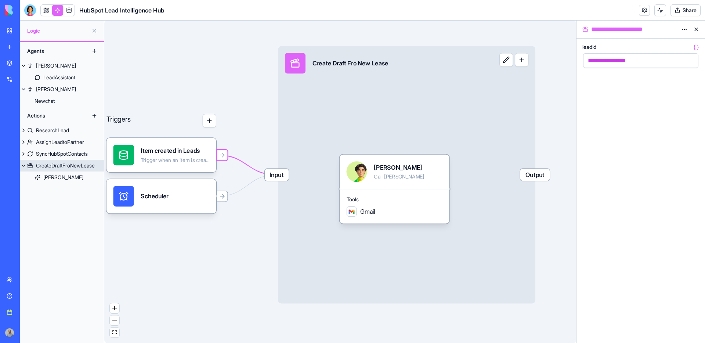
click at [339, 135] on div "Input Create Draft Fro New Lease Output" at bounding box center [406, 174] width 257 height 257
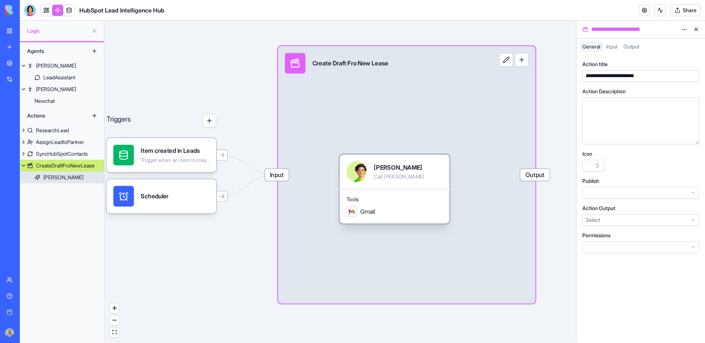
click at [414, 187] on div "[PERSON_NAME] Call [PERSON_NAME]" at bounding box center [394, 172] width 110 height 34
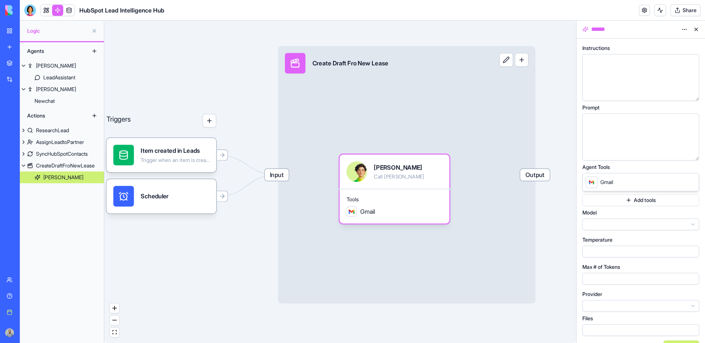
click at [625, 133] on div at bounding box center [634, 137] width 98 height 40
click at [655, 201] on button "Add tools" at bounding box center [640, 200] width 117 height 12
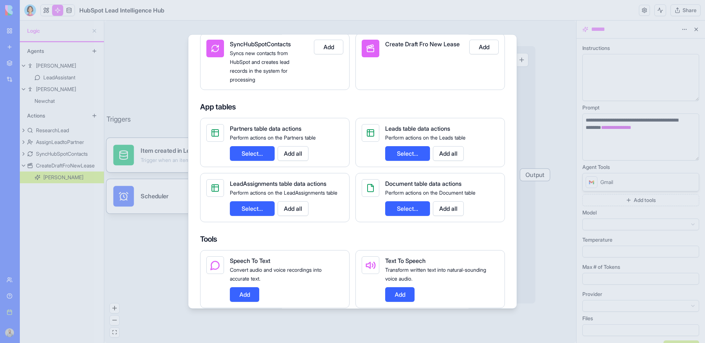
scroll to position [221, 0]
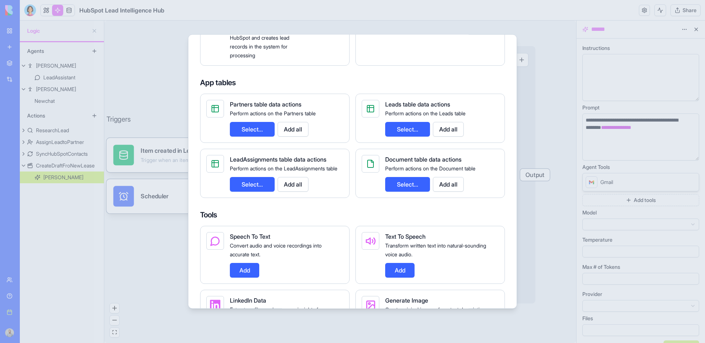
click at [455, 132] on button "Add all" at bounding box center [448, 129] width 31 height 15
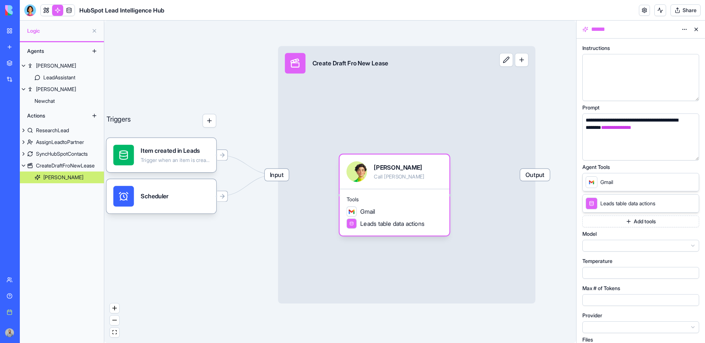
click at [670, 128] on div "**********" at bounding box center [633, 124] width 101 height 14
click at [46, 14] on link at bounding box center [46, 10] width 11 height 11
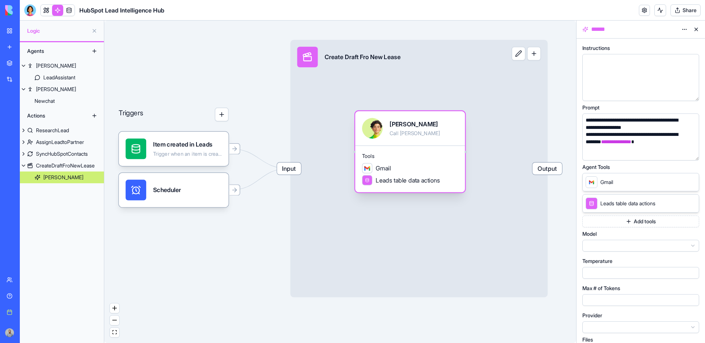
drag, startPoint x: 438, startPoint y: 185, endPoint x: 443, endPoint y: 144, distance: 41.0
click at [443, 145] on div "Tools Gmail Leads table data actions" at bounding box center [410, 168] width 110 height 47
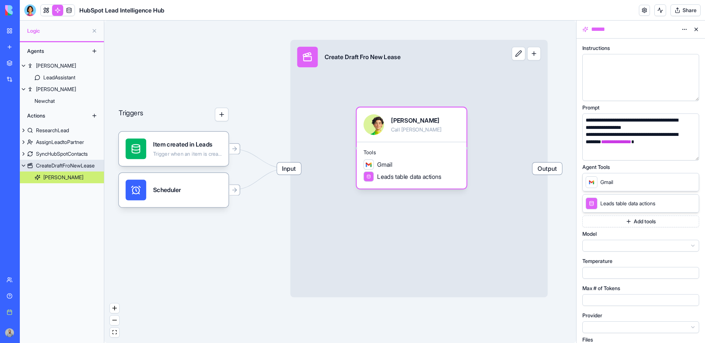
click at [288, 169] on span "Input" at bounding box center [289, 169] width 24 height 12
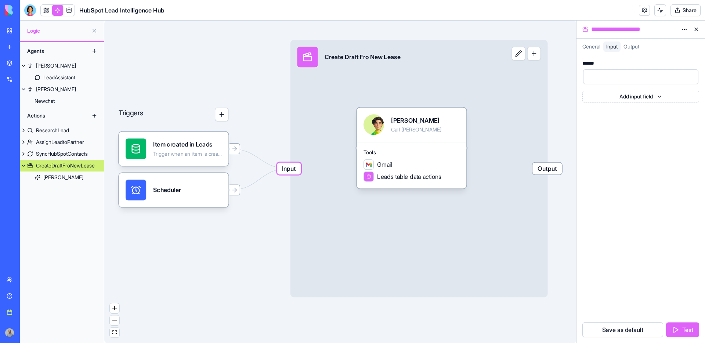
click at [295, 171] on span "Input" at bounding box center [289, 169] width 24 height 12
click at [633, 95] on html "**********" at bounding box center [352, 171] width 705 height 343
click at [598, 120] on html "**********" at bounding box center [352, 171] width 705 height 343
click at [605, 74] on div at bounding box center [634, 76] width 98 height 11
click at [685, 328] on button "Test" at bounding box center [682, 329] width 33 height 15
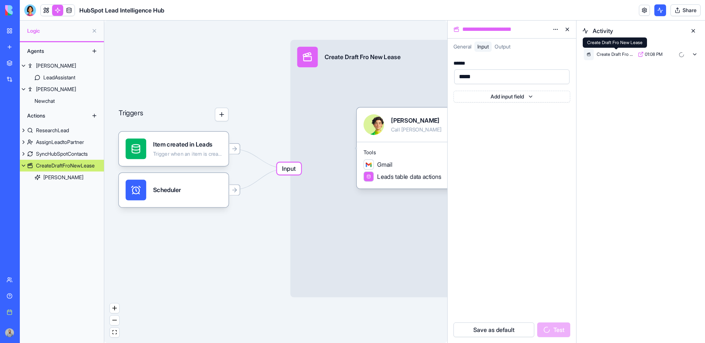
click at [610, 54] on div "Create Draft Fro New Lease" at bounding box center [615, 54] width 38 height 6
click at [622, 112] on div "[PERSON_NAME]" at bounding box center [622, 113] width 23 height 6
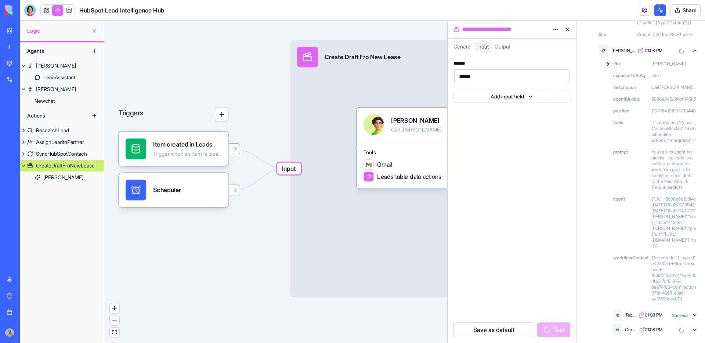
scroll to position [59, 0]
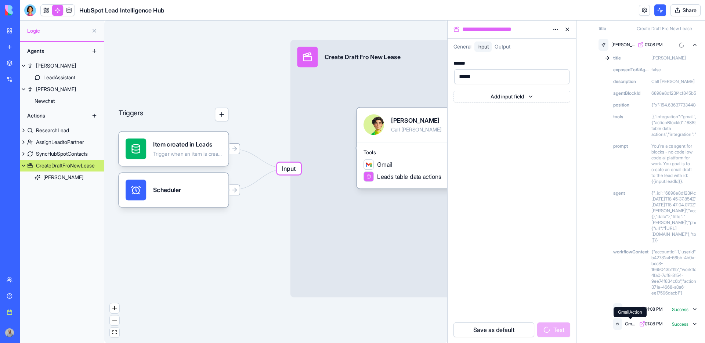
click at [626, 322] on div "GmailAction" at bounding box center [630, 324] width 11 height 6
click at [570, 30] on button at bounding box center [567, 29] width 12 height 12
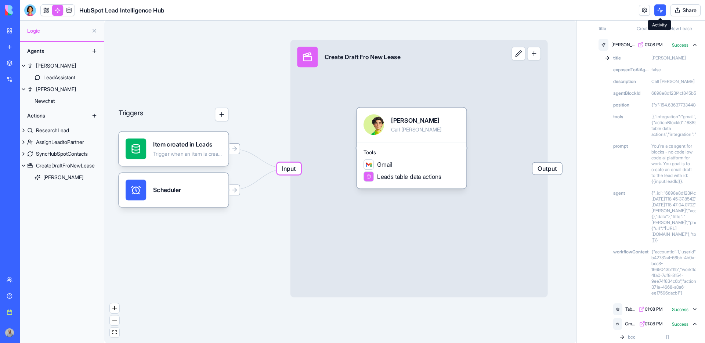
click at [663, 12] on button at bounding box center [660, 10] width 12 height 12
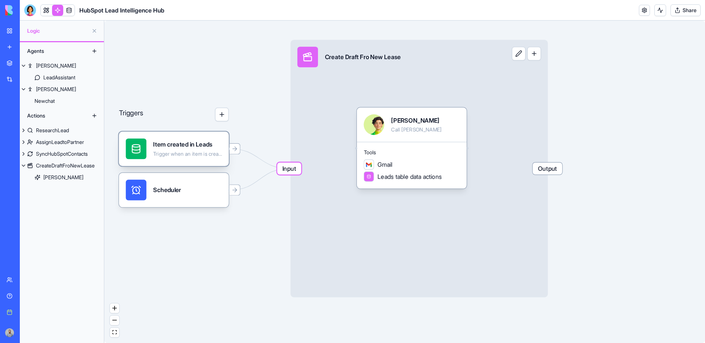
click at [208, 138] on div "Item created in Leads Trigger when an item is created in the Leads table" at bounding box center [187, 148] width 69 height 21
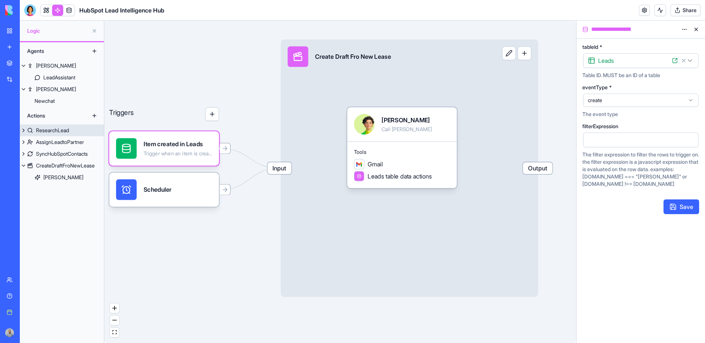
click at [69, 128] on div "ResearchLead" at bounding box center [52, 130] width 33 height 7
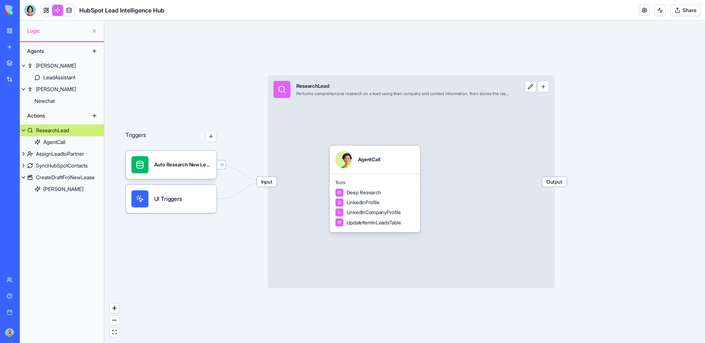
click at [271, 184] on span "Input" at bounding box center [267, 182] width 20 height 10
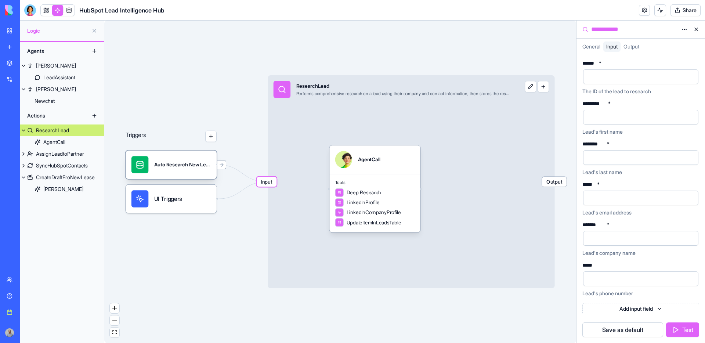
click at [187, 171] on div "Auto Research New LeadsTrigger" at bounding box center [182, 164] width 57 height 17
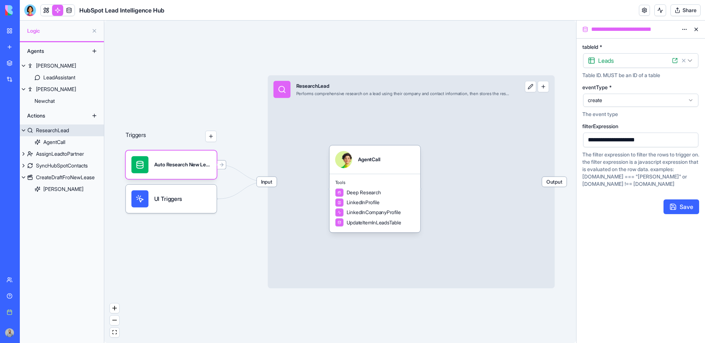
click at [301, 159] on div "Input ResearchLead Performs comprehensive research on a lead using their compan…" at bounding box center [411, 181] width 287 height 213
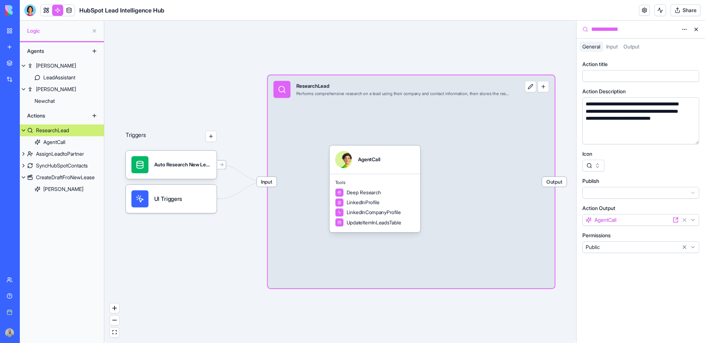
click at [272, 184] on span "Input" at bounding box center [267, 182] width 20 height 10
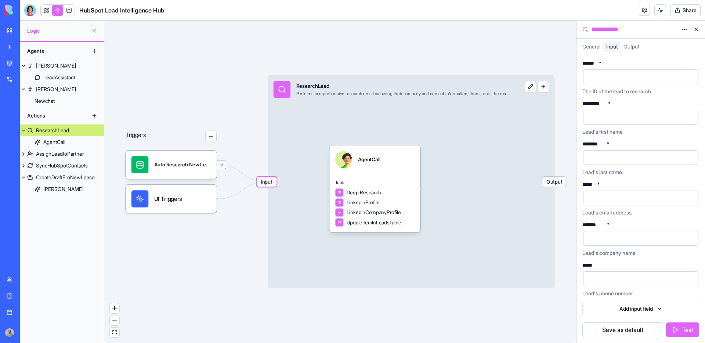
scroll to position [1, 0]
click at [223, 164] on icon at bounding box center [223, 164] width 2 height 3
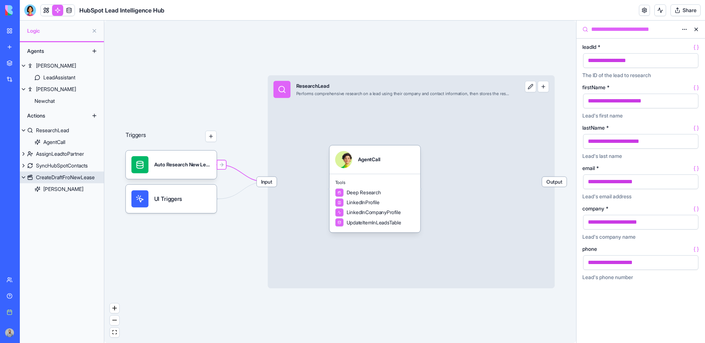
click at [59, 181] on link "CreateDraftFroNewLease" at bounding box center [62, 177] width 84 height 12
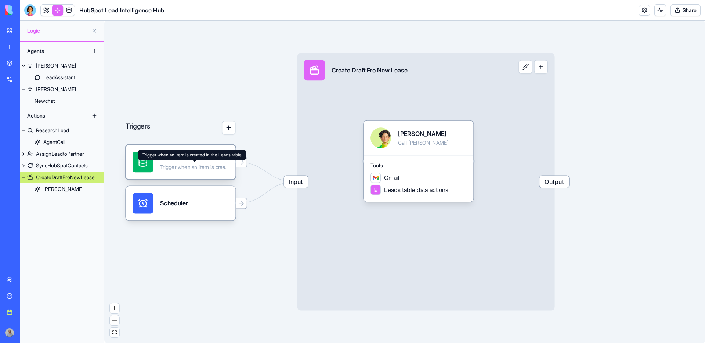
click at [208, 169] on div "Trigger when an item is created in the Leads table" at bounding box center [194, 167] width 69 height 7
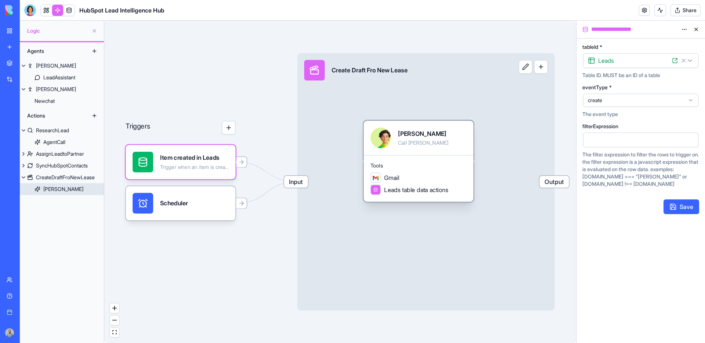
click at [412, 156] on div "Tools Gmail Leads table data actions" at bounding box center [418, 178] width 110 height 47
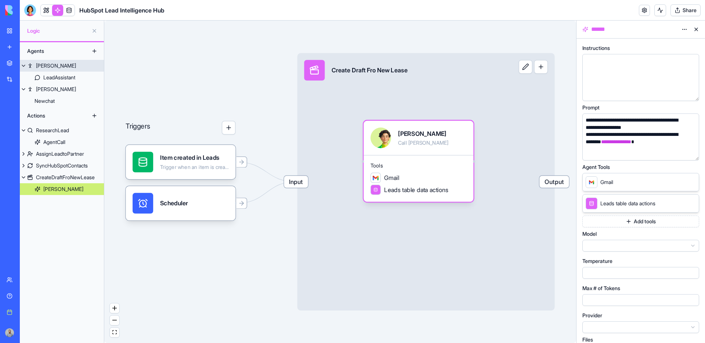
click at [79, 69] on link "[PERSON_NAME]" at bounding box center [62, 66] width 84 height 12
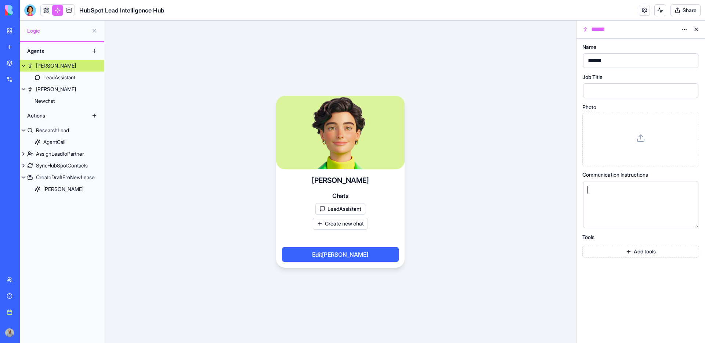
click at [612, 206] on div at bounding box center [634, 204] width 98 height 37
click at [71, 181] on div "CreateDraftFroNewLease" at bounding box center [65, 177] width 59 height 7
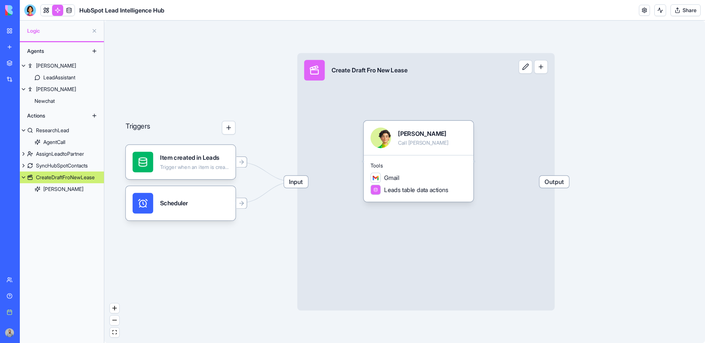
click at [306, 180] on span "Input" at bounding box center [296, 182] width 24 height 12
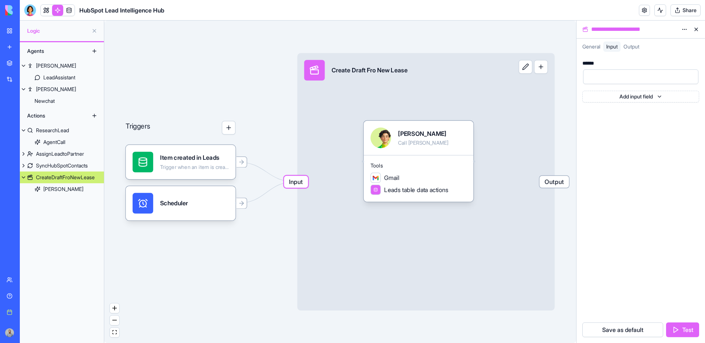
click at [618, 76] on div at bounding box center [634, 76] width 98 height 11
click at [677, 324] on button "Test" at bounding box center [682, 329] width 33 height 15
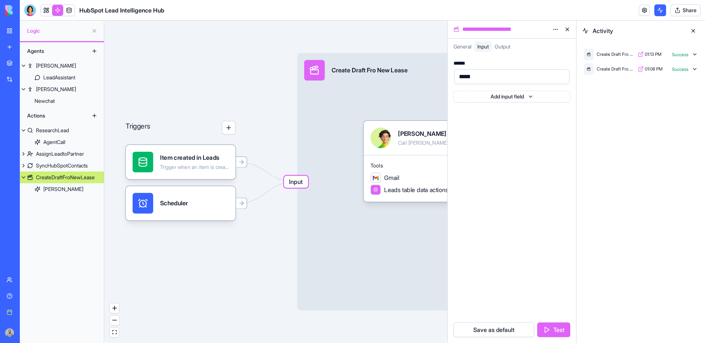
click at [693, 37] on div "Activity" at bounding box center [640, 31] width 128 height 21
click at [693, 33] on button at bounding box center [693, 31] width 12 height 12
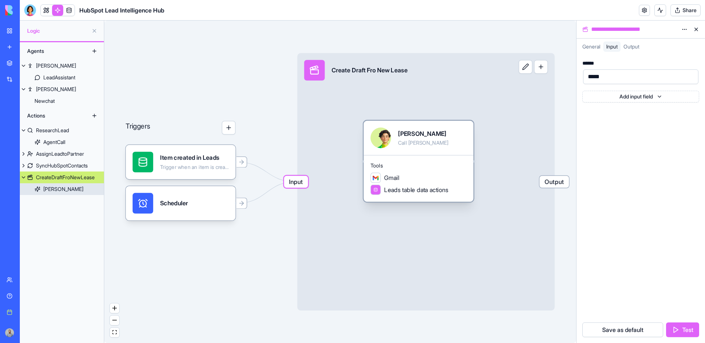
click at [461, 153] on div "[PERSON_NAME] Call [PERSON_NAME]" at bounding box center [418, 138] width 110 height 34
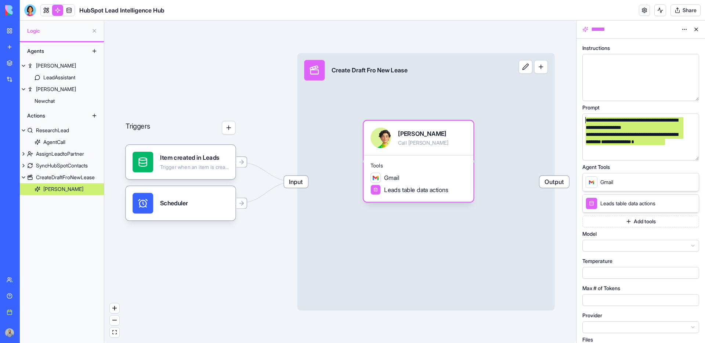
drag, startPoint x: 672, startPoint y: 144, endPoint x: 577, endPoint y: 114, distance: 99.5
click at [577, 114] on div "**********" at bounding box center [640, 191] width 128 height 304
click at [541, 62] on button "button" at bounding box center [541, 67] width 14 height 14
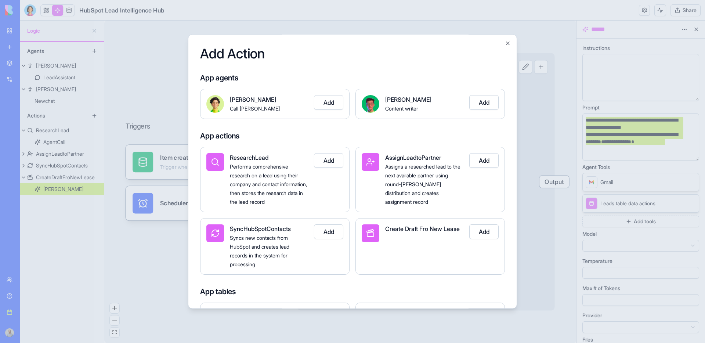
click at [479, 100] on button "Add" at bounding box center [483, 102] width 29 height 15
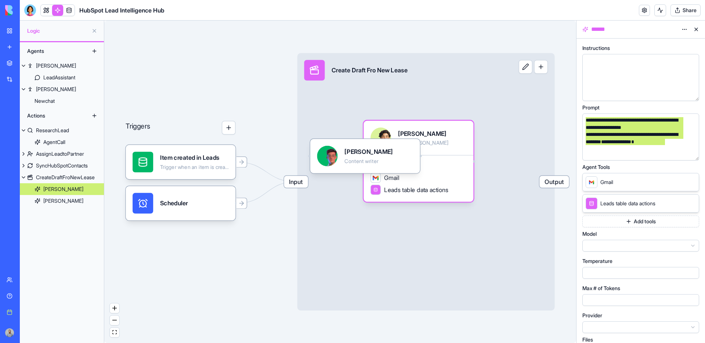
drag, startPoint x: 382, startPoint y: 164, endPoint x: 544, endPoint y: 174, distance: 162.5
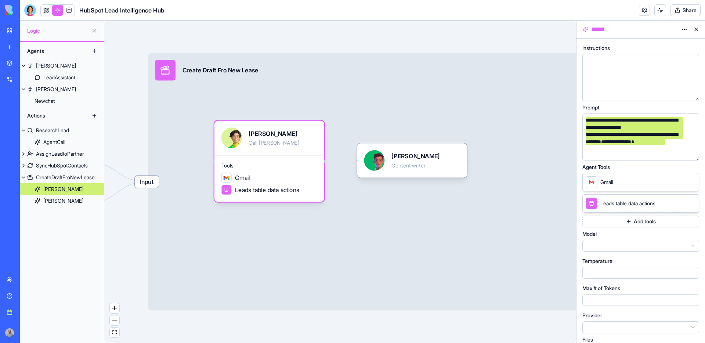
drag, startPoint x: 376, startPoint y: 157, endPoint x: 432, endPoint y: 163, distance: 56.8
click at [432, 163] on div "Dani Content writer" at bounding box center [415, 160] width 48 height 21
drag, startPoint x: 324, startPoint y: 161, endPoint x: 364, endPoint y: 164, distance: 40.5
click at [364, 164] on div "Triggers Item created in Leads Trigger when an item is created in the Leads tab…" at bounding box center [423, 241] width 551 height 377
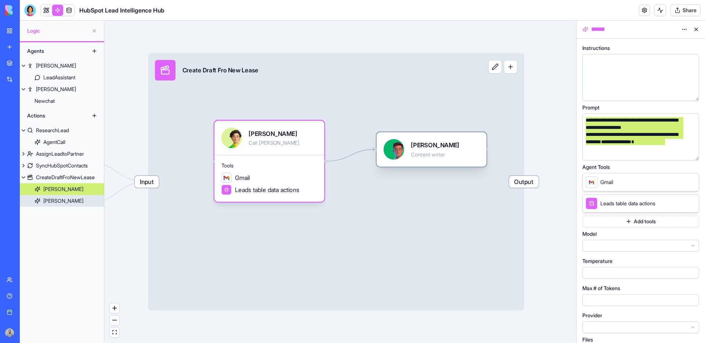
drag, startPoint x: 433, startPoint y: 170, endPoint x: 443, endPoint y: 150, distance: 21.7
click at [443, 151] on div "Content writer" at bounding box center [435, 154] width 48 height 7
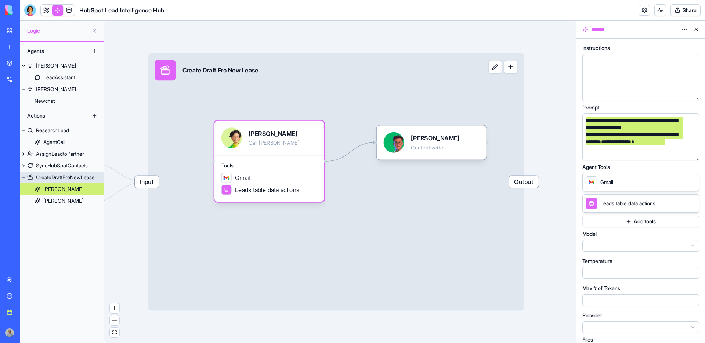
click at [512, 65] on button "button" at bounding box center [510, 67] width 14 height 14
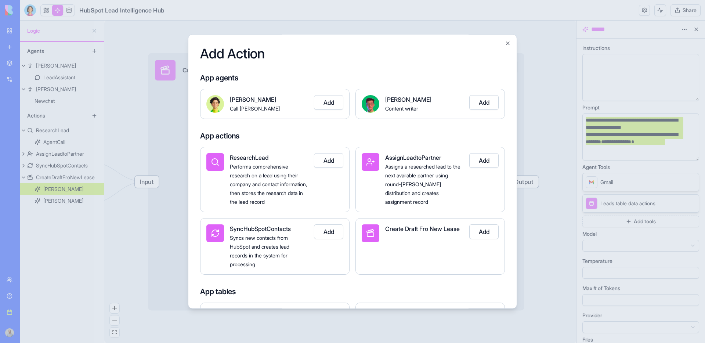
click at [332, 103] on button "Add" at bounding box center [328, 102] width 29 height 15
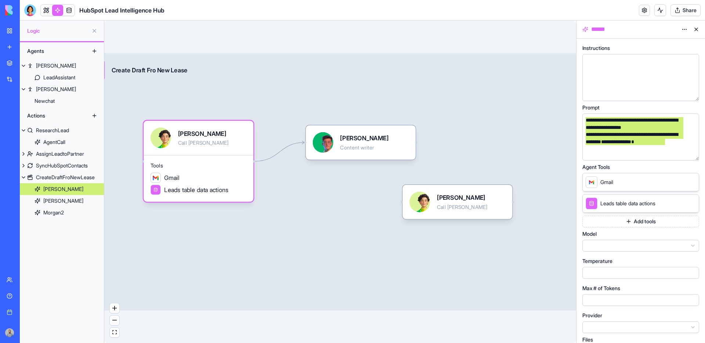
drag, startPoint x: 226, startPoint y: 164, endPoint x: 483, endPoint y: 205, distance: 260.2
click at [483, 205] on div "[PERSON_NAME] Call [PERSON_NAME]" at bounding box center [457, 202] width 96 height 21
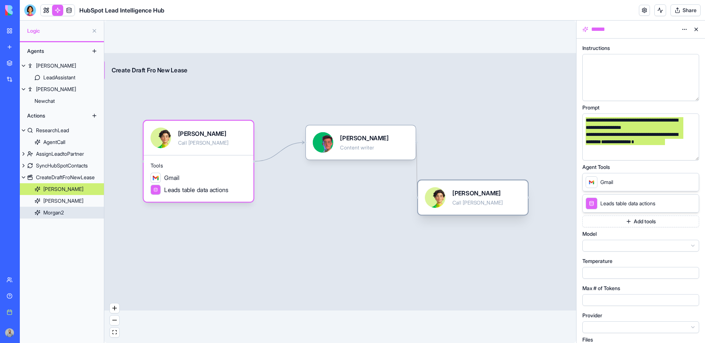
drag, startPoint x: 417, startPoint y: 142, endPoint x: 417, endPoint y: 199, distance: 56.9
click at [417, 200] on div "Triggers Item created in Leads Trigger when an item is created in the Leads tab…" at bounding box center [352, 241] width 551 height 377
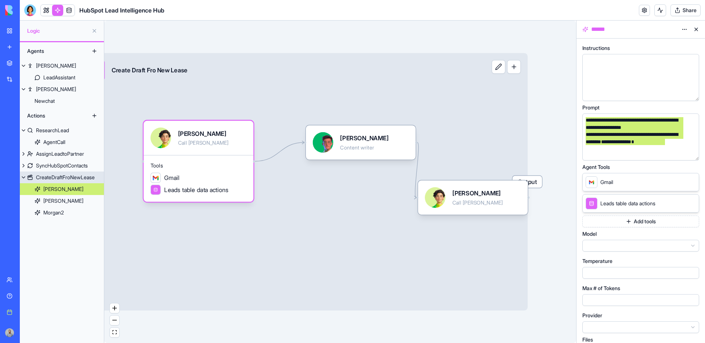
click at [509, 68] on button "button" at bounding box center [514, 67] width 14 height 14
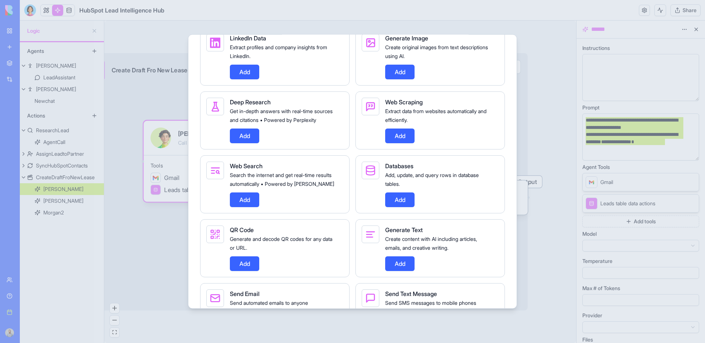
scroll to position [508, 0]
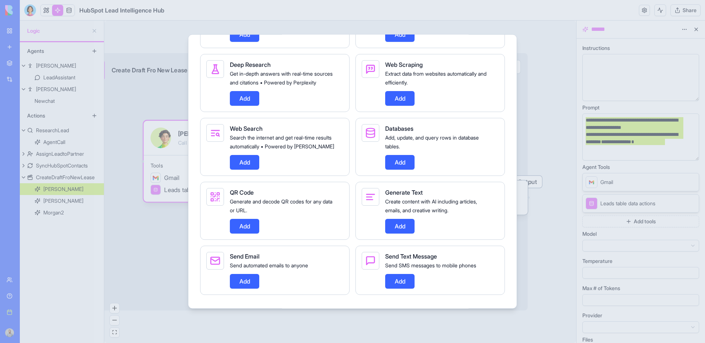
click at [254, 233] on button "Add" at bounding box center [244, 226] width 29 height 15
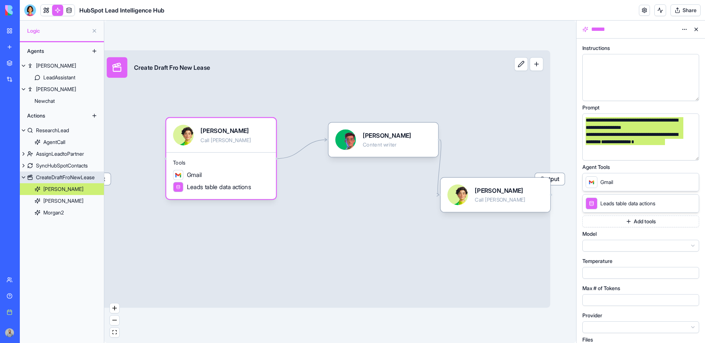
click at [537, 60] on button "button" at bounding box center [537, 64] width 14 height 14
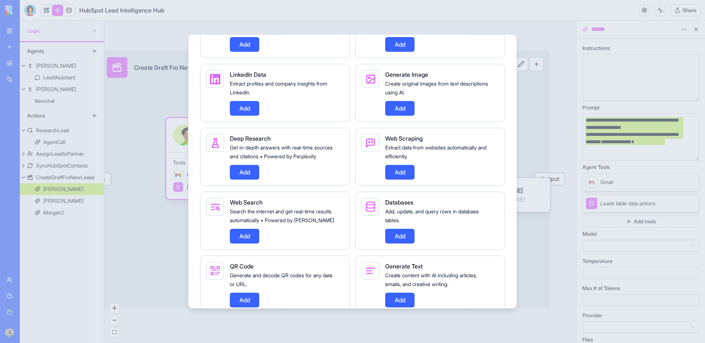
scroll to position [426, 0]
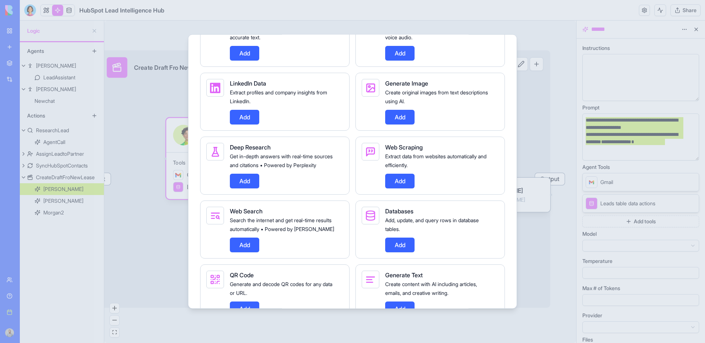
click at [405, 124] on button "Add" at bounding box center [399, 117] width 29 height 15
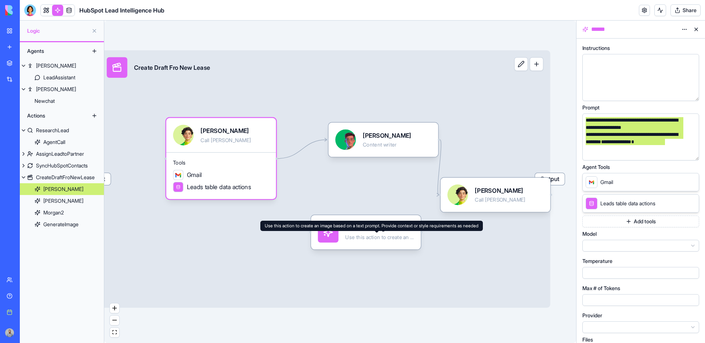
click at [385, 235] on div "Use this action to create an image based on a text prompt. Provide context or s…" at bounding box center [379, 237] width 69 height 7
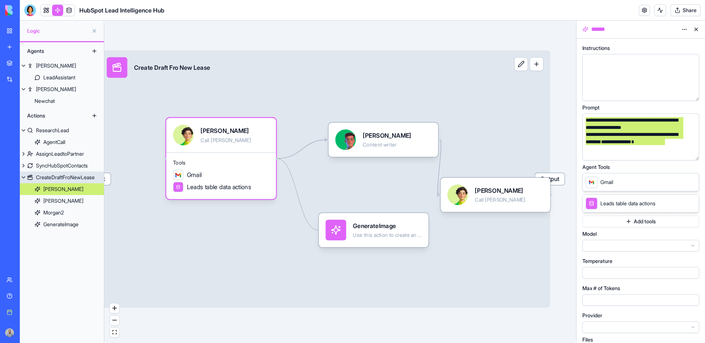
drag, startPoint x: 277, startPoint y: 159, endPoint x: 317, endPoint y: 231, distance: 82.6
click at [317, 231] on div "Triggers Item created in Leads Trigger when an item is created in the Leads tab…" at bounding box center [375, 238] width 551 height 377
drag, startPoint x: 428, startPoint y: 229, endPoint x: 441, endPoint y: 197, distance: 34.6
click at [441, 197] on div "Triggers Item created in Leads Trigger when an item is created in the Leads tab…" at bounding box center [375, 238] width 551 height 377
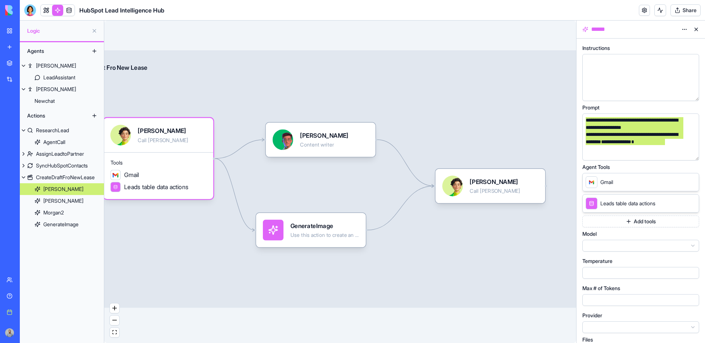
drag, startPoint x: 472, startPoint y: 190, endPoint x: 468, endPoint y: 181, distance: 10.0
click at [468, 181] on div "[PERSON_NAME] Call [PERSON_NAME]" at bounding box center [490, 185] width 96 height 21
click at [475, 186] on div "[PERSON_NAME] Call [PERSON_NAME]" at bounding box center [495, 185] width 51 height 21
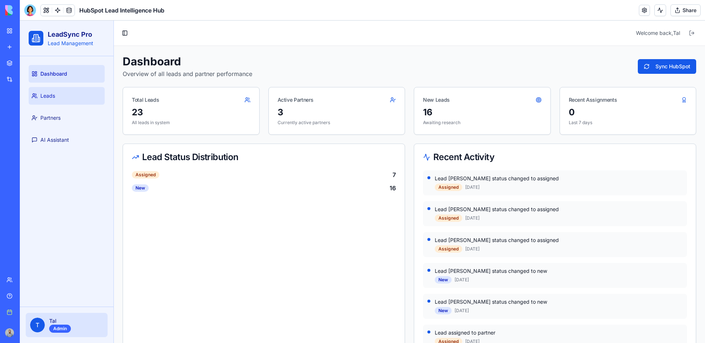
click at [79, 91] on link "Leads" at bounding box center [67, 96] width 76 height 18
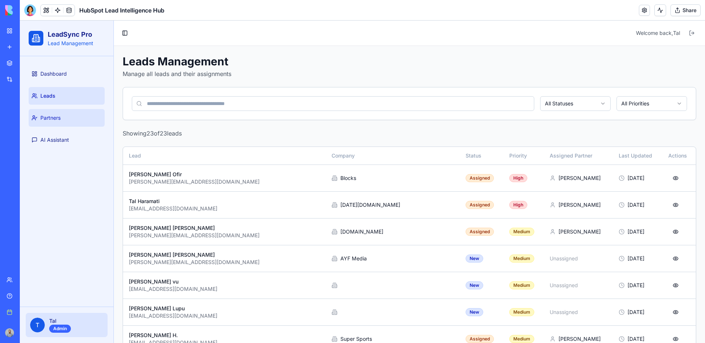
click at [94, 120] on link "Partners" at bounding box center [67, 118] width 76 height 18
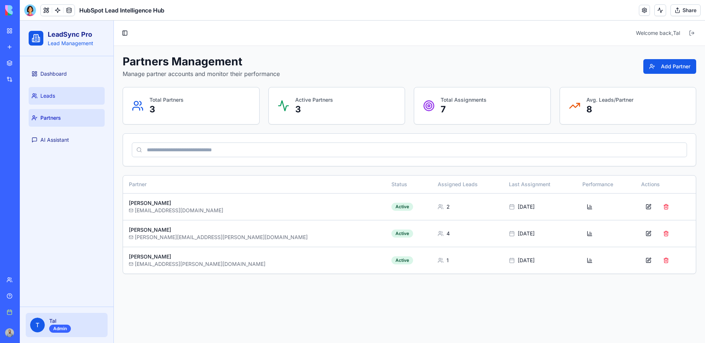
click at [88, 101] on link "Leads" at bounding box center [67, 96] width 76 height 18
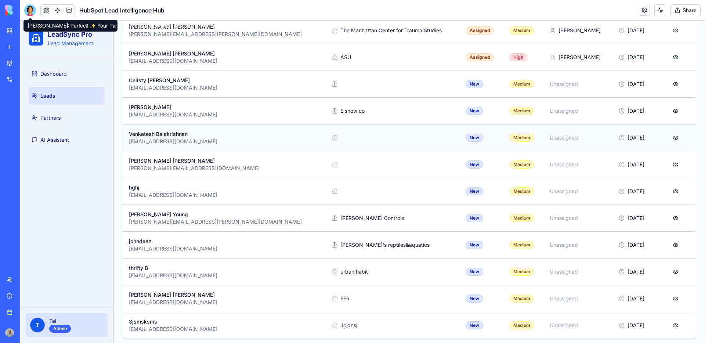
scroll to position [443, 0]
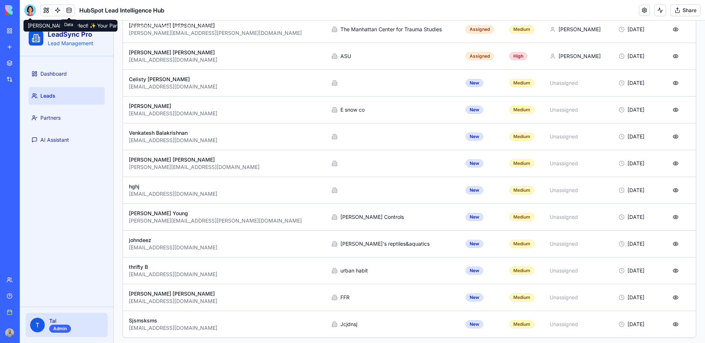
click at [73, 7] on link at bounding box center [68, 10] width 11 height 11
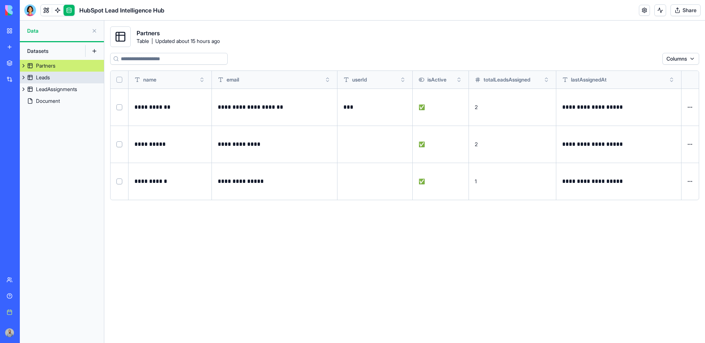
click at [75, 81] on link "Leads" at bounding box center [62, 78] width 84 height 12
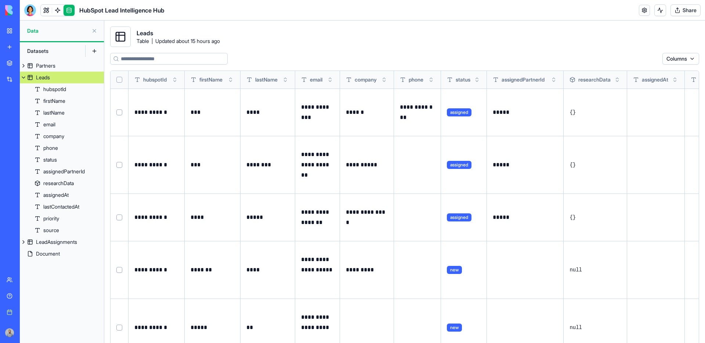
click at [674, 60] on html "**********" at bounding box center [352, 171] width 705 height 343
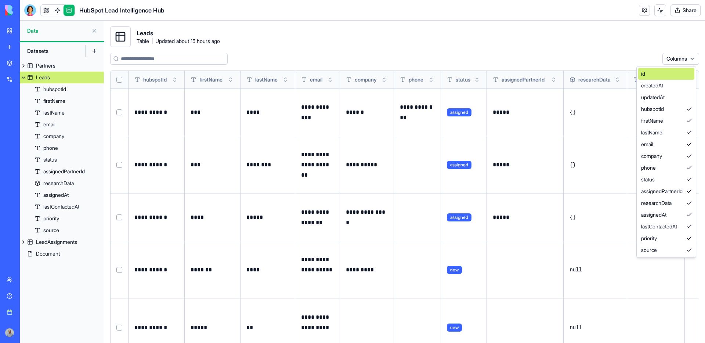
click at [669, 71] on div "id" at bounding box center [666, 74] width 56 height 12
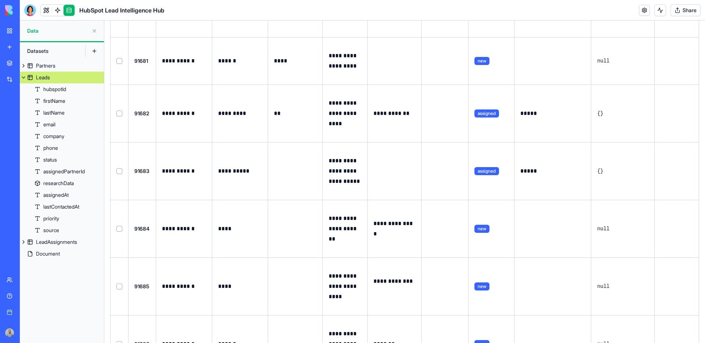
scroll to position [320, 0]
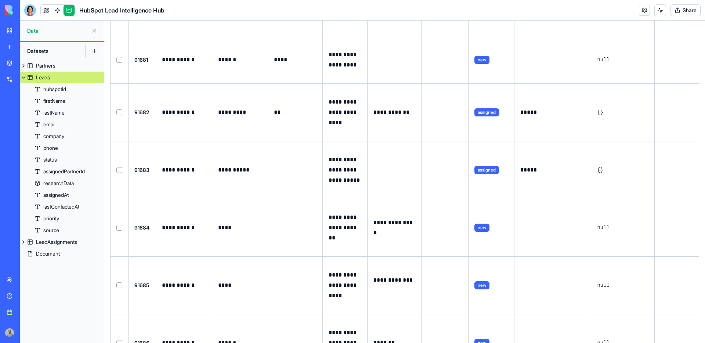
click at [140, 59] on div "91681" at bounding box center [141, 59] width 15 height 7
copy div "91681"
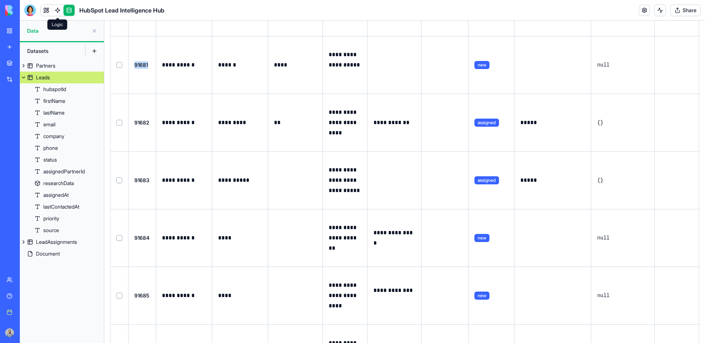
click at [60, 14] on link at bounding box center [57, 10] width 11 height 11
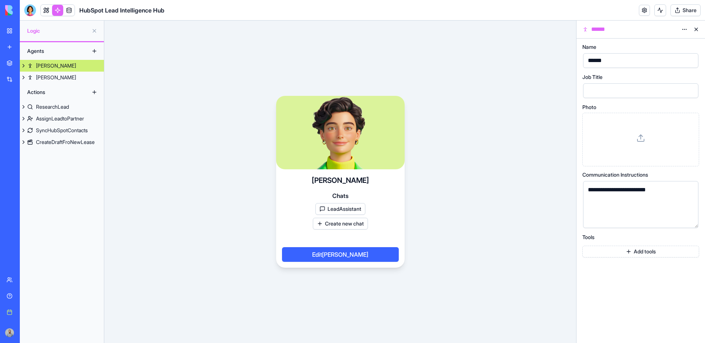
click at [54, 149] on div "Agents Morgan Dani Actions ResearchLead AssignLeadtoPartner SyncHubSpotContacts…" at bounding box center [62, 192] width 84 height 301
click at [56, 142] on div "CreateDraftFroNewLease" at bounding box center [65, 141] width 59 height 7
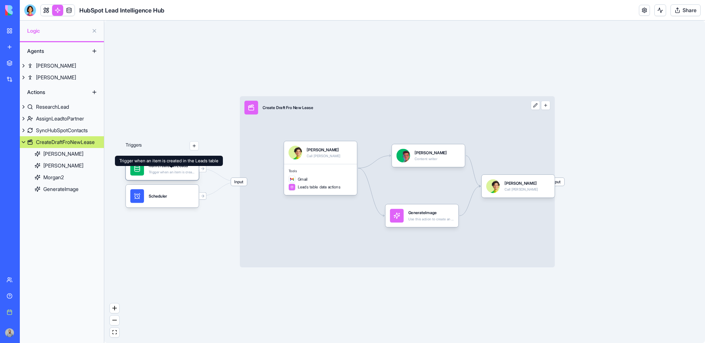
click at [184, 168] on div "Item created in Leads" at bounding box center [172, 166] width 46 height 6
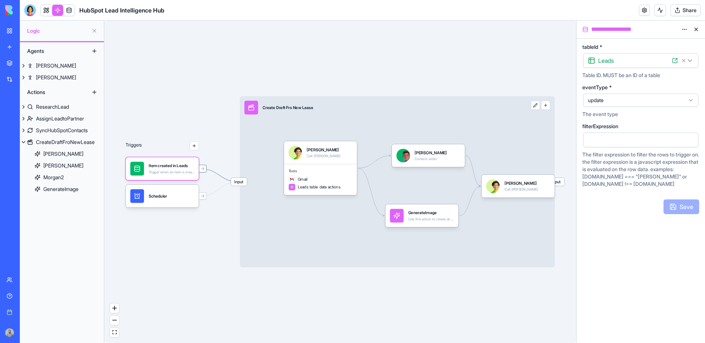
click at [202, 167] on icon at bounding box center [202, 168] width 4 height 4
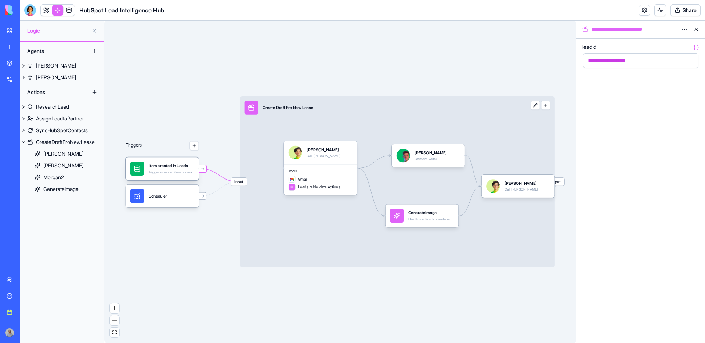
click at [195, 175] on div "Item created in Leads Trigger when an item is created in the Leads table" at bounding box center [162, 168] width 73 height 23
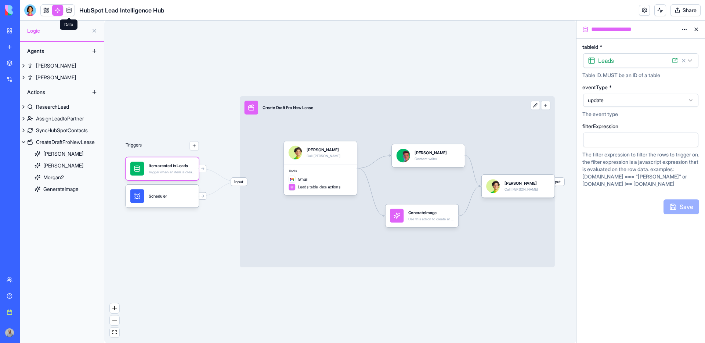
click at [70, 13] on link at bounding box center [68, 10] width 11 height 11
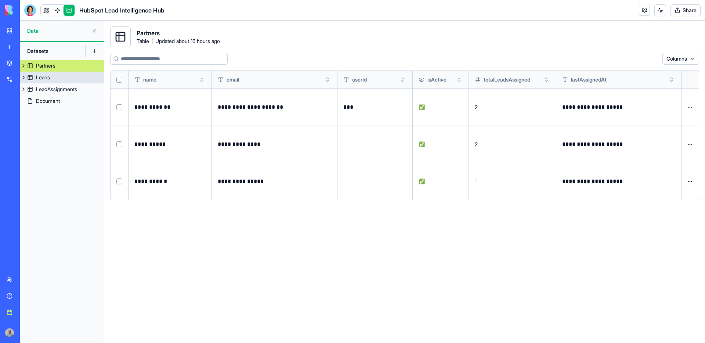
click at [72, 81] on link "Leads" at bounding box center [62, 78] width 84 height 12
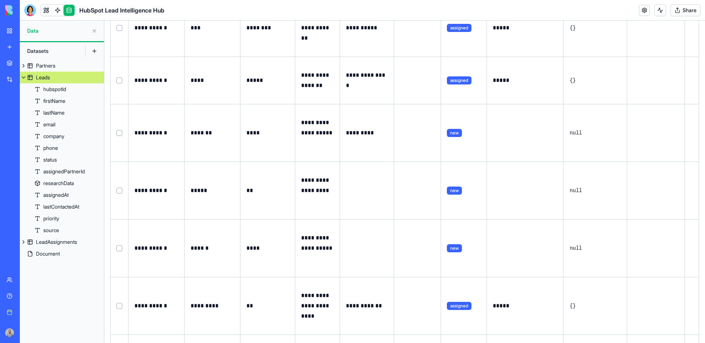
scroll to position [142, 0]
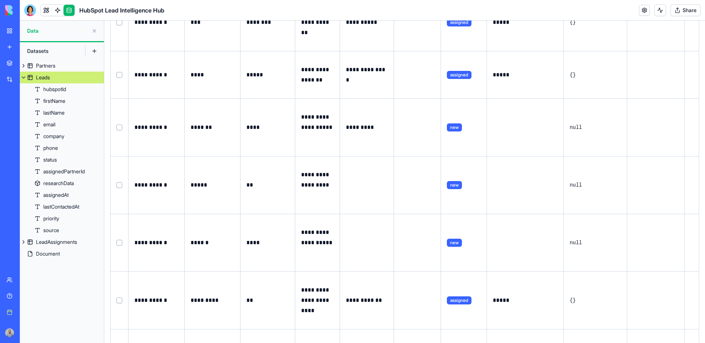
click at [0, 0] on button at bounding box center [0, 0] width 0 height 0
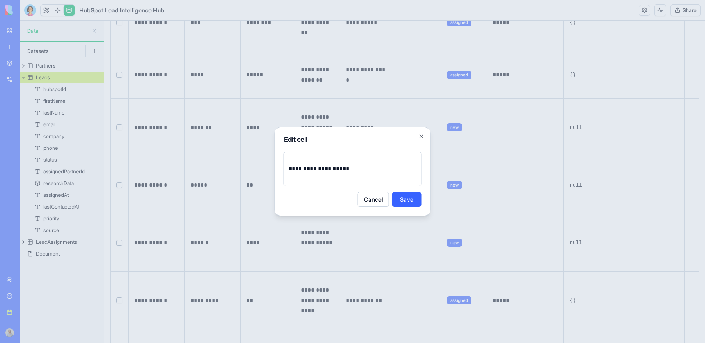
click at [318, 171] on p "**********" at bounding box center [352, 169] width 128 height 10
click at [221, 245] on div at bounding box center [352, 171] width 705 height 343
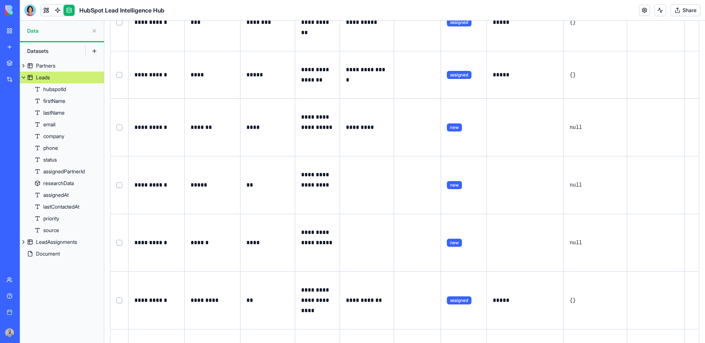
click at [0, 0] on button at bounding box center [0, 0] width 0 height 0
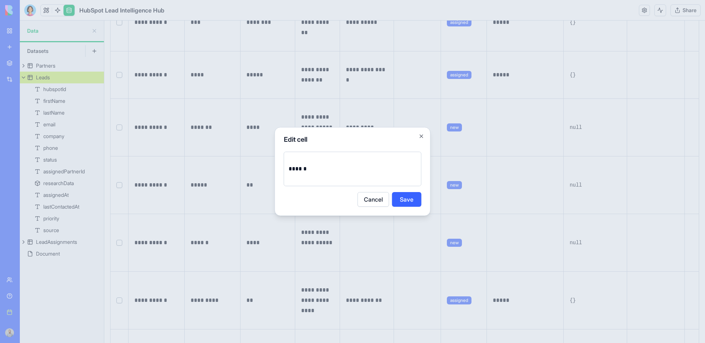
click at [326, 169] on p "******" at bounding box center [352, 169] width 128 height 10
click at [403, 200] on button "Save" at bounding box center [406, 199] width 29 height 15
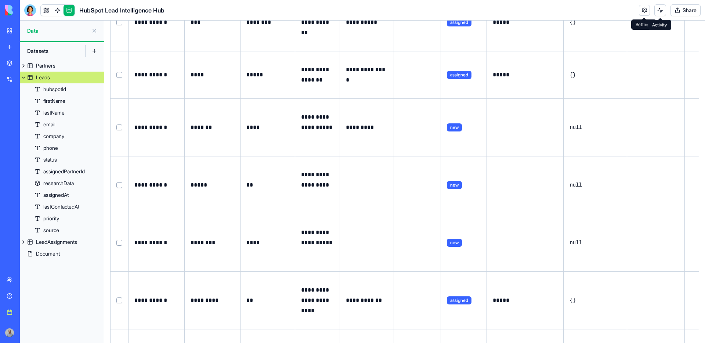
click at [655, 8] on button at bounding box center [660, 10] width 12 height 12
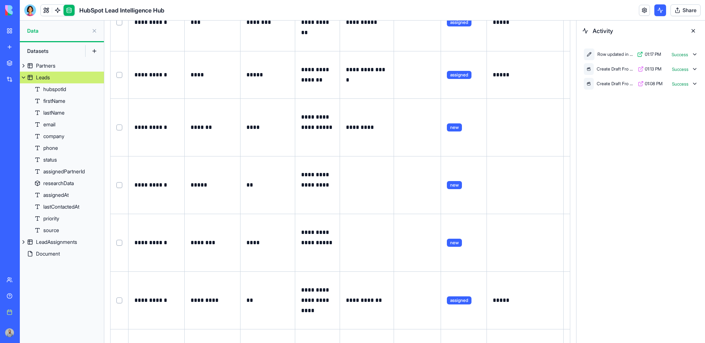
click at [620, 57] on div "Row updated in Leads 01:17 PM Success" at bounding box center [640, 54] width 117 height 15
click at [42, 10] on link at bounding box center [46, 10] width 11 height 11
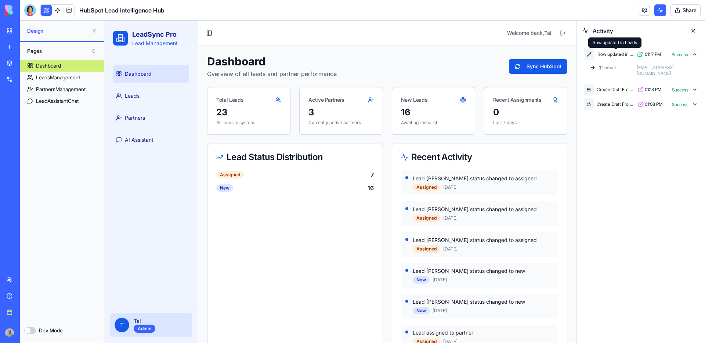
click at [609, 52] on div "Row updated in Leads" at bounding box center [615, 54] width 37 height 6
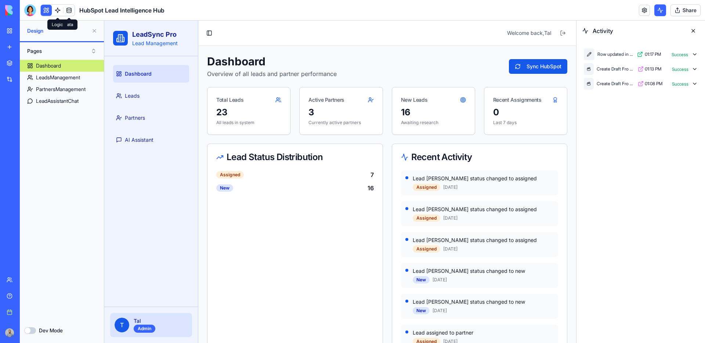
click at [60, 8] on link at bounding box center [57, 10] width 11 height 11
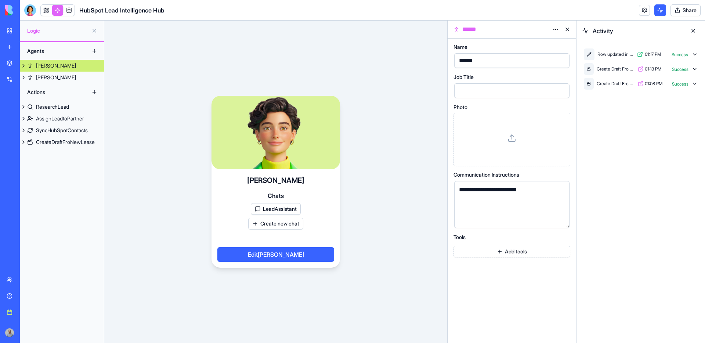
click at [33, 32] on span "Logic" at bounding box center [57, 30] width 61 height 7
click at [60, 14] on link at bounding box center [57, 10] width 11 height 11
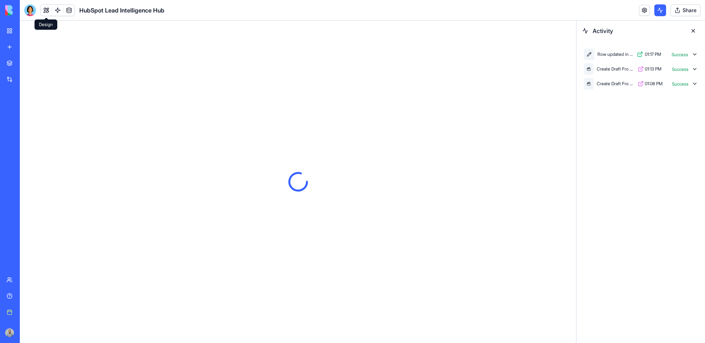
click at [46, 7] on button at bounding box center [46, 10] width 11 height 11
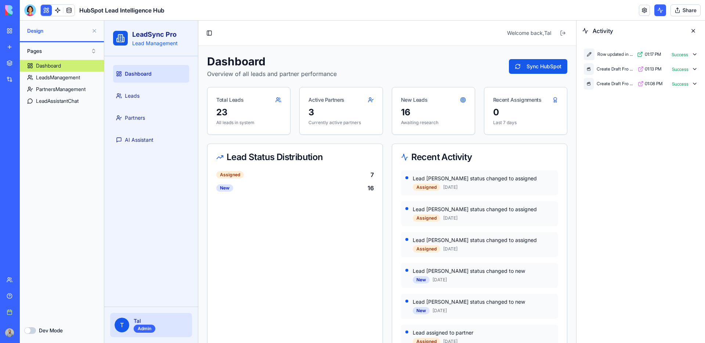
click at [693, 6] on button "Share" at bounding box center [685, 10] width 30 height 12
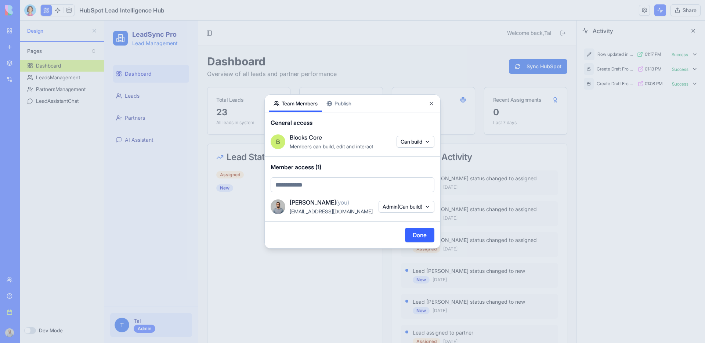
click at [627, 133] on div at bounding box center [352, 171] width 705 height 343
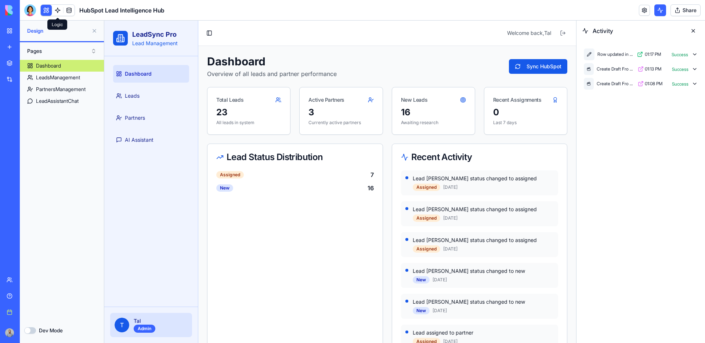
click at [62, 8] on link at bounding box center [57, 10] width 11 height 11
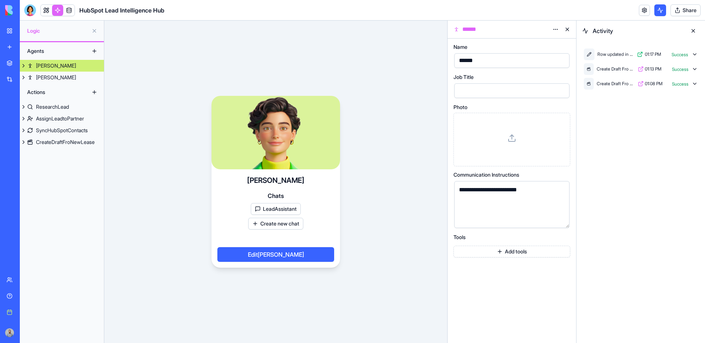
click at [51, 15] on div at bounding box center [57, 10] width 34 height 12
click at [48, 12] on link at bounding box center [46, 10] width 11 height 11
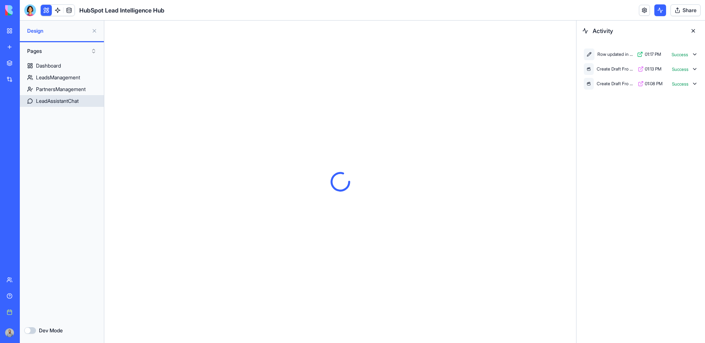
click at [66, 104] on div "LeadAssistantChat" at bounding box center [57, 100] width 43 height 7
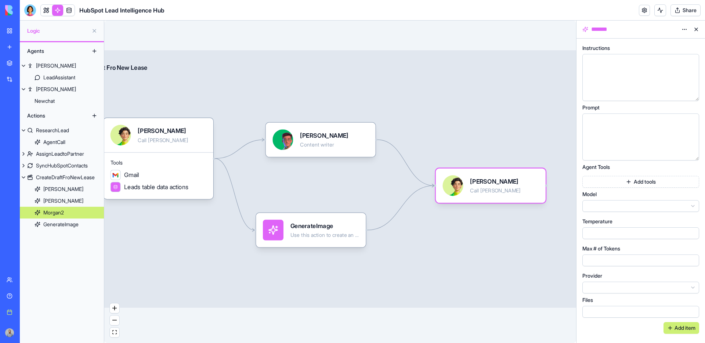
click at [599, 141] on div at bounding box center [633, 137] width 101 height 40
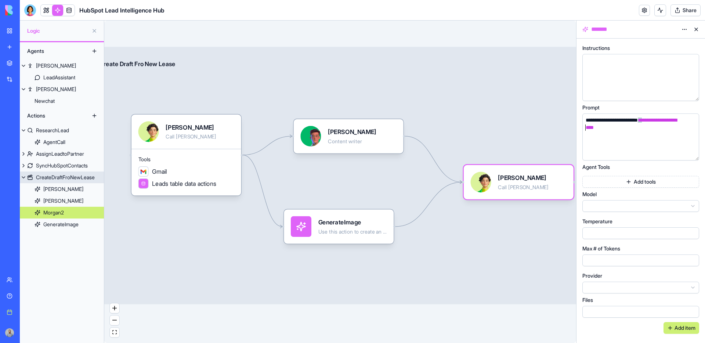
click at [498, 199] on div "[PERSON_NAME] Call [PERSON_NAME]" at bounding box center [519, 182] width 110 height 34
click at [377, 144] on div "Dani Content writer" at bounding box center [348, 136] width 96 height 21
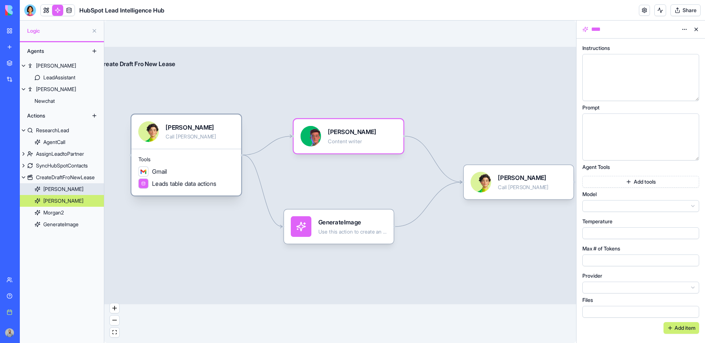
click at [225, 156] on span "Tools" at bounding box center [186, 159] width 96 height 7
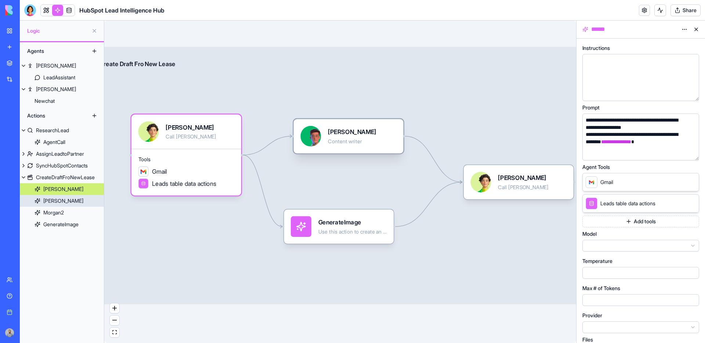
click at [368, 151] on div "Dani Content writer" at bounding box center [349, 136] width 110 height 34
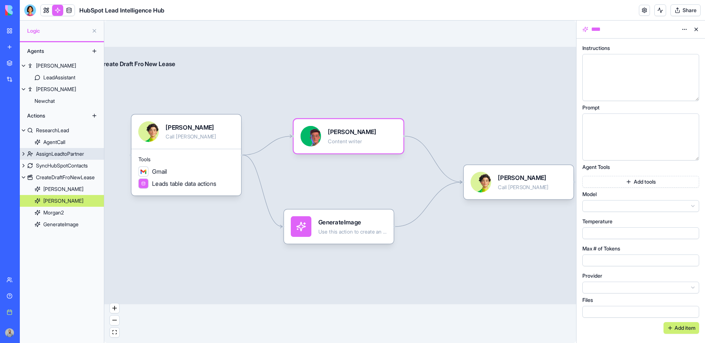
click at [77, 155] on div "AssignLeadtoPartner" at bounding box center [60, 153] width 48 height 7
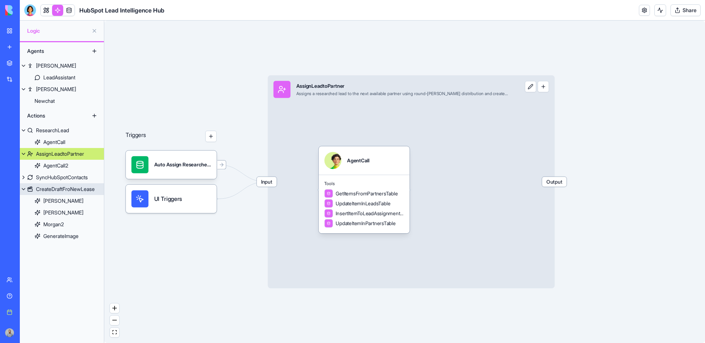
click at [73, 189] on div "CreateDraftFroNewLease" at bounding box center [65, 188] width 59 height 7
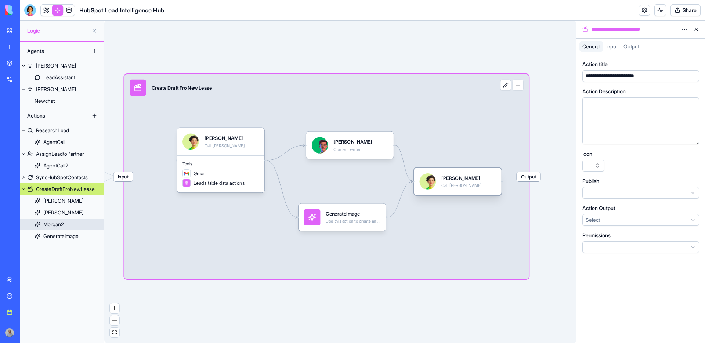
drag, startPoint x: 487, startPoint y: 188, endPoint x: 459, endPoint y: 188, distance: 27.5
click at [459, 188] on div "Call [PERSON_NAME]" at bounding box center [461, 186] width 40 height 6
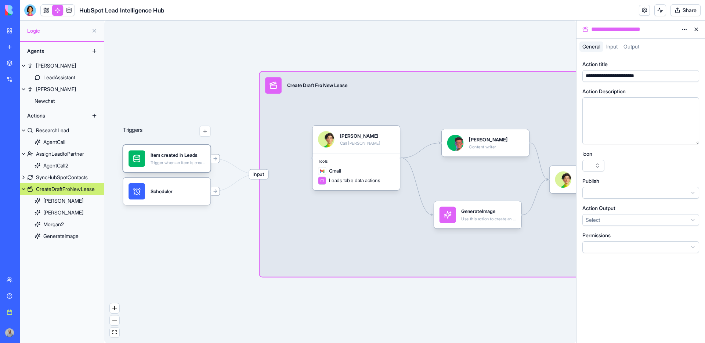
click at [199, 154] on div "Item created in Leads" at bounding box center [177, 155] width 55 height 7
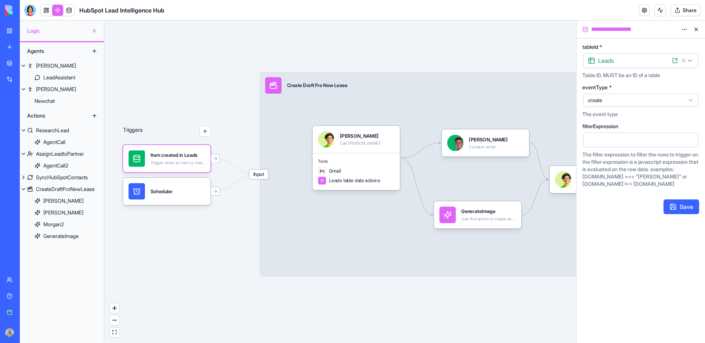
click at [607, 98] on span "create" at bounding box center [636, 100] width 97 height 7
click at [613, 124] on div "update" at bounding box center [641, 129] width 112 height 12
click at [682, 226] on div "**********" at bounding box center [640, 190] width 117 height 298
click at [682, 214] on div "**********" at bounding box center [640, 190] width 117 height 298
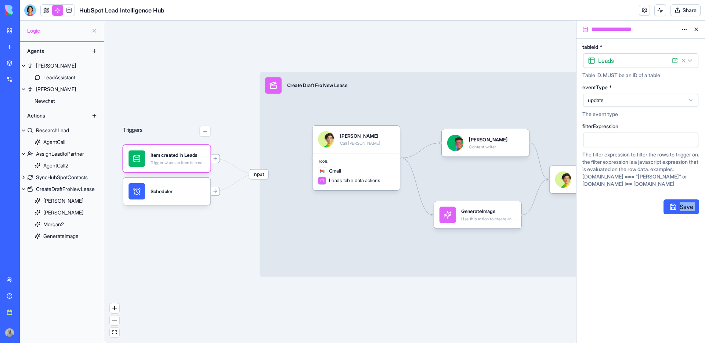
click at [682, 214] on div "**********" at bounding box center [640, 190] width 117 height 298
click at [678, 203] on button "Save" at bounding box center [681, 206] width 36 height 15
click at [612, 227] on div "**********" at bounding box center [640, 190] width 117 height 298
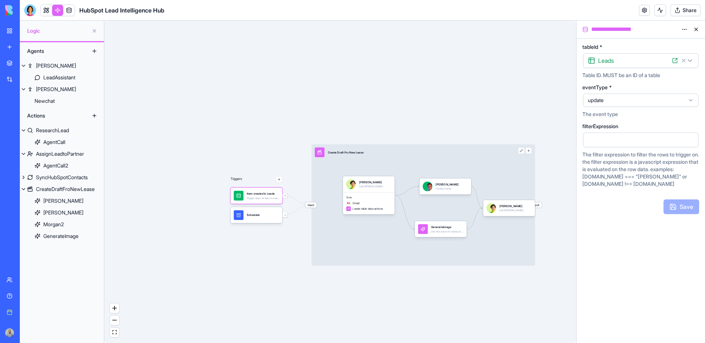
click at [48, 11] on link at bounding box center [46, 10] width 11 height 11
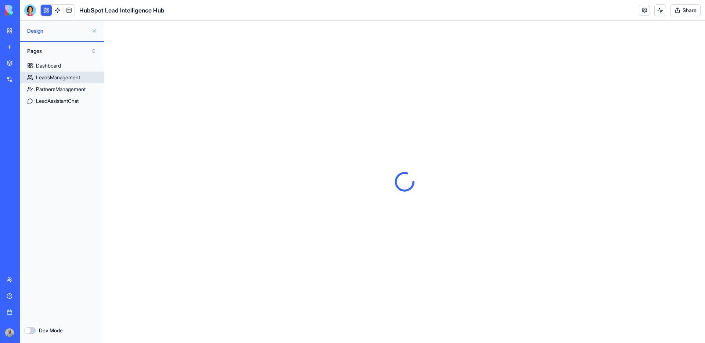
click at [80, 76] on div "LeadsManagement" at bounding box center [58, 77] width 44 height 7
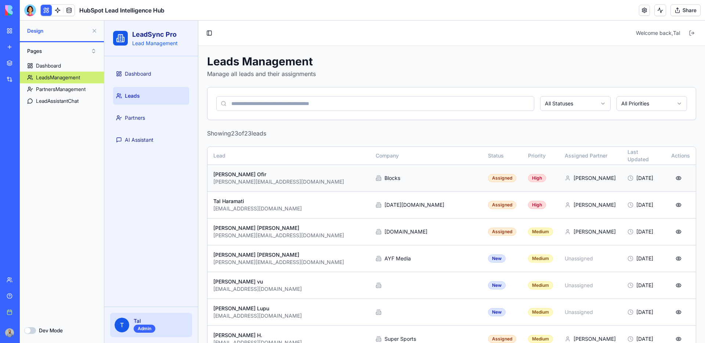
click at [672, 180] on button "button" at bounding box center [678, 177] width 15 height 13
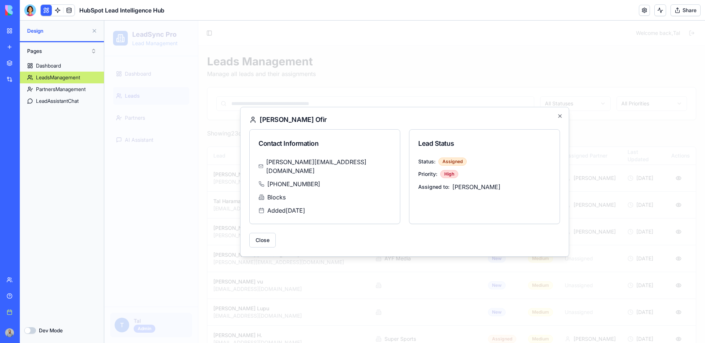
click at [593, 153] on div at bounding box center [404, 182] width 600 height 322
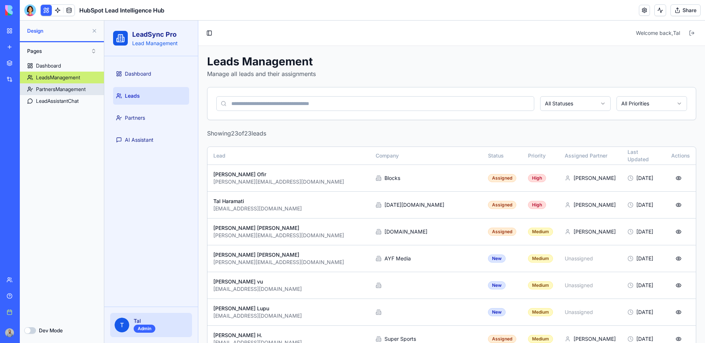
click at [70, 85] on link "PartnersManagement" at bounding box center [62, 89] width 84 height 12
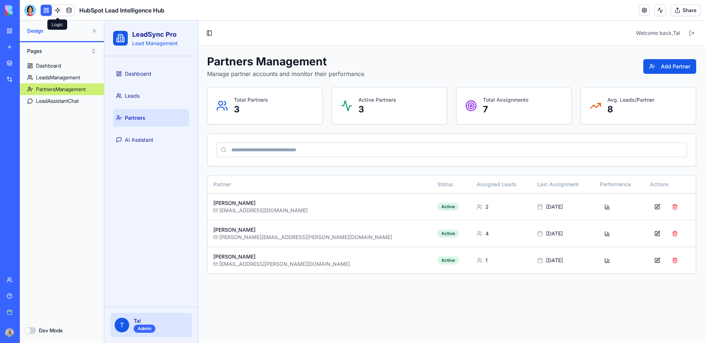
click at [61, 14] on link at bounding box center [57, 10] width 11 height 11
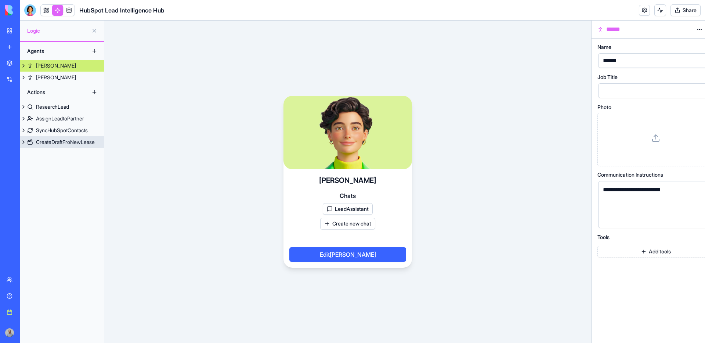
click at [63, 138] on link "CreateDraftFroNewLease" at bounding box center [62, 142] width 84 height 12
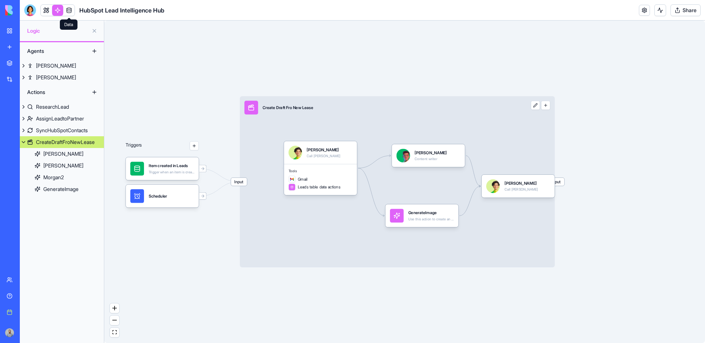
click at [73, 7] on link at bounding box center [68, 10] width 11 height 11
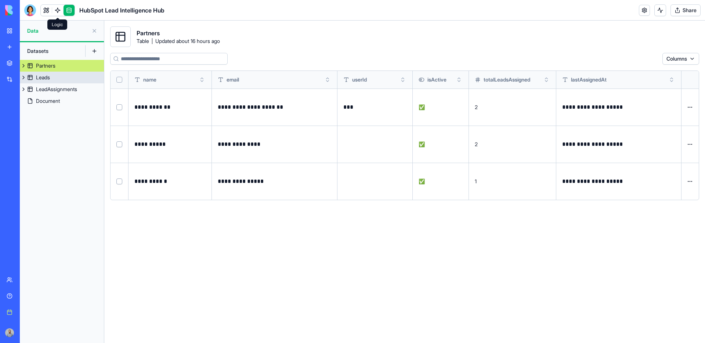
click at [81, 73] on link "Leads" at bounding box center [62, 78] width 84 height 12
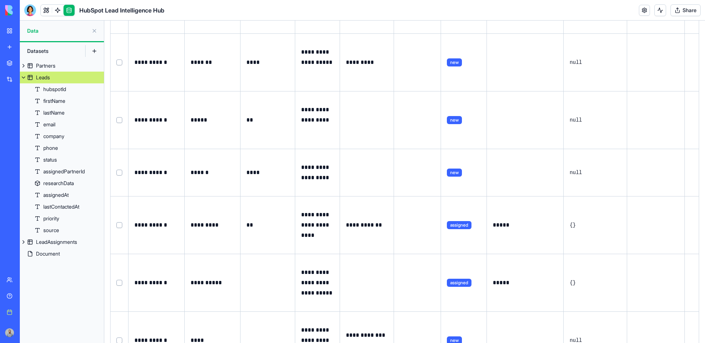
scroll to position [211, 0]
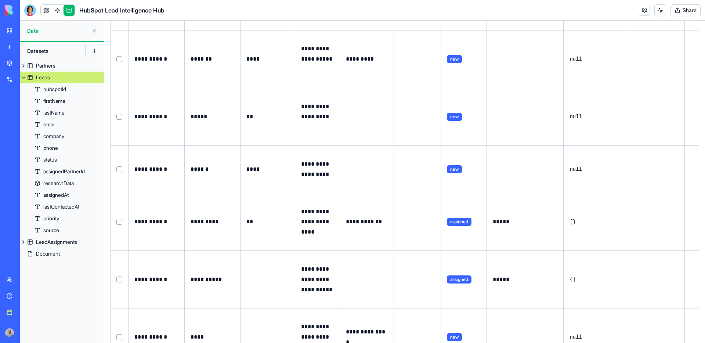
click at [0, 0] on button at bounding box center [0, 0] width 0 height 0
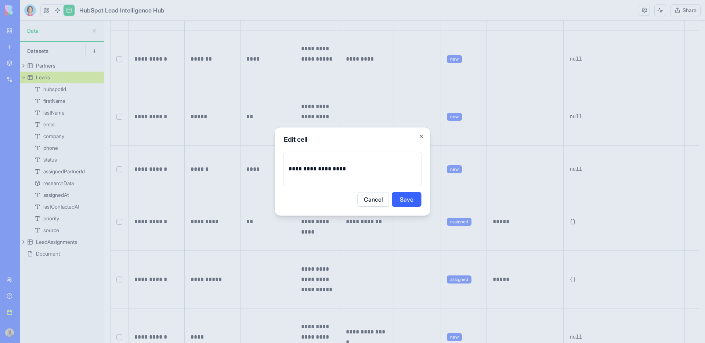
click at [315, 170] on p "**********" at bounding box center [352, 169] width 128 height 10
click at [403, 203] on button "Save" at bounding box center [406, 199] width 29 height 15
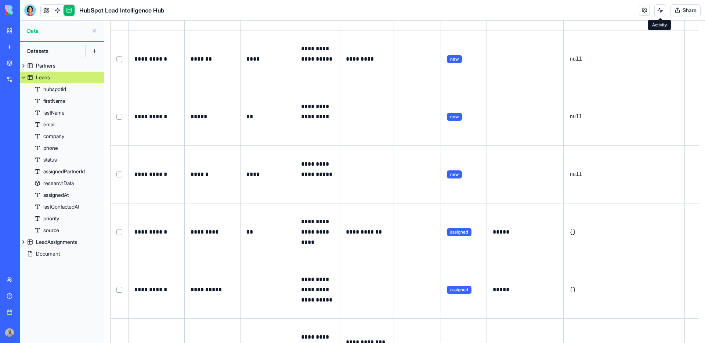
click at [659, 15] on body "**********" at bounding box center [352, 171] width 705 height 343
click at [659, 11] on button at bounding box center [660, 10] width 12 height 12
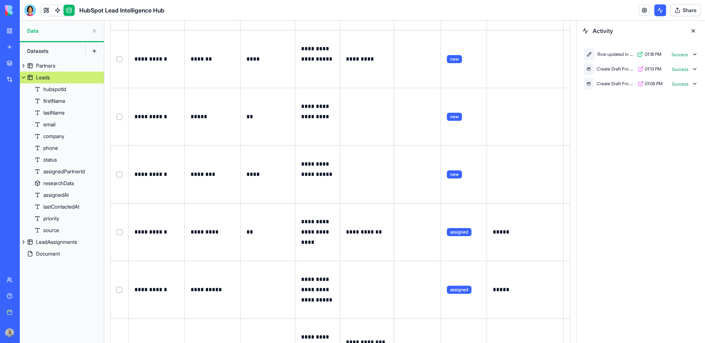
click at [15, 30] on link "My workspace" at bounding box center [16, 30] width 29 height 15
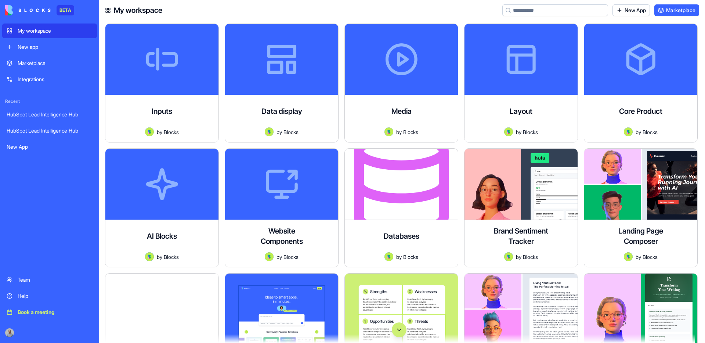
click at [395, 326] on button "Scroll to bottom" at bounding box center [399, 329] width 15 height 15
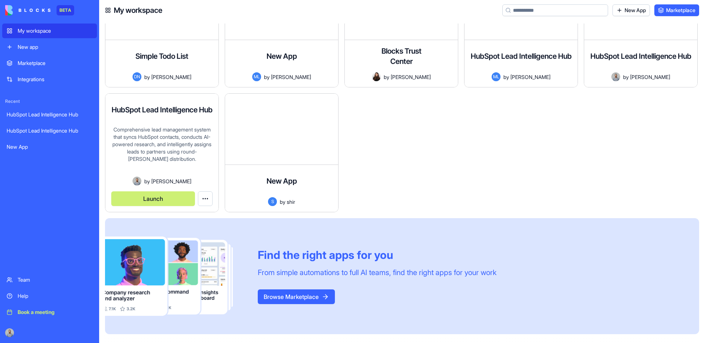
drag, startPoint x: 180, startPoint y: 196, endPoint x: 480, endPoint y: 79, distance: 322.4
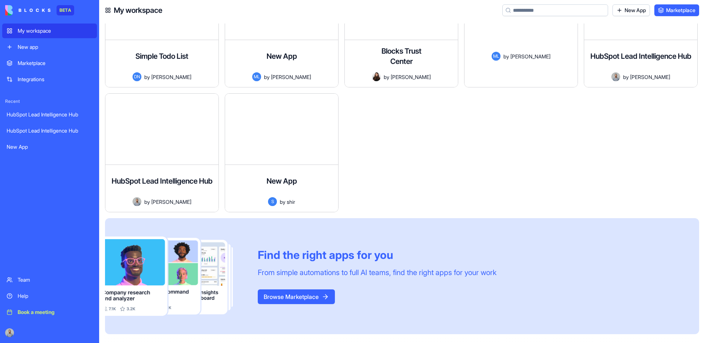
click at [491, 77] on button "Launch" at bounding box center [512, 73] width 84 height 15
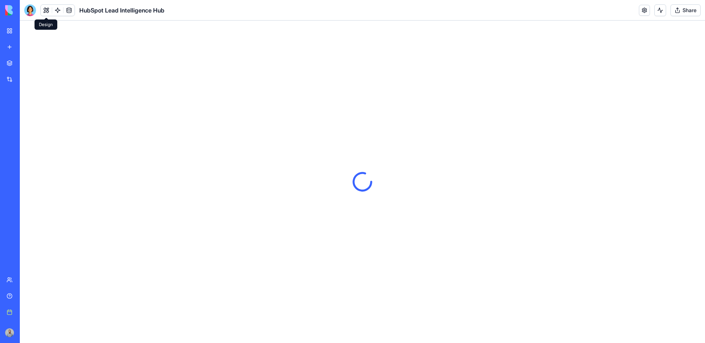
click at [47, 11] on button at bounding box center [46, 10] width 11 height 11
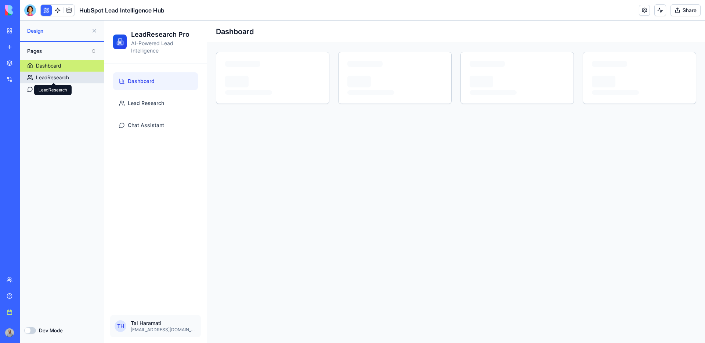
click at [68, 92] on div "LeadResearch LeadResearch" at bounding box center [52, 90] width 37 height 10
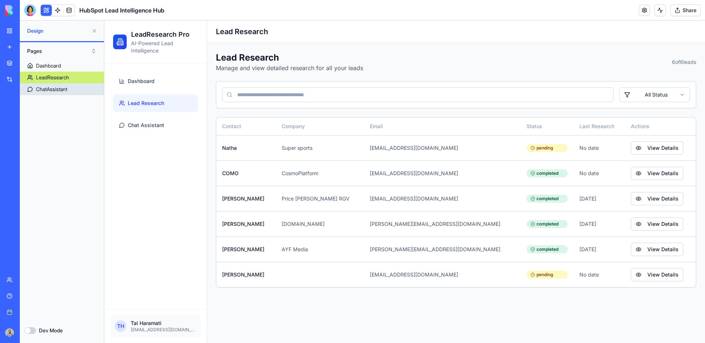
click at [69, 85] on link "ChatAssistant" at bounding box center [62, 89] width 84 height 12
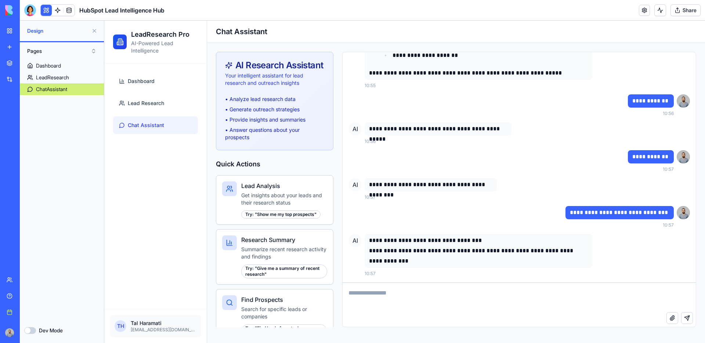
scroll to position [728, 0]
click at [102, 177] on div "Dashboard LeadResearch ChatAssistant" at bounding box center [62, 189] width 84 height 258
click at [27, 311] on div "Book a meeting" at bounding box center [23, 311] width 10 height 7
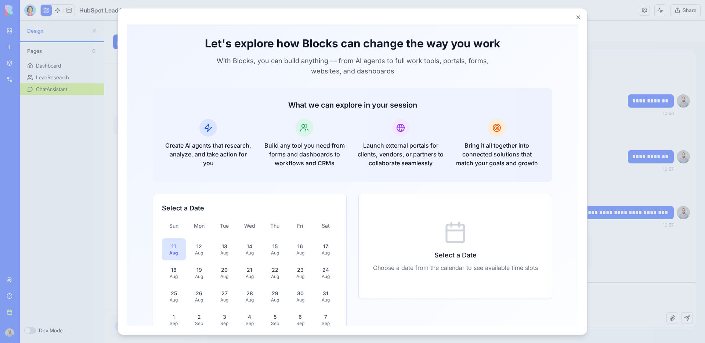
scroll to position [0, 0]
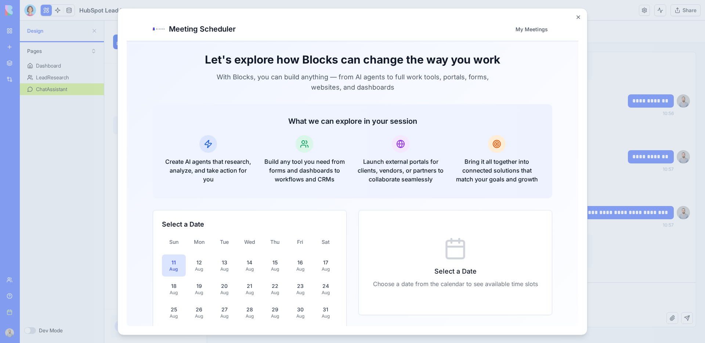
click at [606, 29] on div at bounding box center [352, 171] width 705 height 343
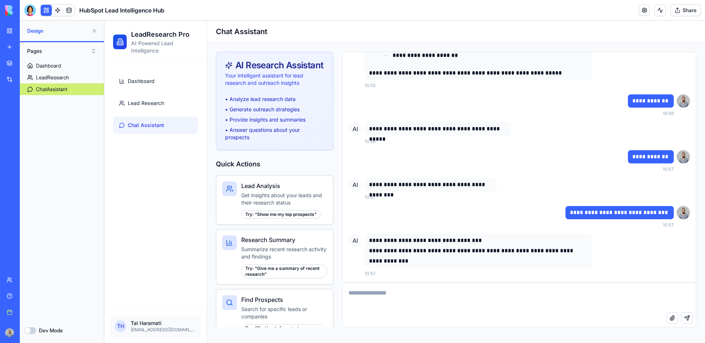
click at [27, 315] on div "Book a meeting" at bounding box center [23, 311] width 10 height 7
